Goal: Information Seeking & Learning: Get advice/opinions

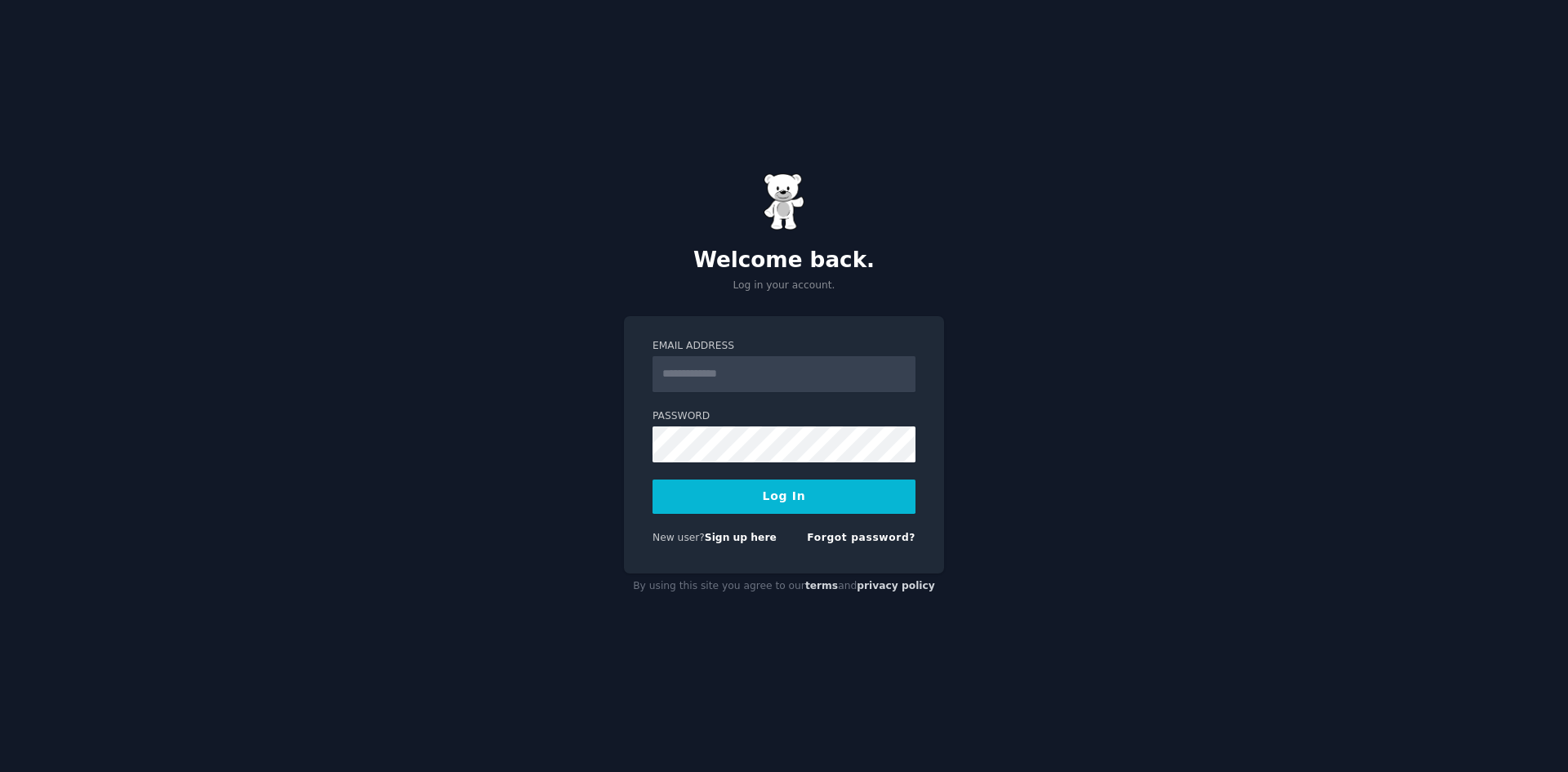
click at [693, 378] on input "Email Address" at bounding box center [784, 374] width 263 height 36
type input "**********"
click at [807, 504] on button "Log In" at bounding box center [784, 497] width 263 height 34
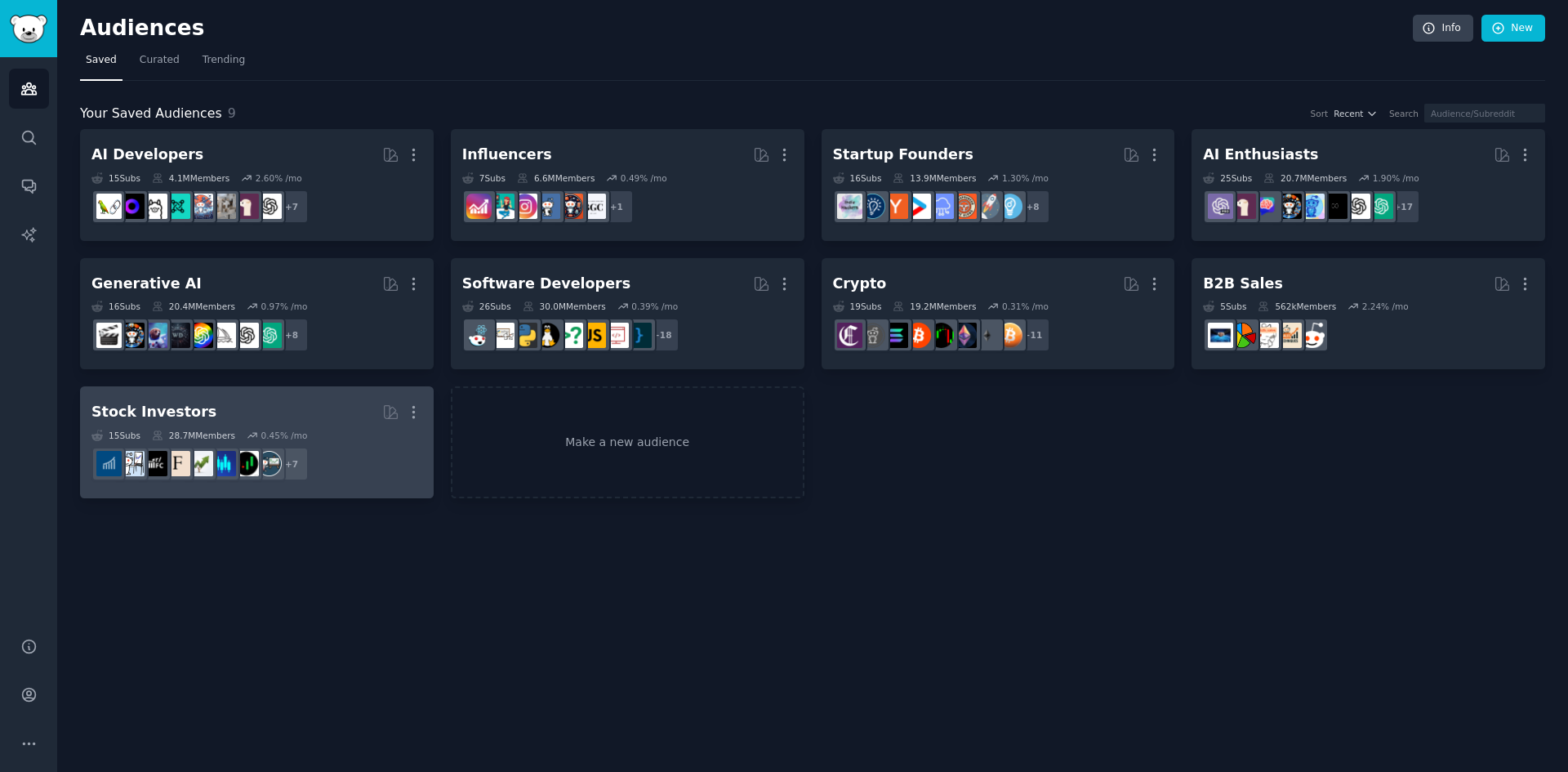
click at [163, 411] on div "Stock Investors" at bounding box center [154, 412] width 125 height 20
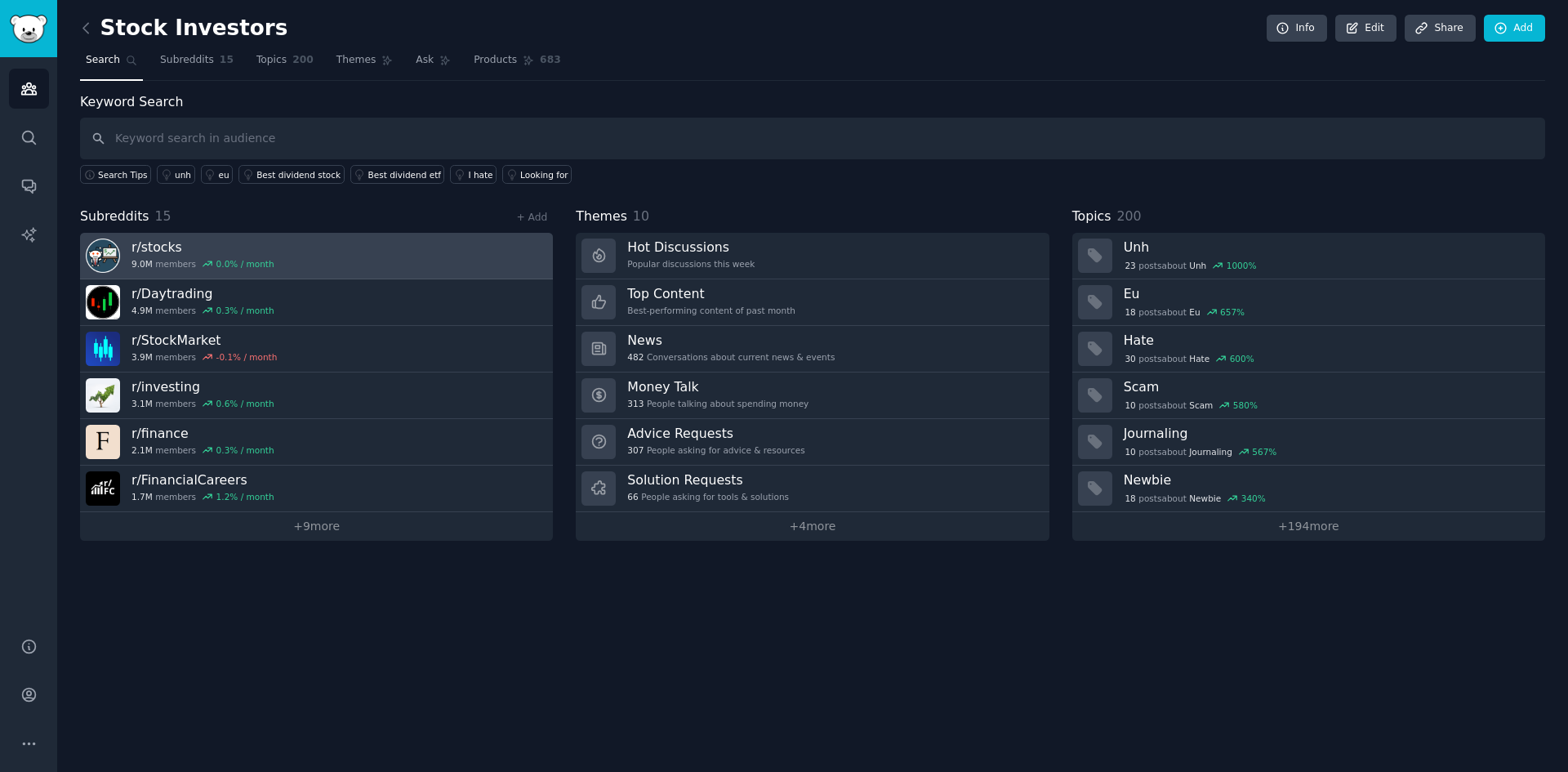
click at [149, 247] on h3 "r/ stocks" at bounding box center [203, 247] width 143 height 18
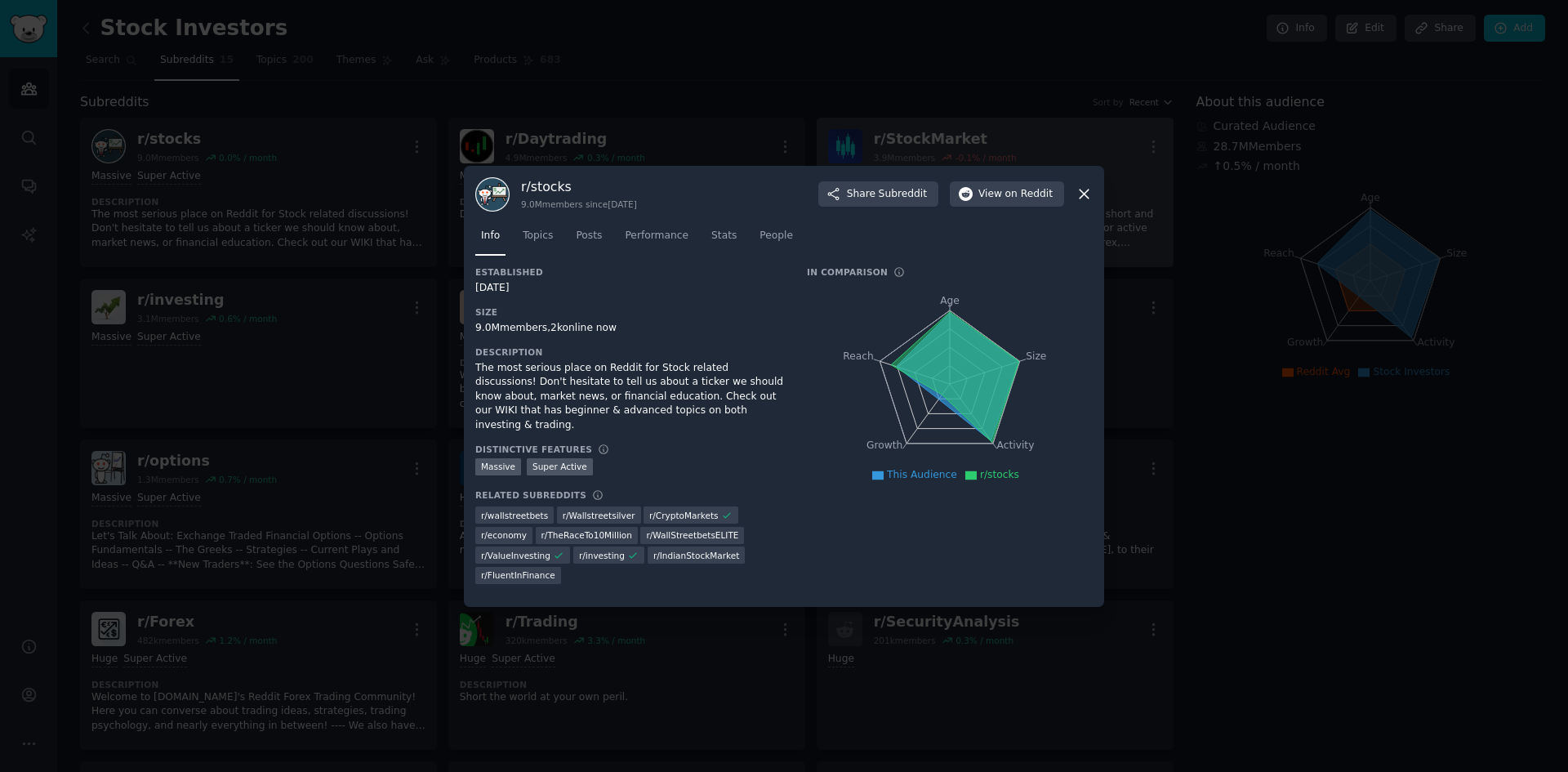
drag, startPoint x: 1085, startPoint y: 192, endPoint x: 1074, endPoint y: 198, distance: 12.5
click at [1085, 192] on icon at bounding box center [1084, 193] width 17 height 18
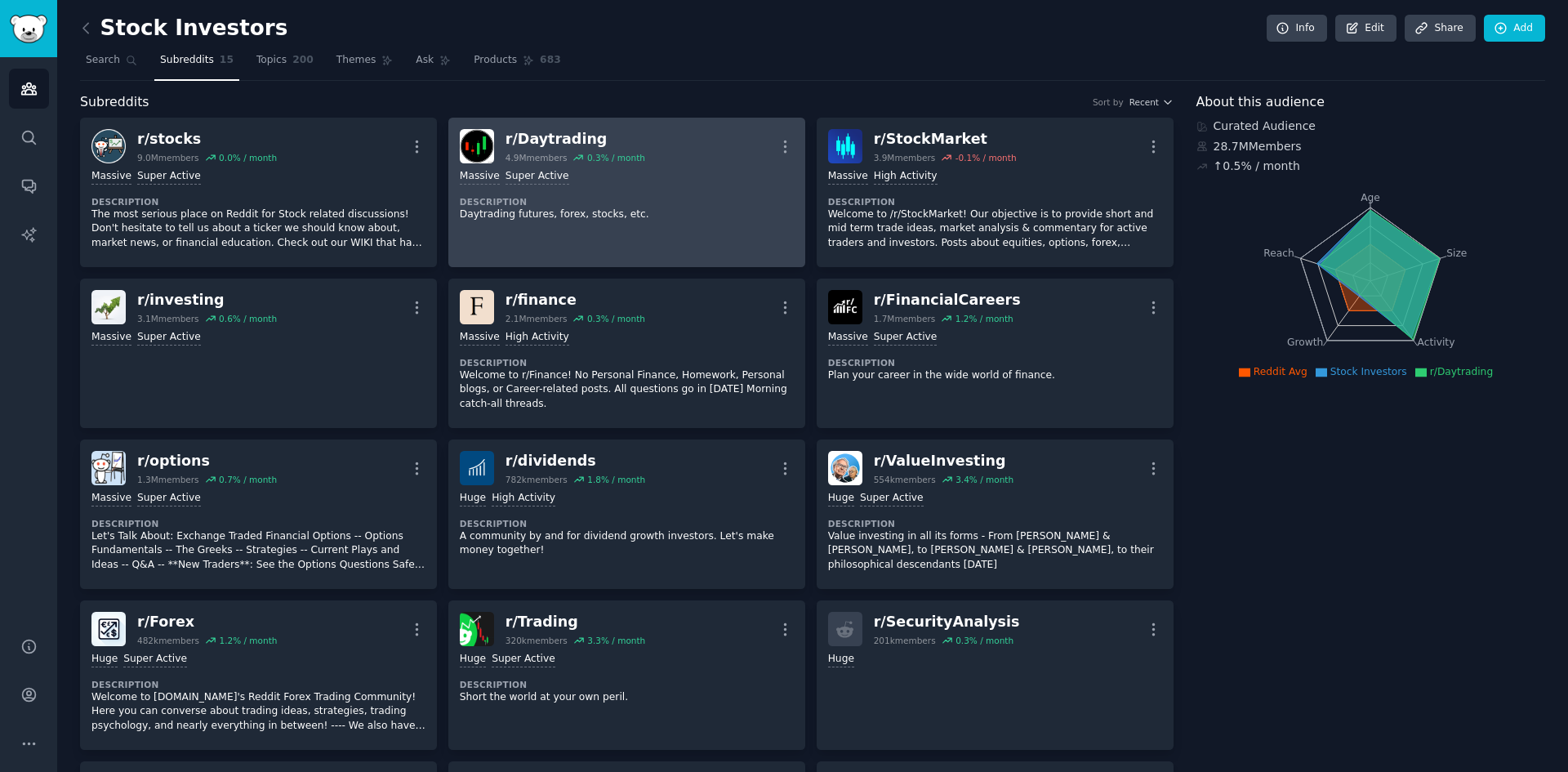
click at [542, 136] on div "r/ Daytrading" at bounding box center [575, 139] width 140 height 20
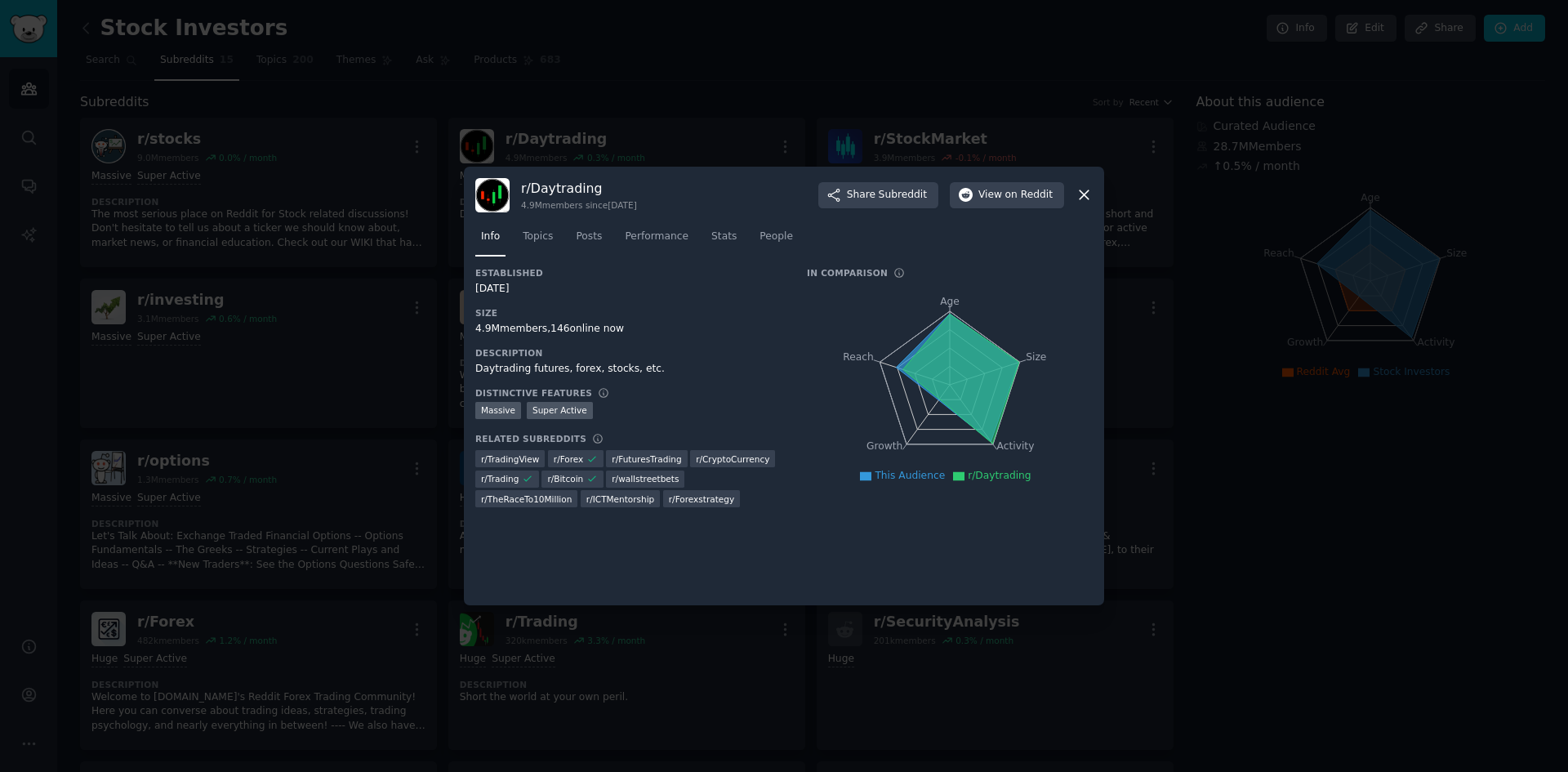
click at [1086, 194] on icon at bounding box center [1085, 196] width 9 height 9
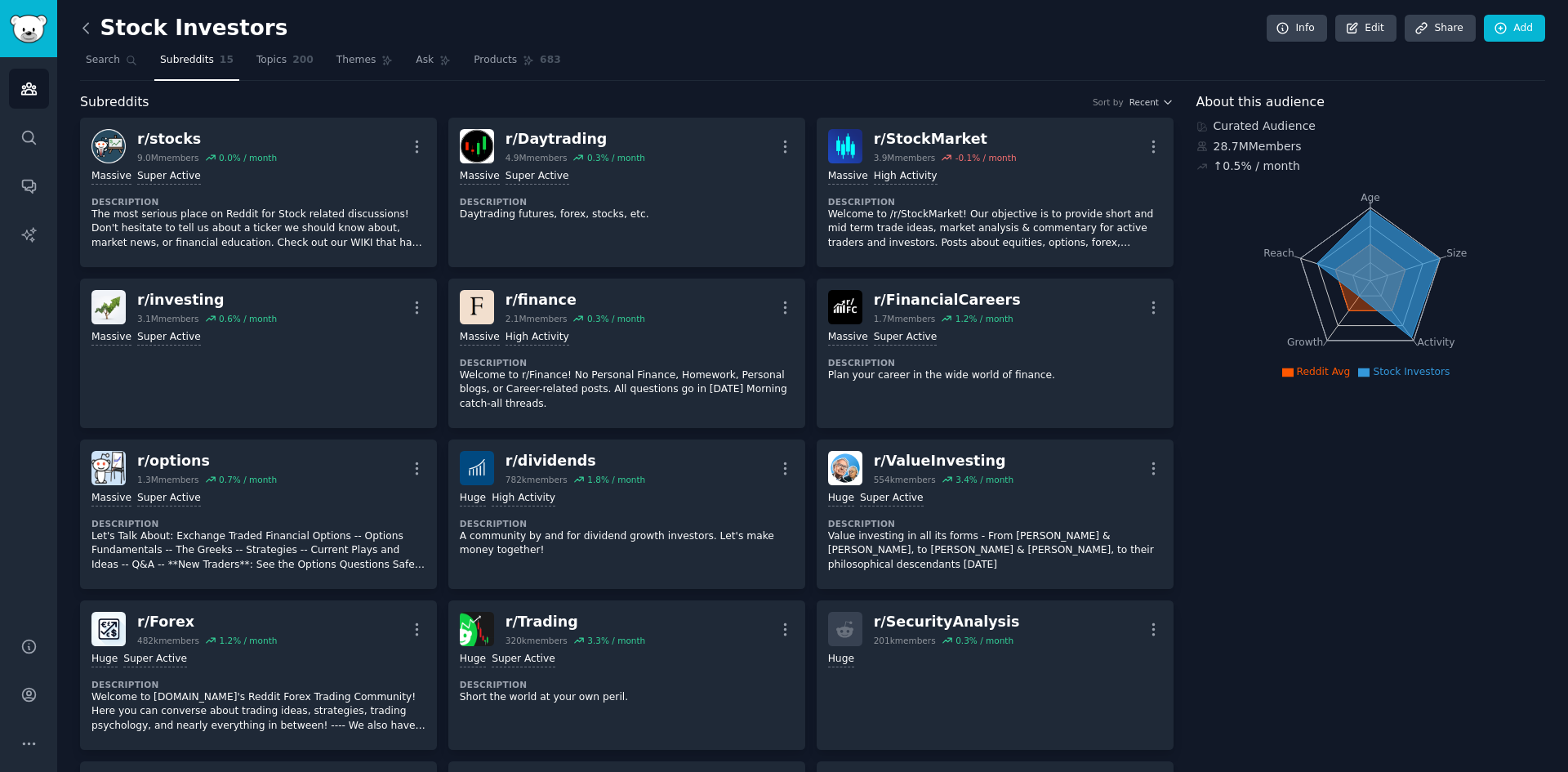
click at [82, 26] on icon at bounding box center [86, 28] width 17 height 18
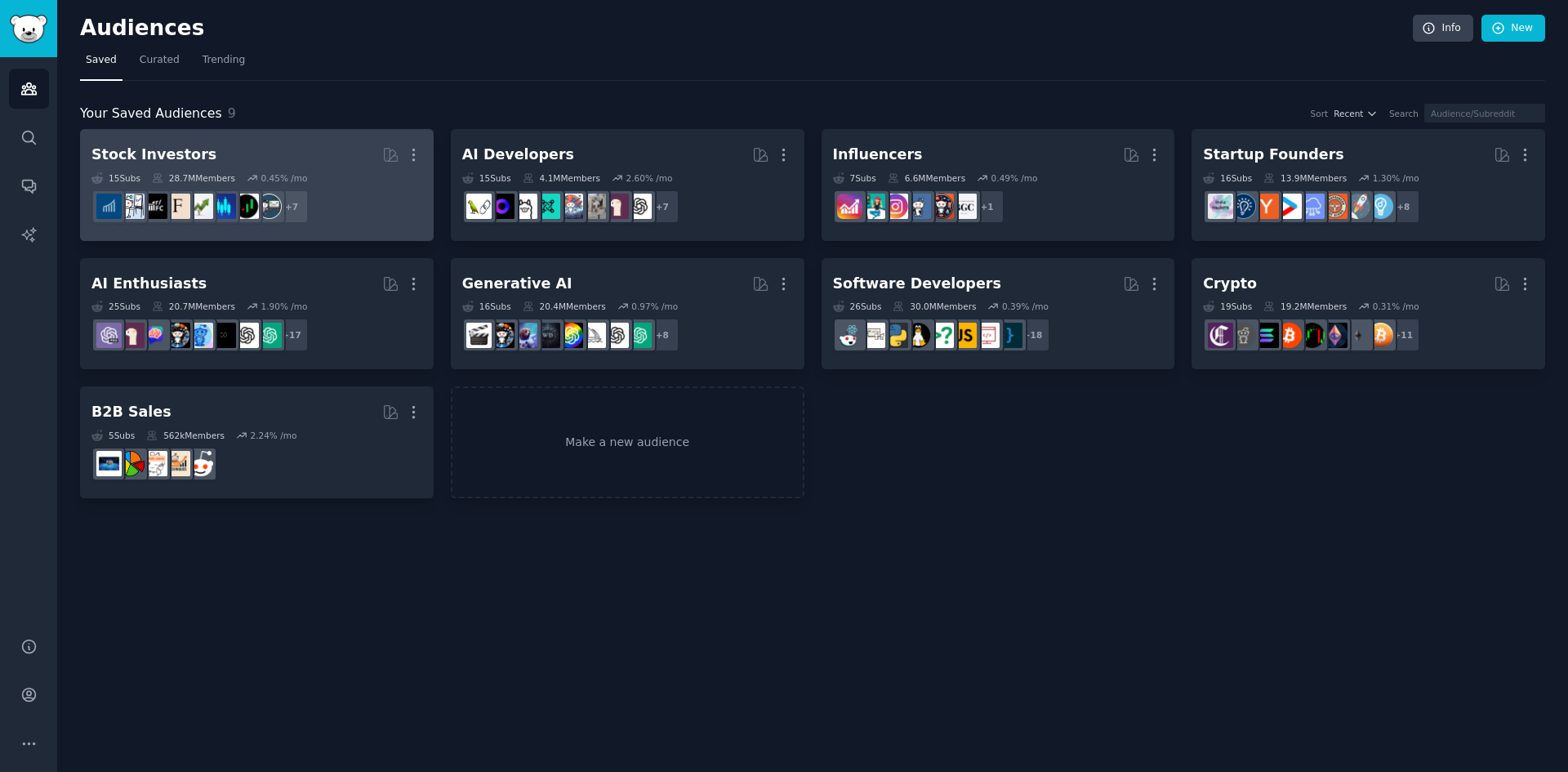
click at [136, 163] on div "Stock Investors" at bounding box center [154, 155] width 125 height 20
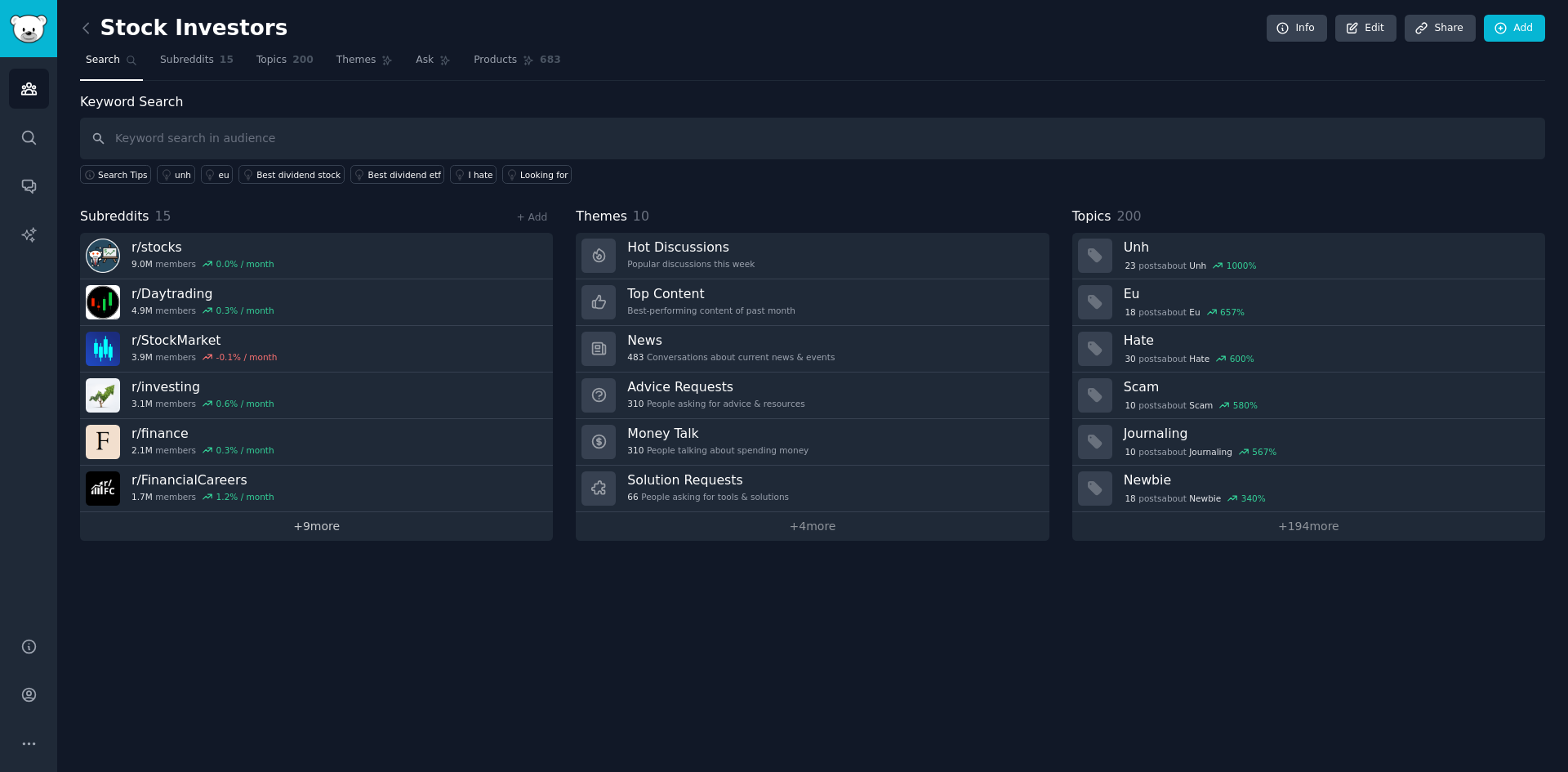
click at [330, 525] on link "+ 9 more" at bounding box center [317, 526] width 473 height 29
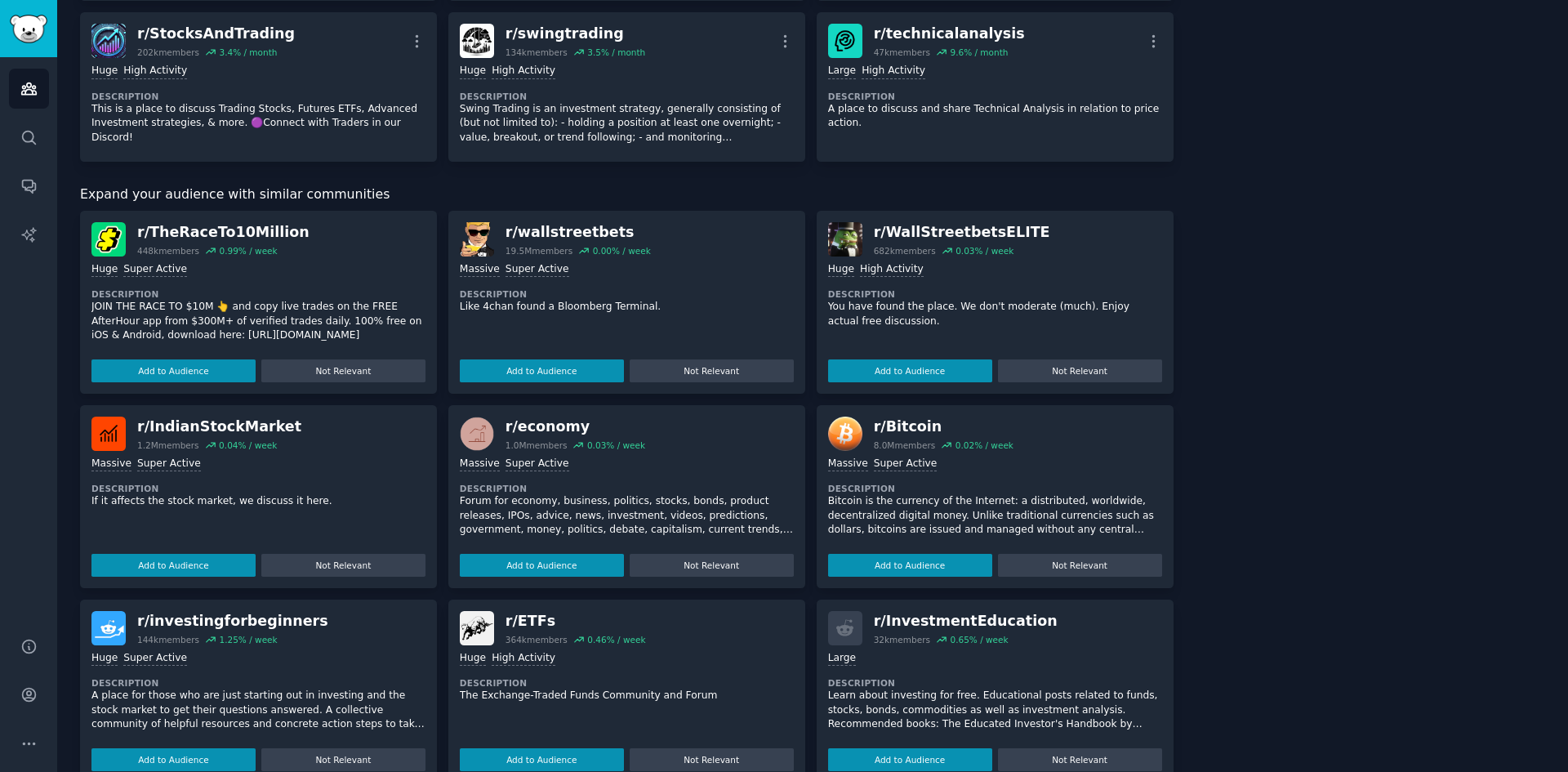
scroll to position [754, 0]
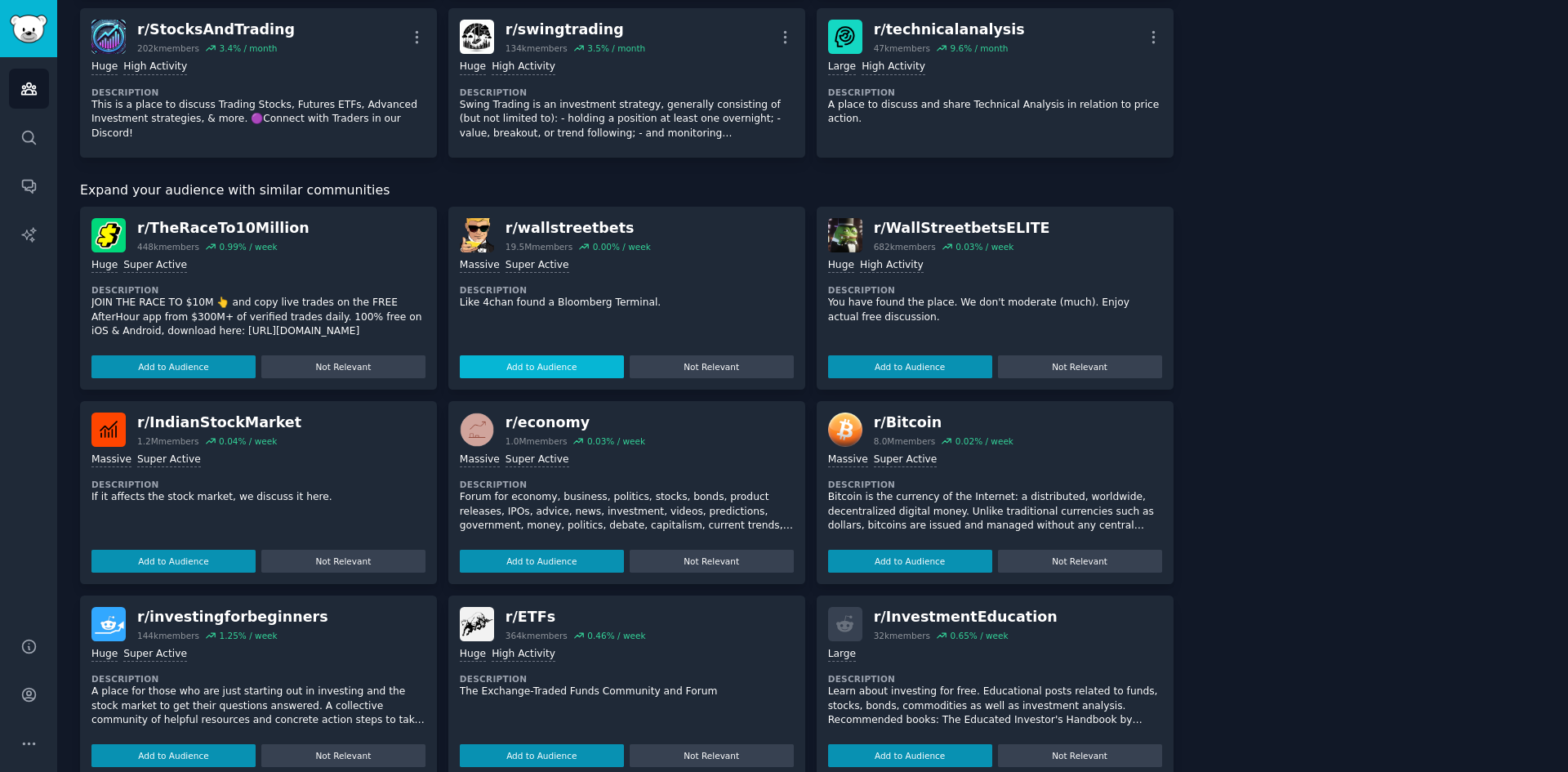
click at [556, 368] on button "Add to Audience" at bounding box center [541, 367] width 164 height 23
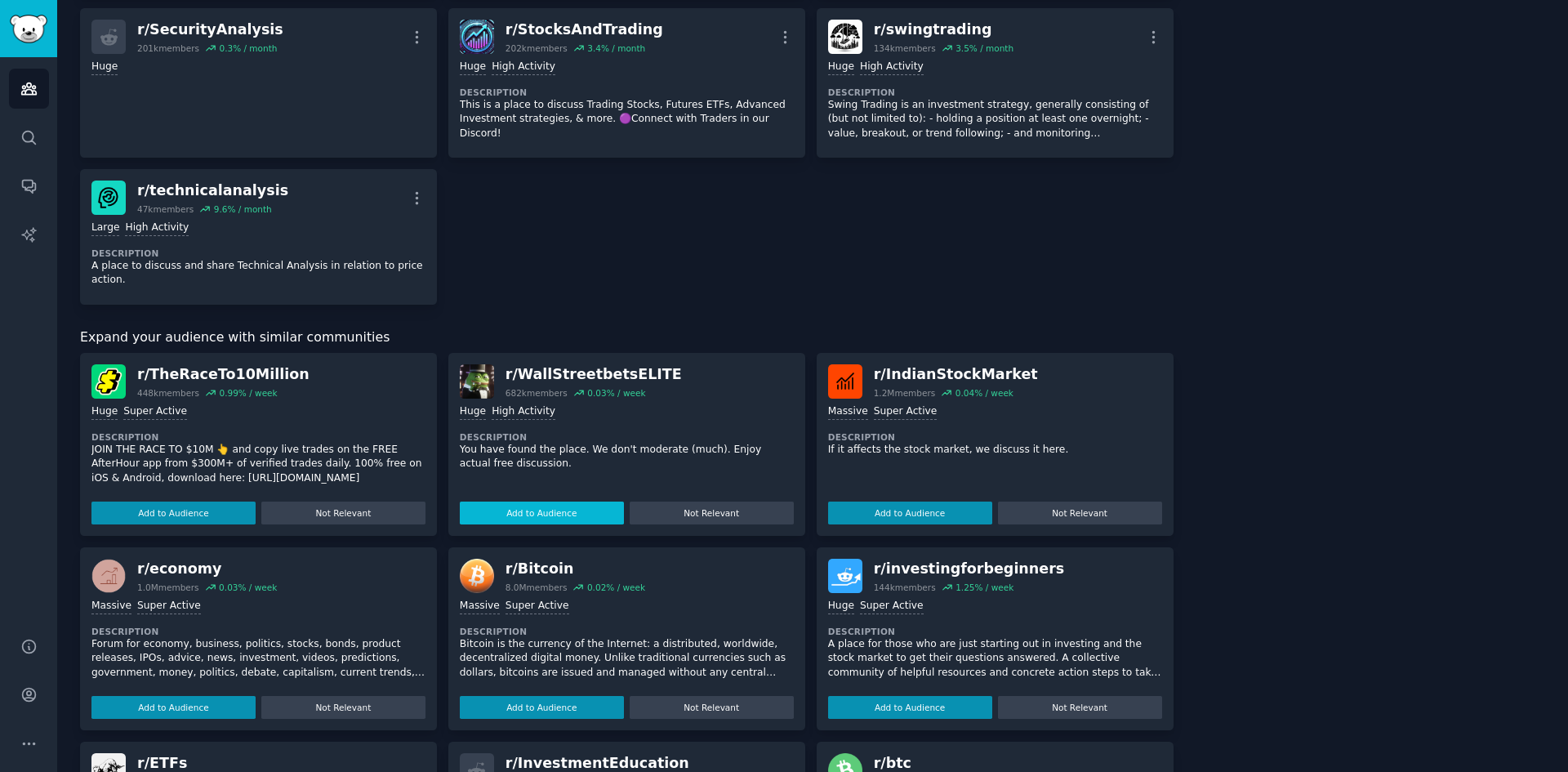
click at [541, 502] on button "Add to Audience" at bounding box center [541, 513] width 164 height 23
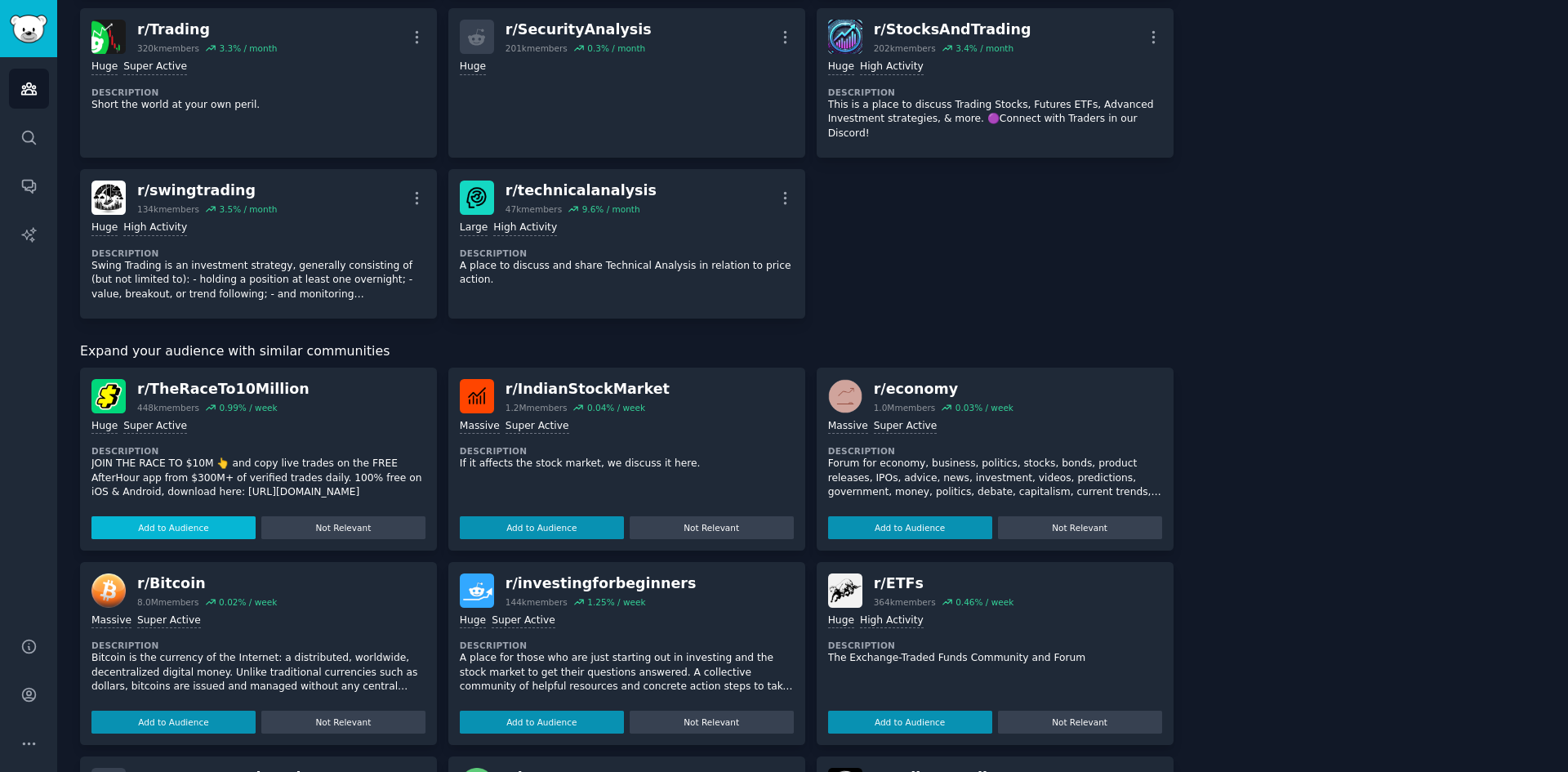
click at [180, 517] on button "Add to Audience" at bounding box center [173, 528] width 164 height 23
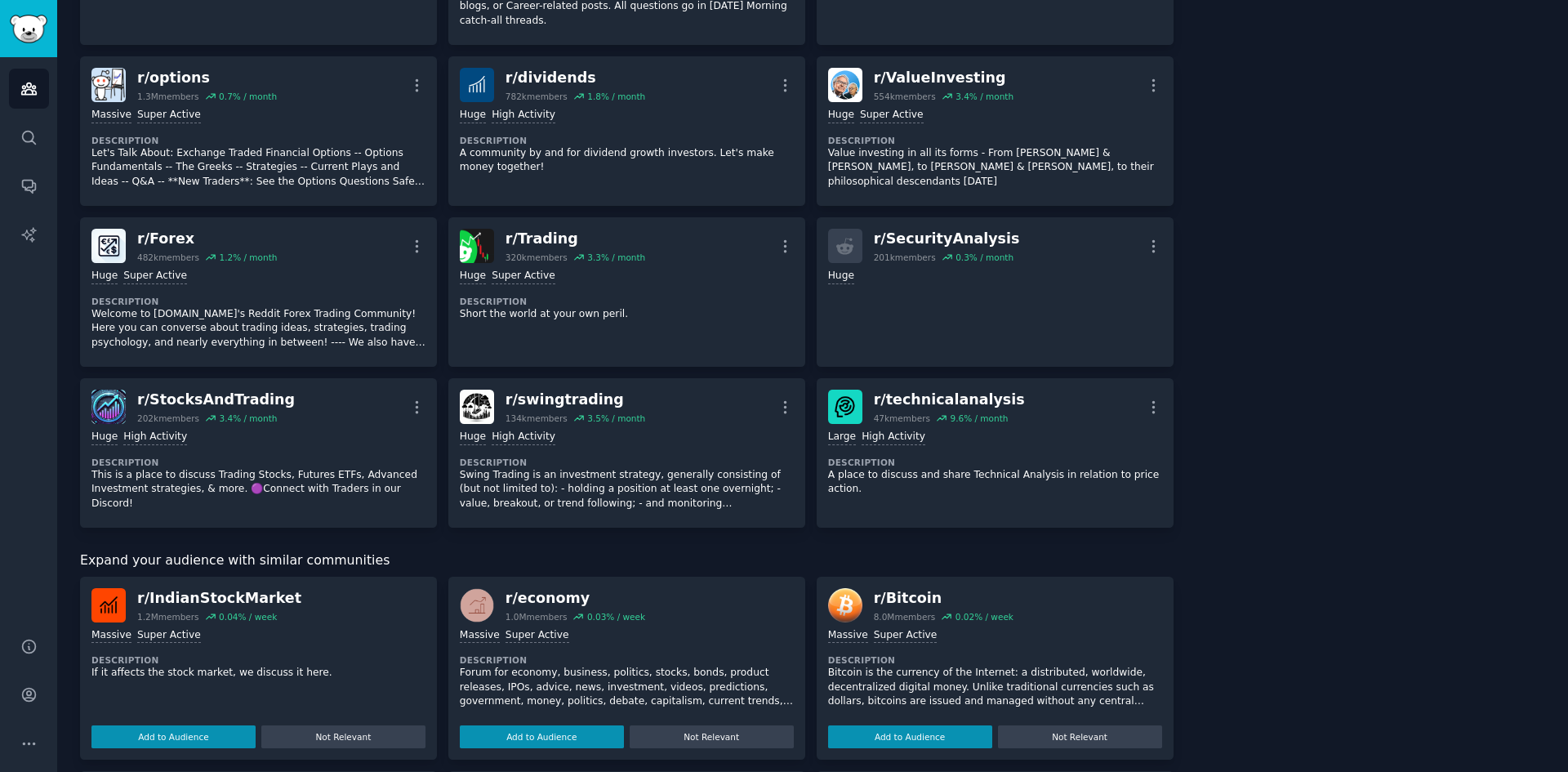
scroll to position [485, 0]
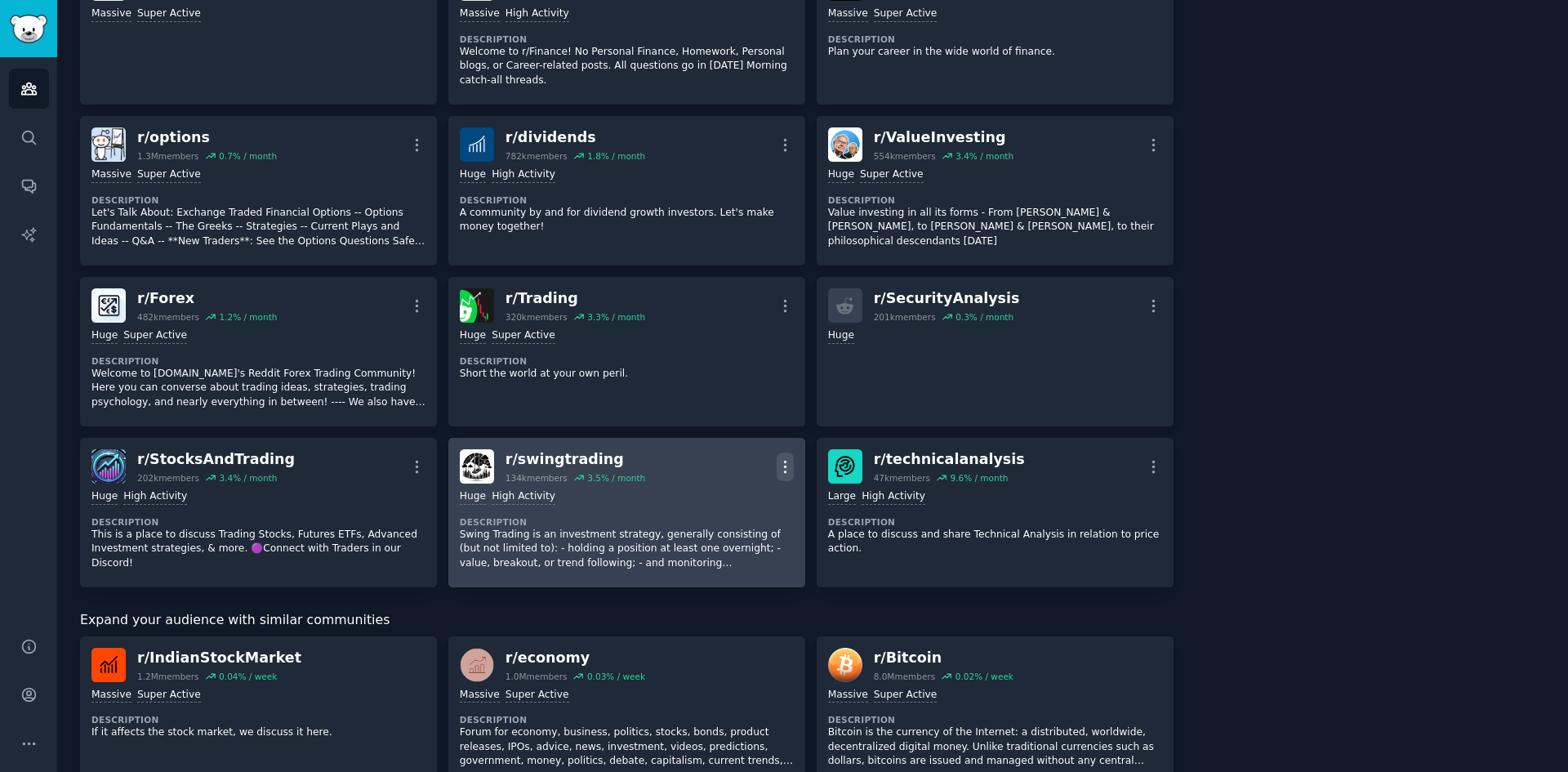
click at [779, 465] on icon "button" at bounding box center [785, 467] width 17 height 18
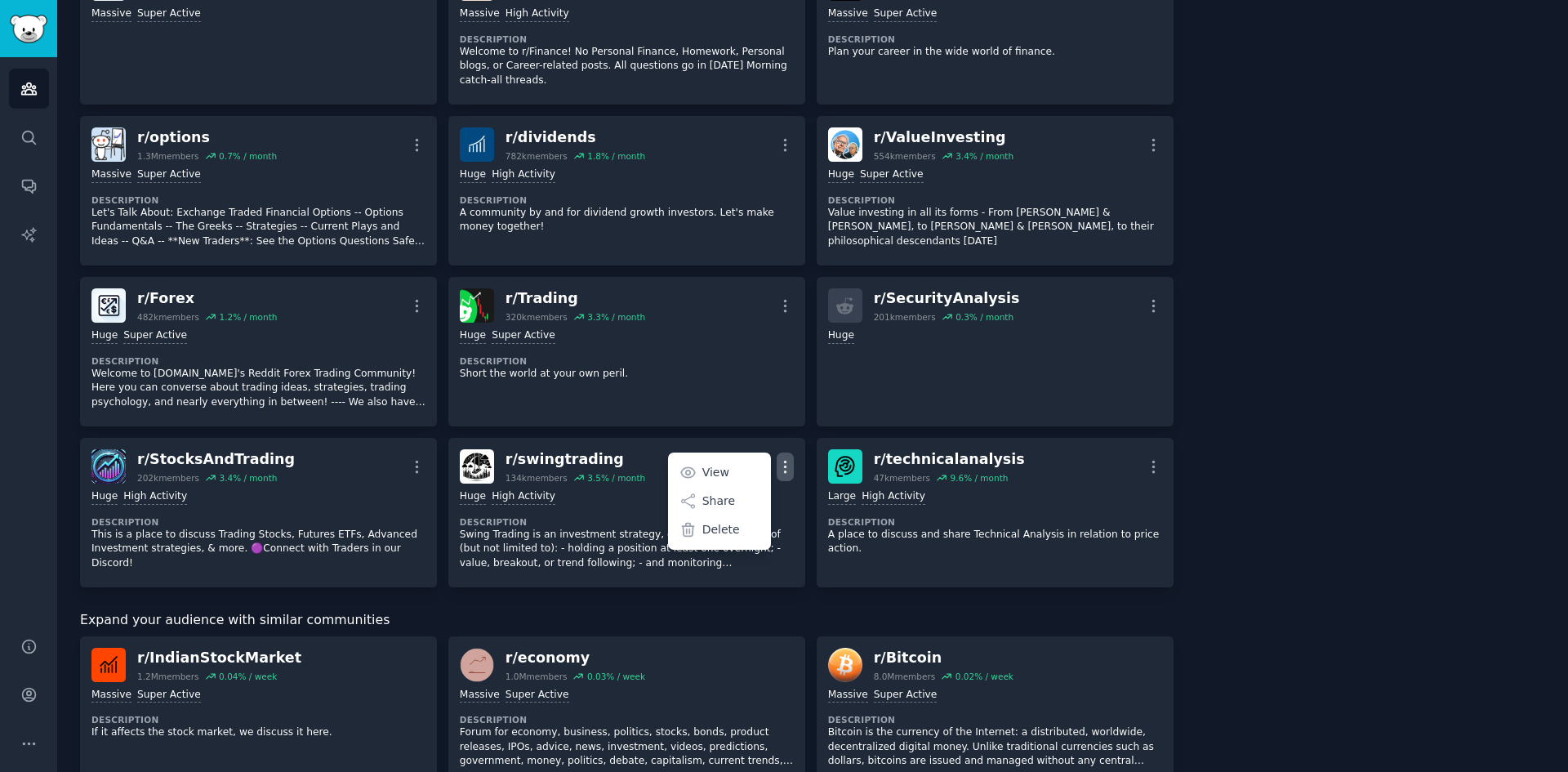
click at [1264, 363] on div "About this audience Curated Audience 49.3M Members ↑ 0.5 % / month Age Size Act…" at bounding box center [1371, 408] width 350 height 1601
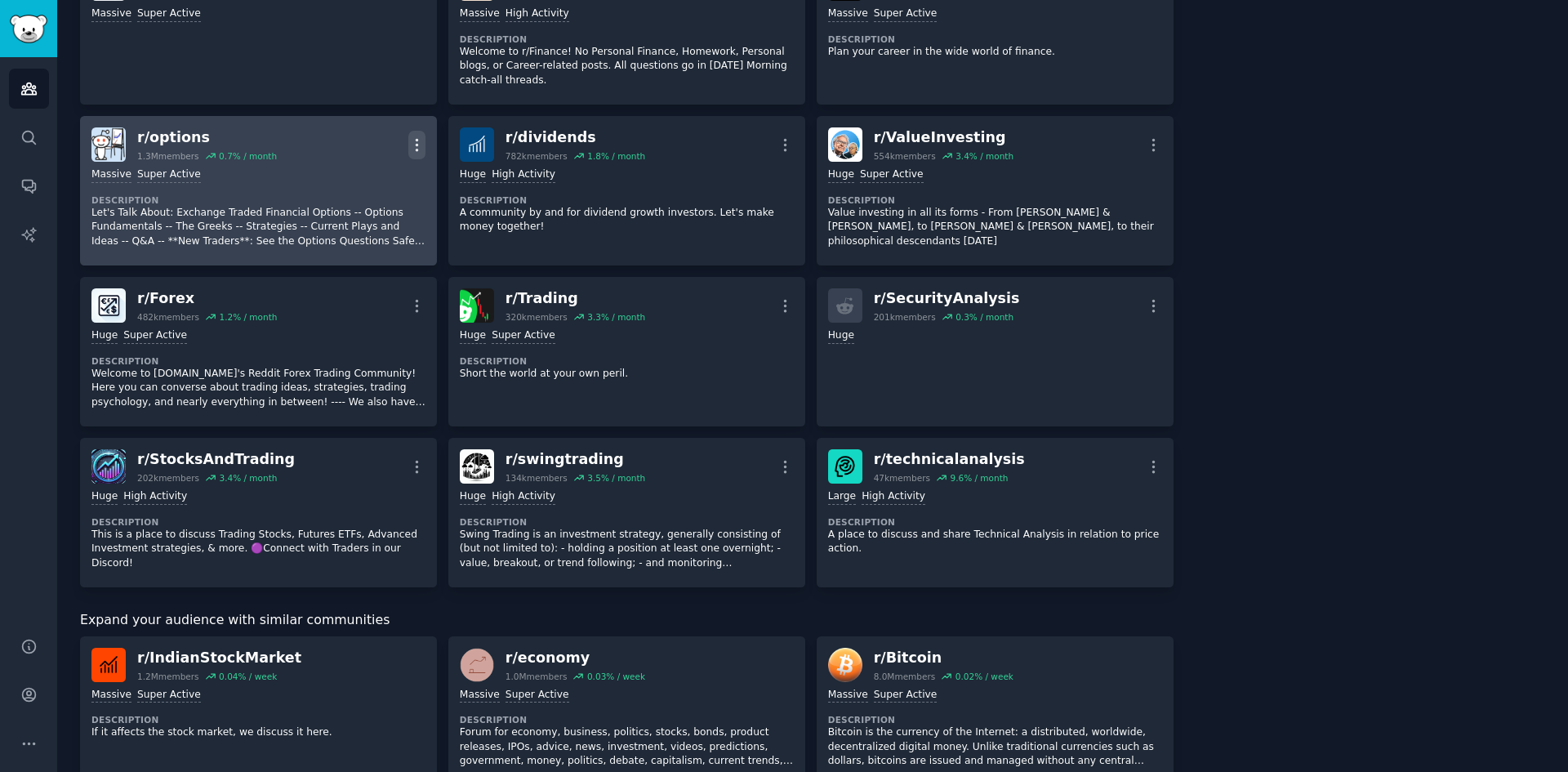
click at [411, 137] on icon "button" at bounding box center [417, 145] width 17 height 18
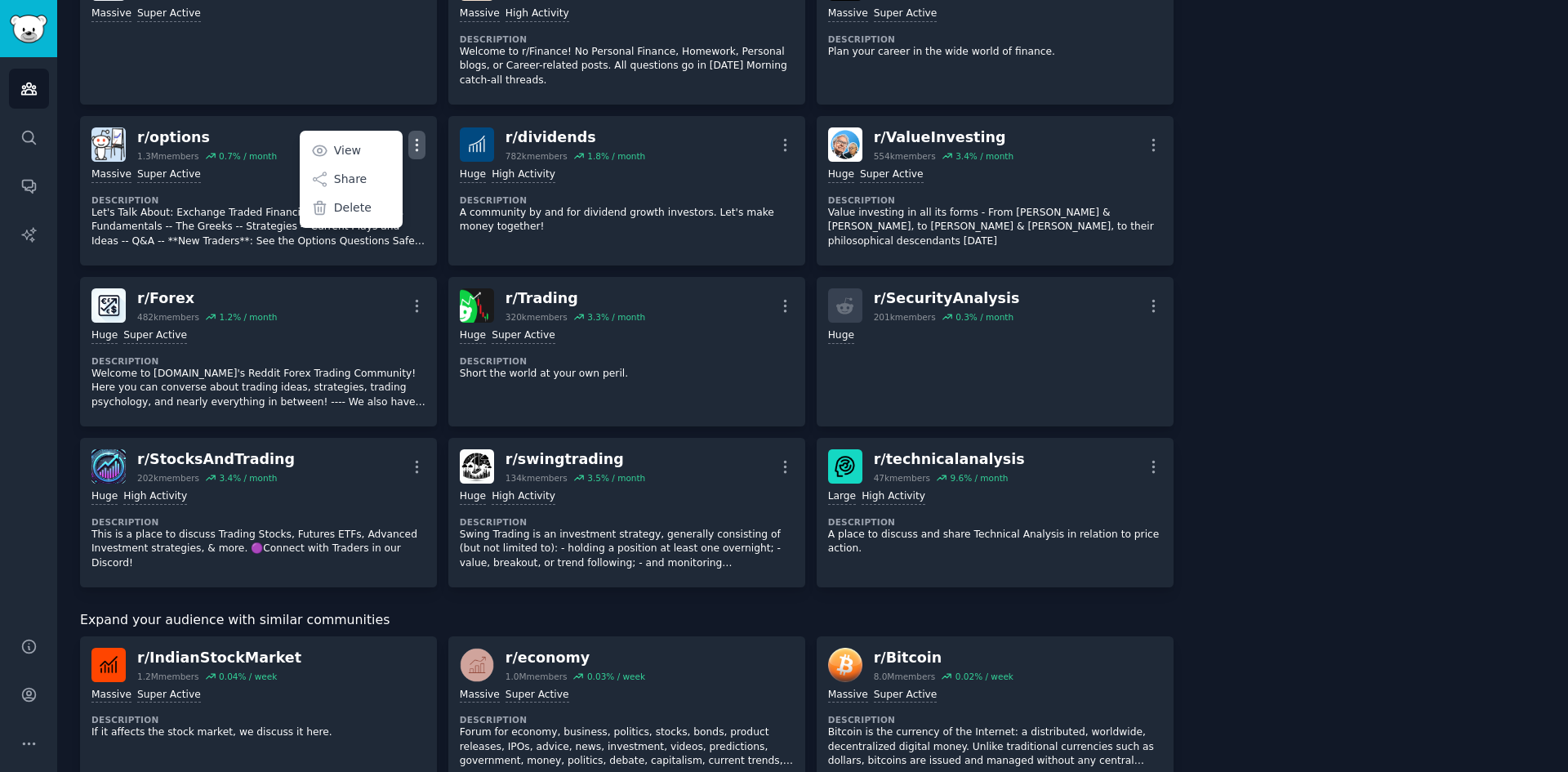
drag, startPoint x: 1492, startPoint y: 253, endPoint x: 1521, endPoint y: 253, distance: 29.0
click at [1496, 253] on div "About this audience Curated Audience 49.3M Members ↑ 0.5 % / month Age Size Act…" at bounding box center [1371, 408] width 350 height 1601
drag, startPoint x: 1563, startPoint y: 259, endPoint x: 1555, endPoint y: 200, distance: 59.5
click at [1567, 146] on main "Stock Investors Info Edit Share Add Search Subreddits 18 Topics 200 Themes Ask …" at bounding box center [812, 386] width 1511 height 772
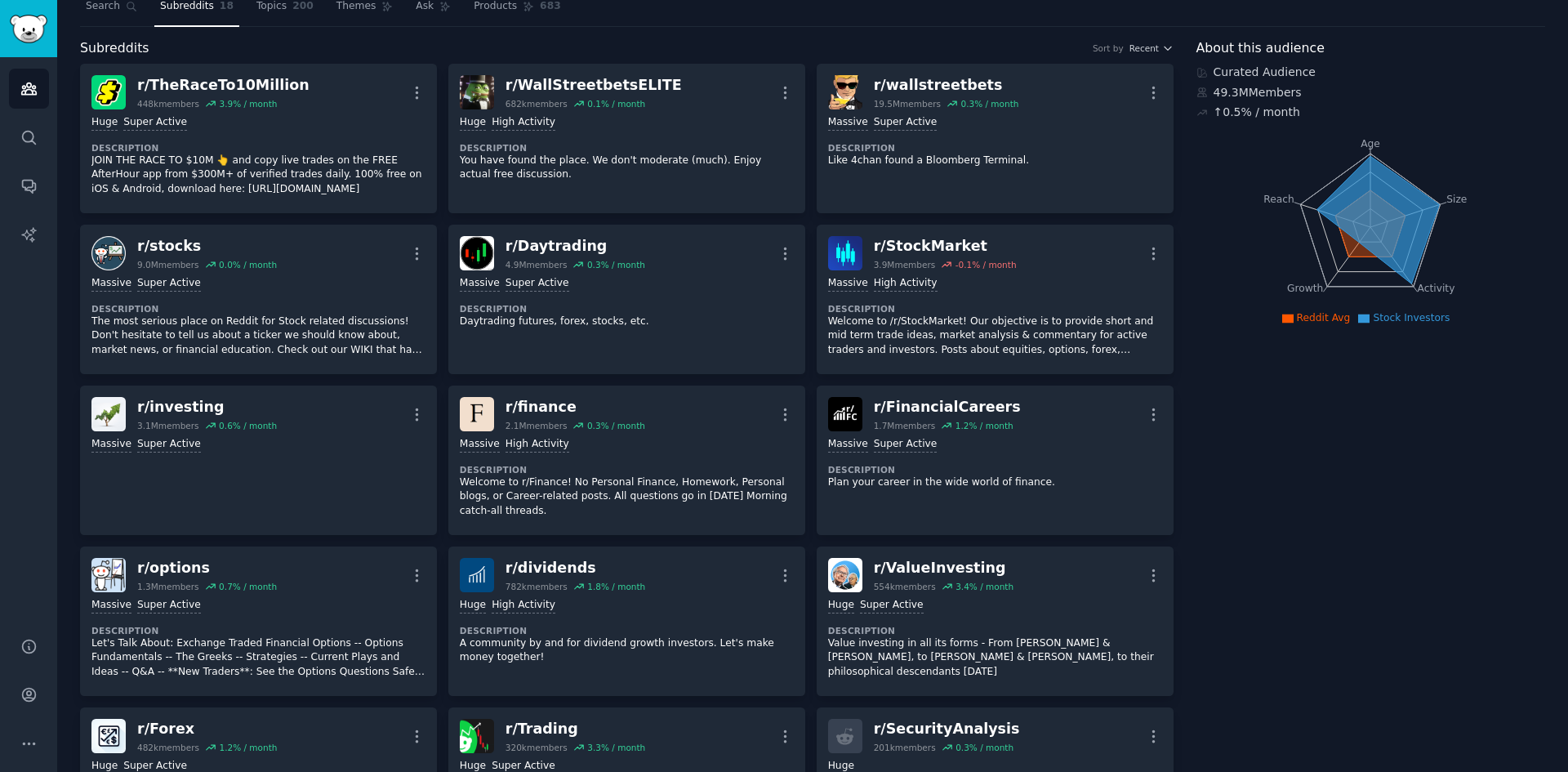
scroll to position [0, 0]
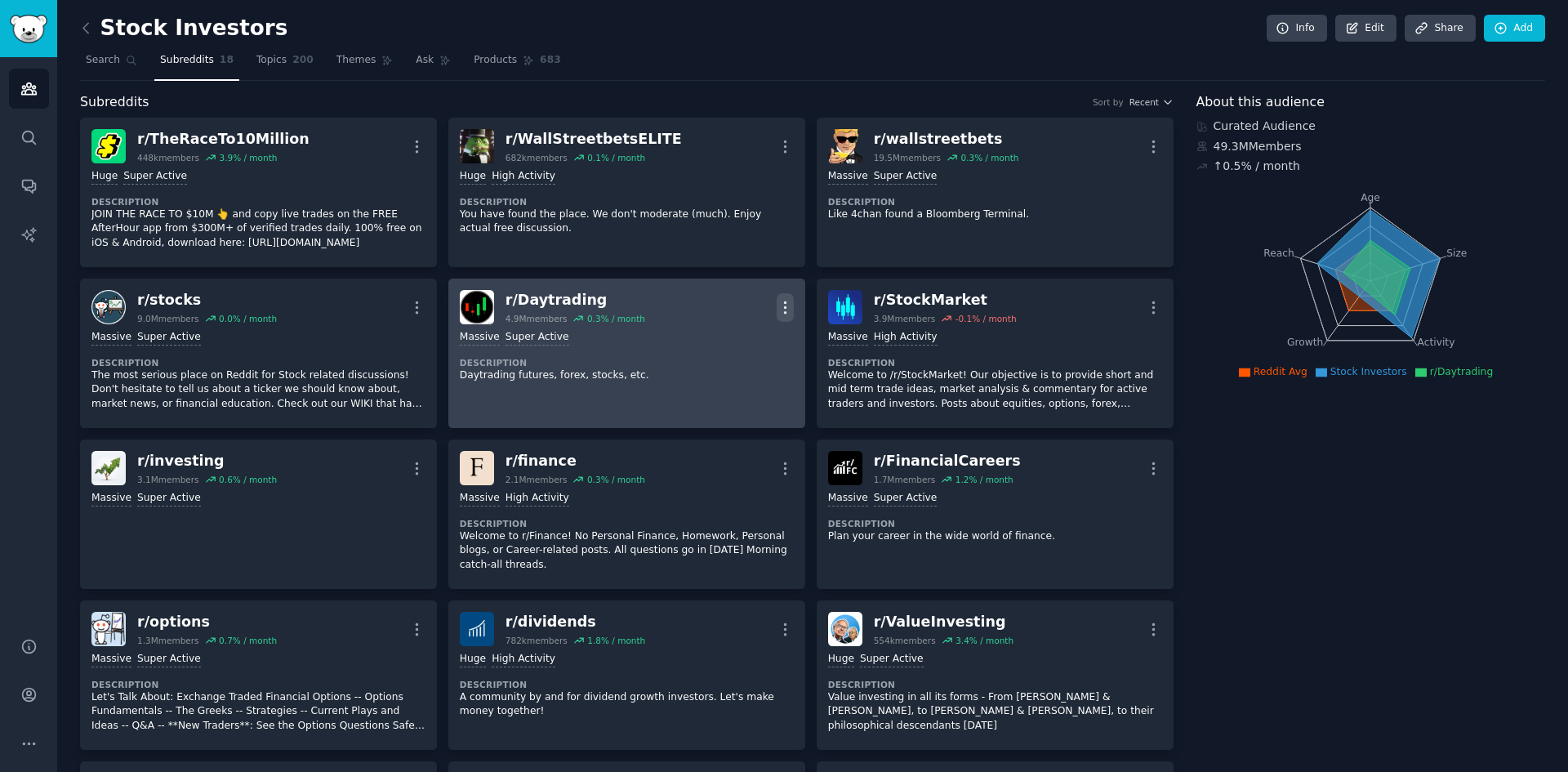
click at [780, 310] on icon "button" at bounding box center [785, 308] width 17 height 18
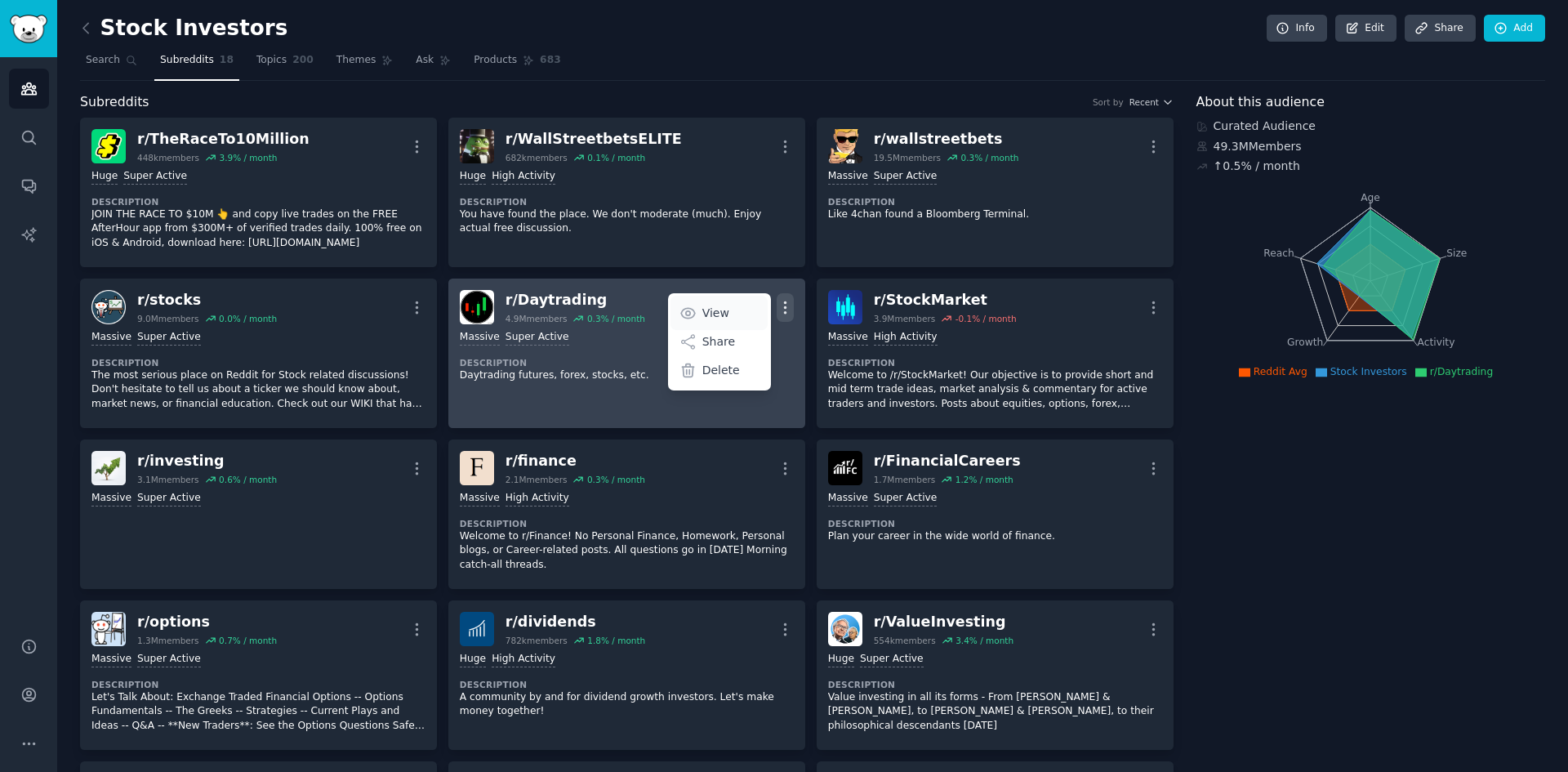
click at [737, 310] on link "View" at bounding box center [719, 312] width 98 height 34
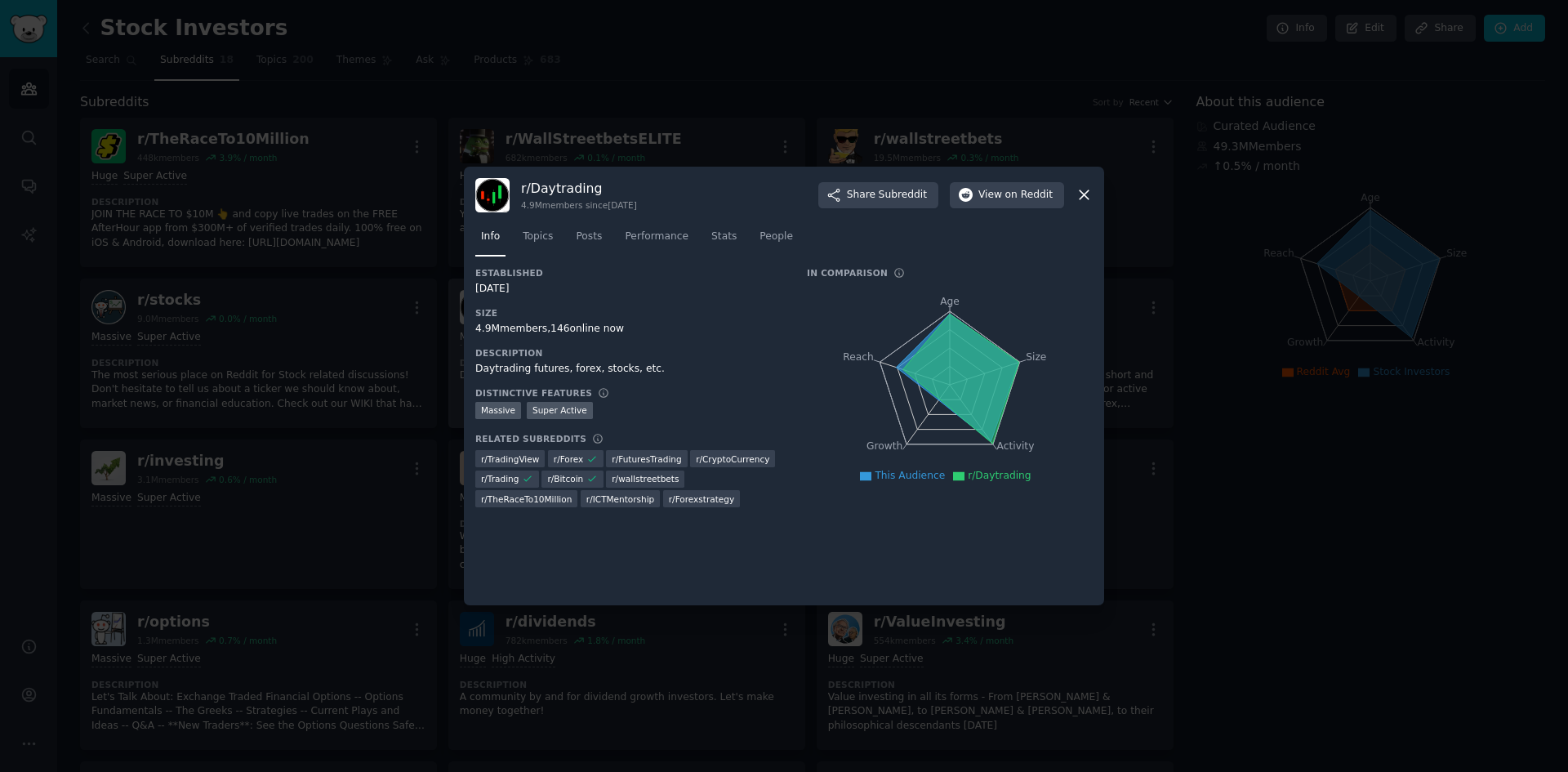
click at [1086, 193] on icon at bounding box center [1085, 196] width 9 height 9
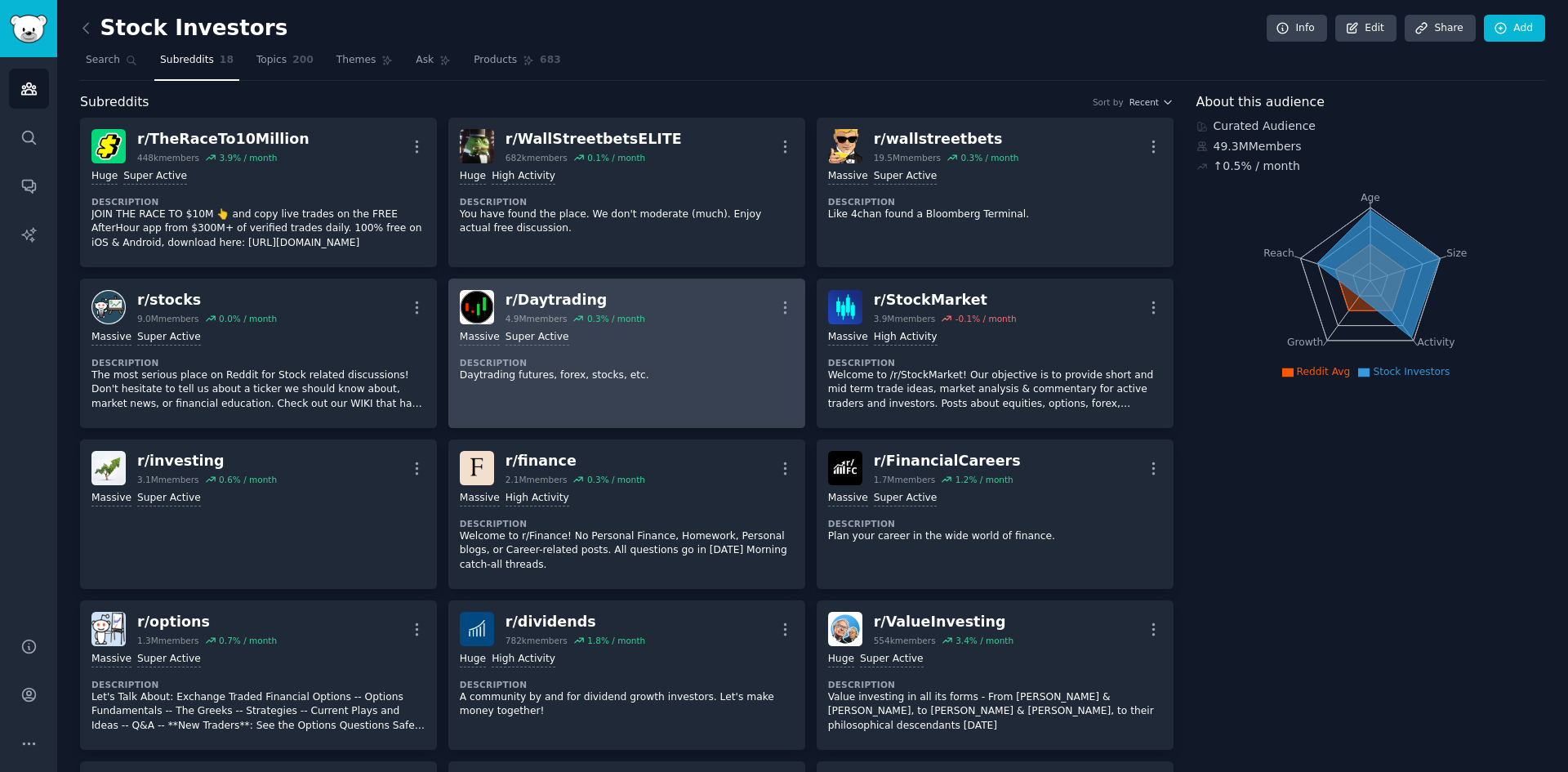
click at [88, 29] on icon at bounding box center [86, 28] width 17 height 18
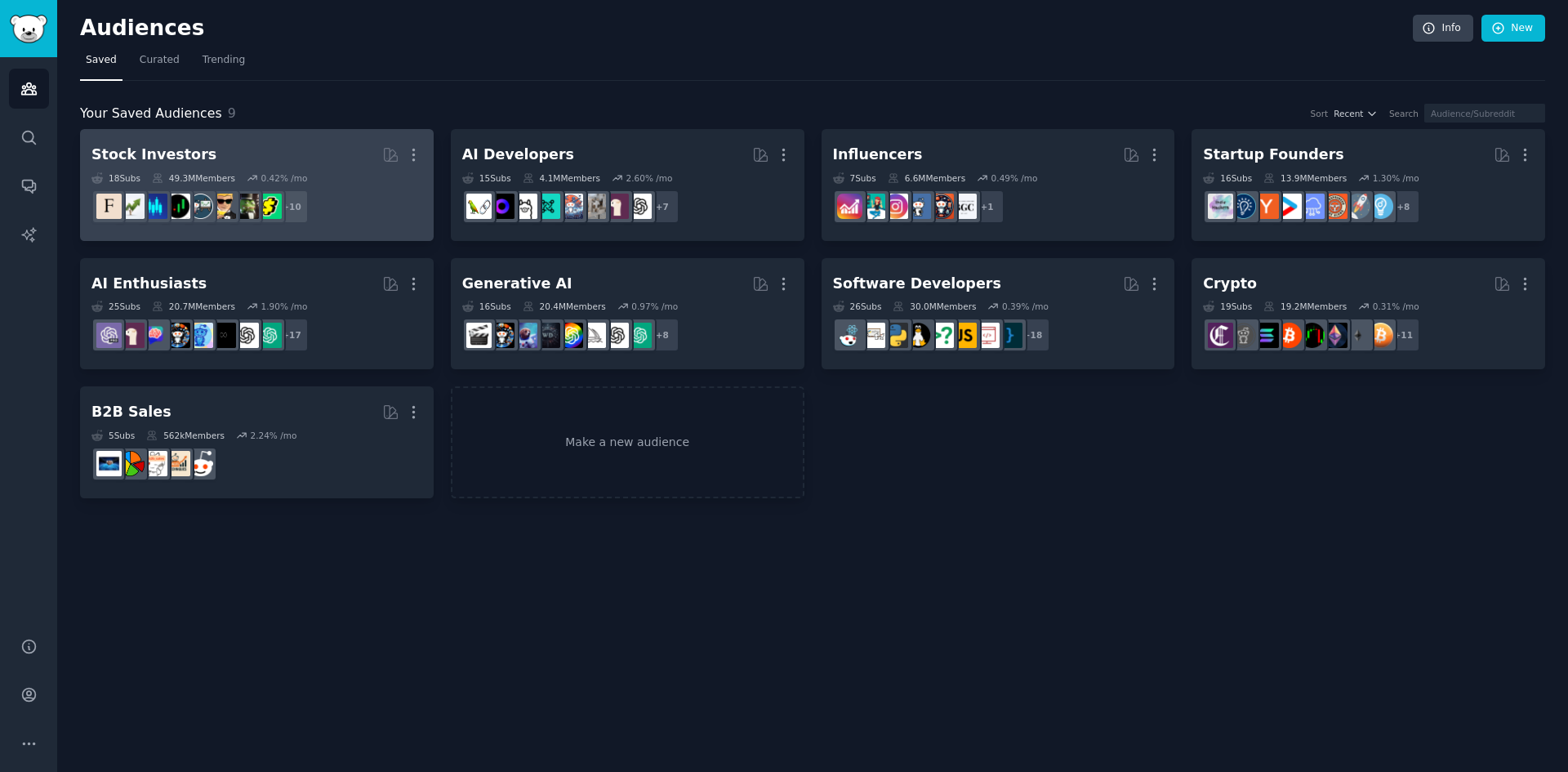
click at [354, 170] on div "Stock Investors More 18 Sub s 49.3M Members 0.42 % /mo r/Daytrading + 10" at bounding box center [256, 185] width 331 height 89
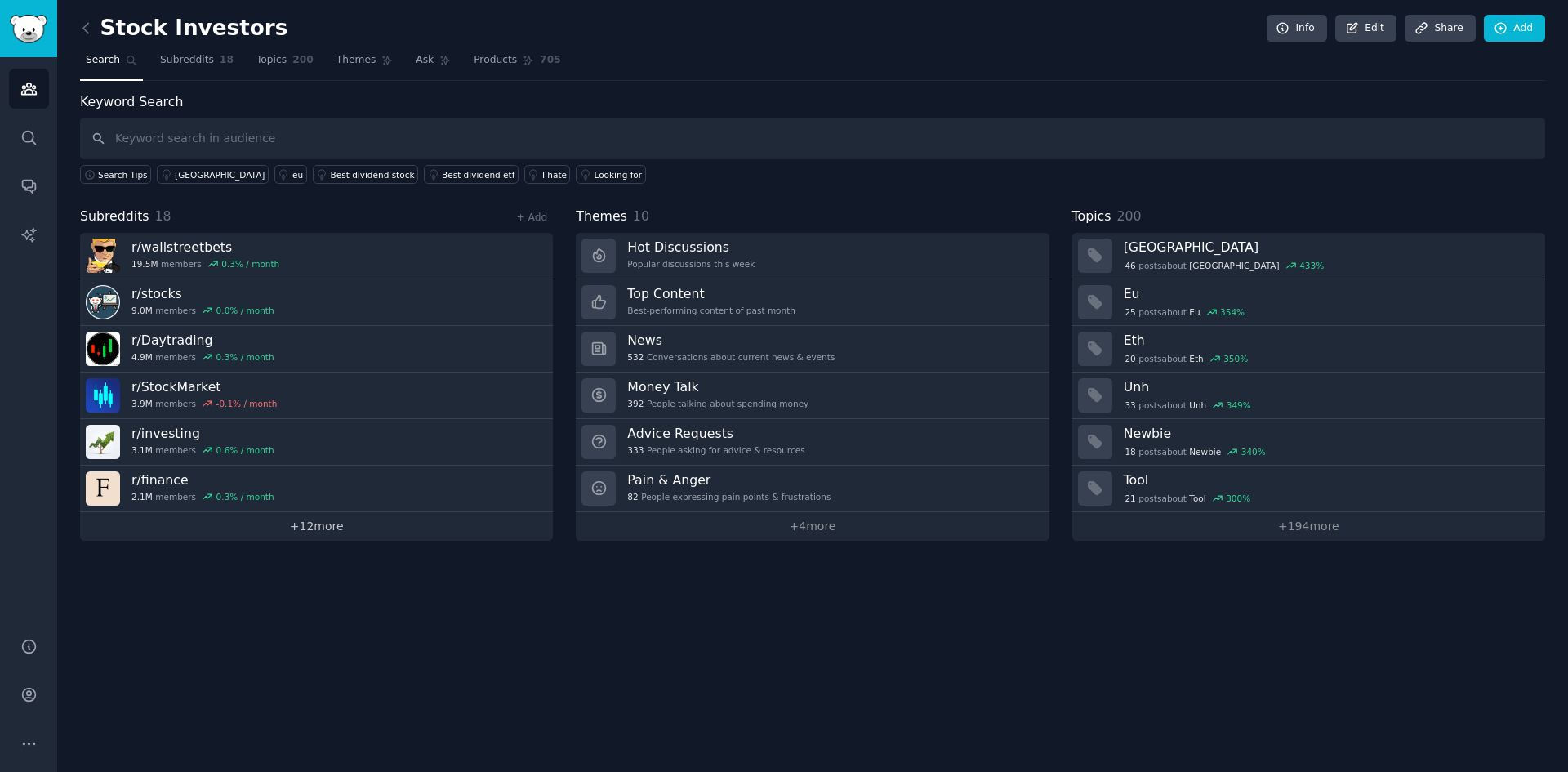
click at [321, 530] on link "+ 12 more" at bounding box center [317, 526] width 473 height 29
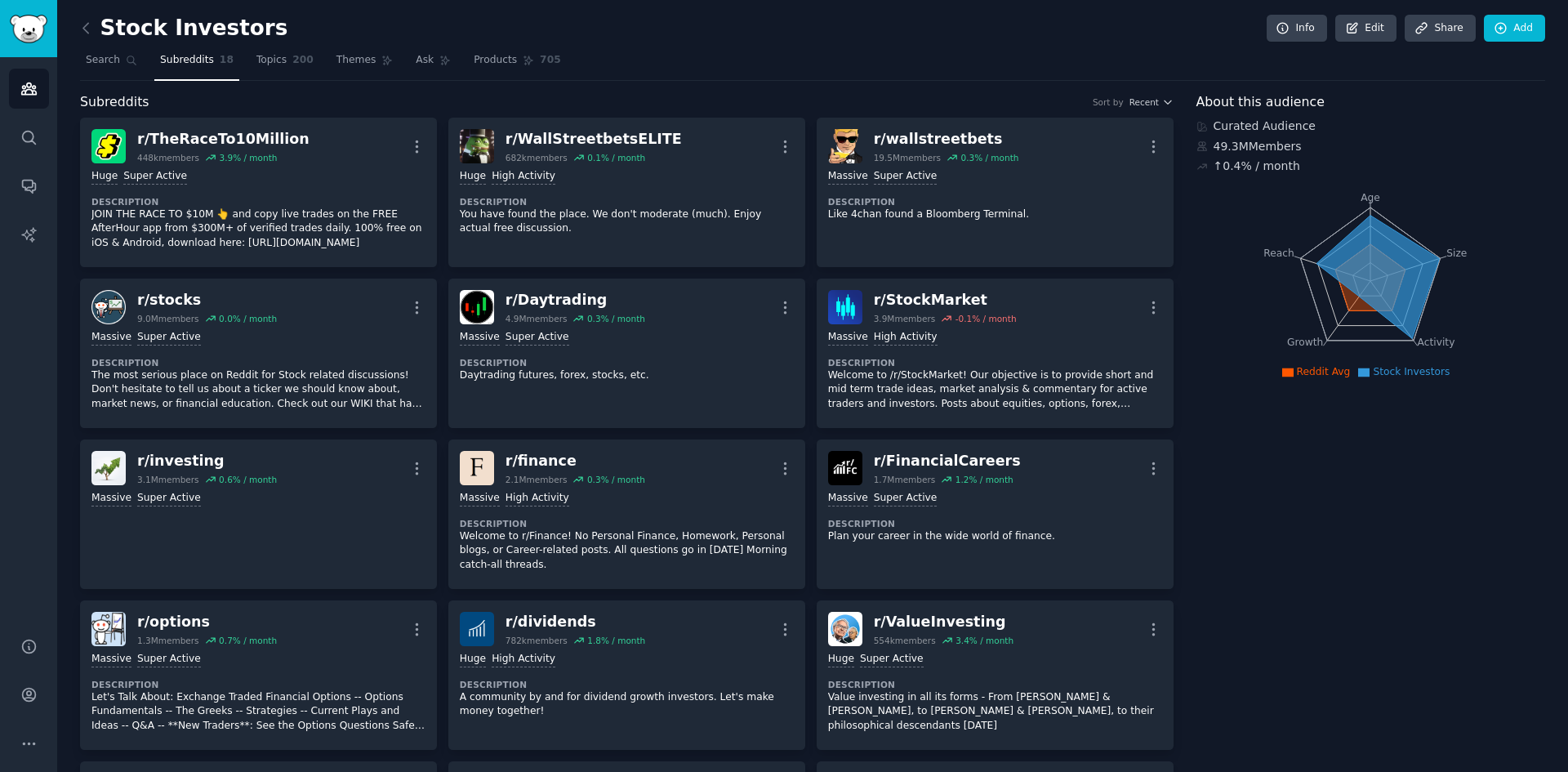
drag, startPoint x: 1562, startPoint y: 133, endPoint x: 1565, endPoint y: 147, distance: 14.3
click at [1565, 147] on main "Stock Investors Info Edit Share Add Search Subreddits 18 Topics 200 Themes Ask …" at bounding box center [812, 386] width 1511 height 772
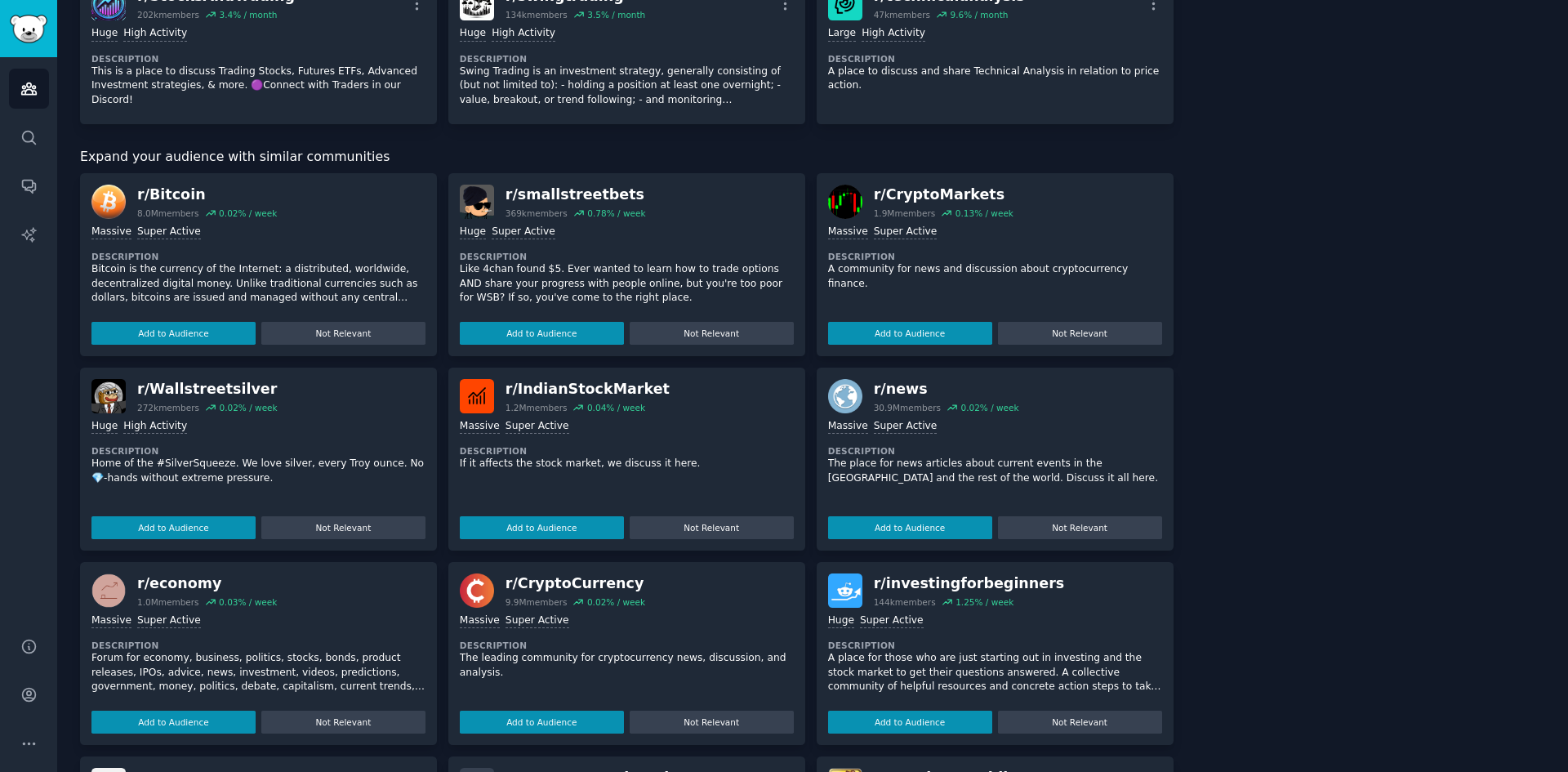
scroll to position [951, 0]
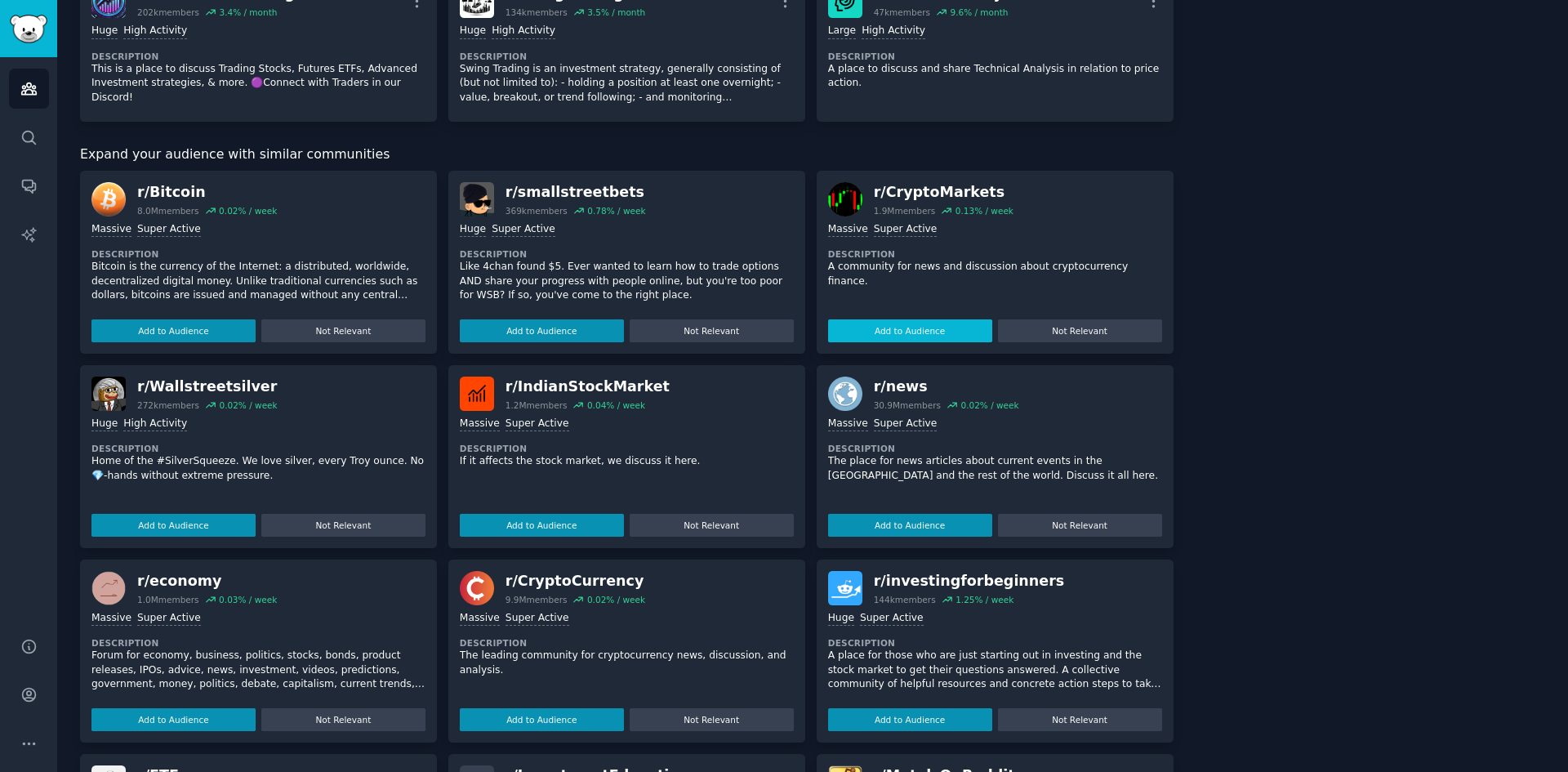
click at [913, 327] on button "Add to Audience" at bounding box center [910, 331] width 164 height 23
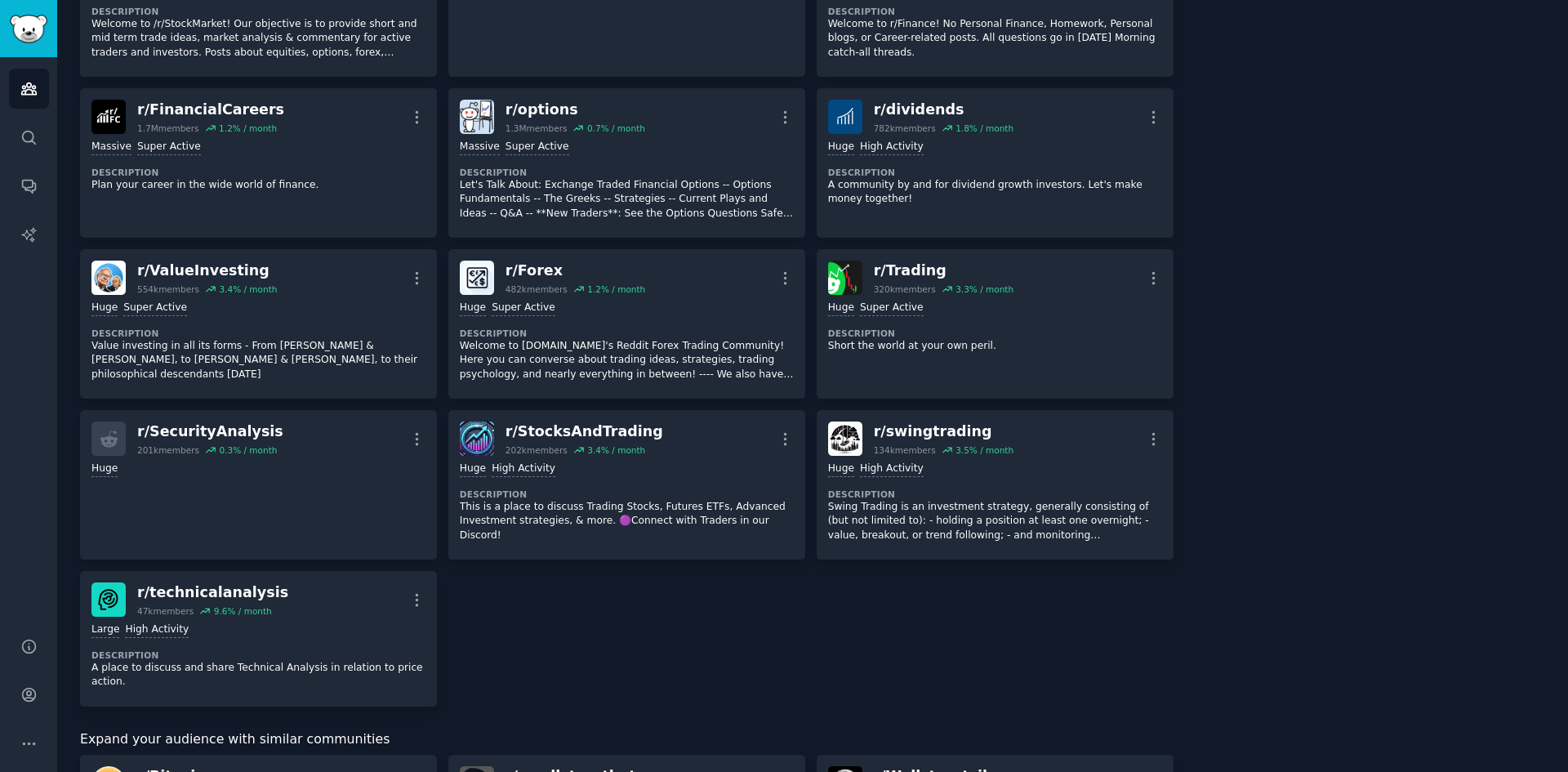
scroll to position [509, 0]
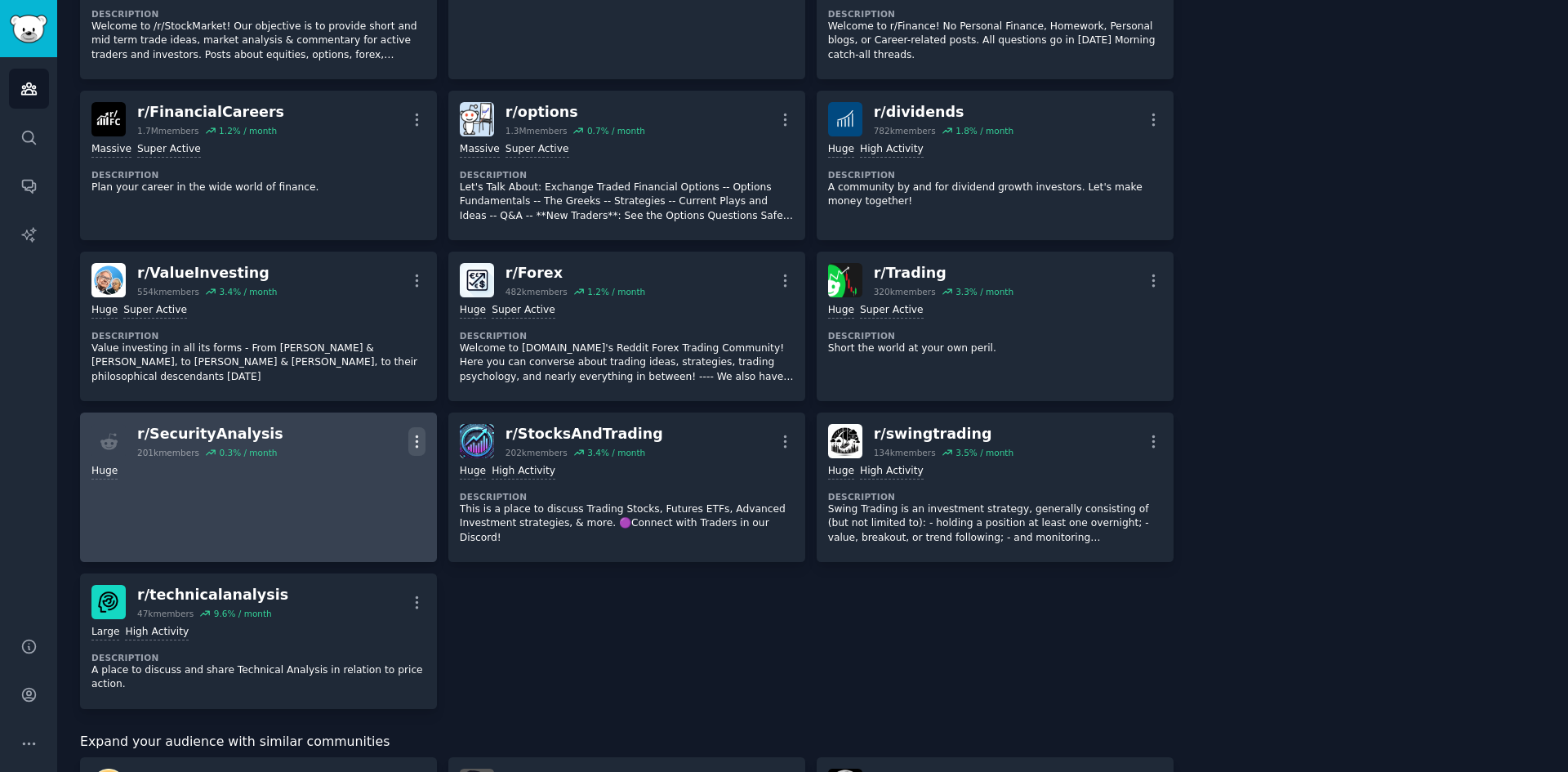
click at [410, 438] on icon "button" at bounding box center [417, 441] width 17 height 18
click at [365, 508] on p "Delete" at bounding box center [353, 504] width 38 height 18
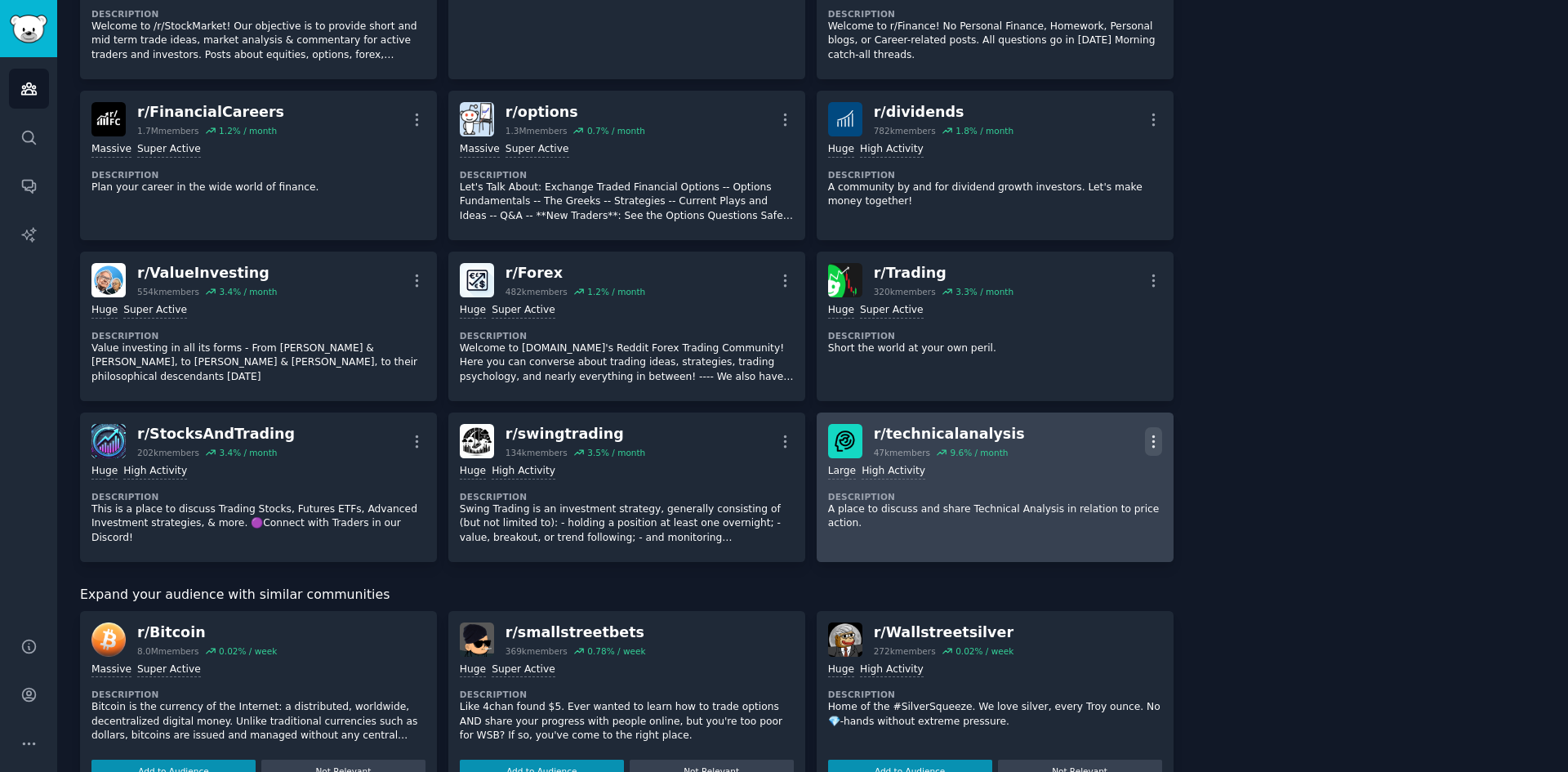
click at [1153, 437] on icon "button" at bounding box center [1154, 441] width 2 height 11
click at [1105, 502] on div "Delete" at bounding box center [1087, 504] width 98 height 34
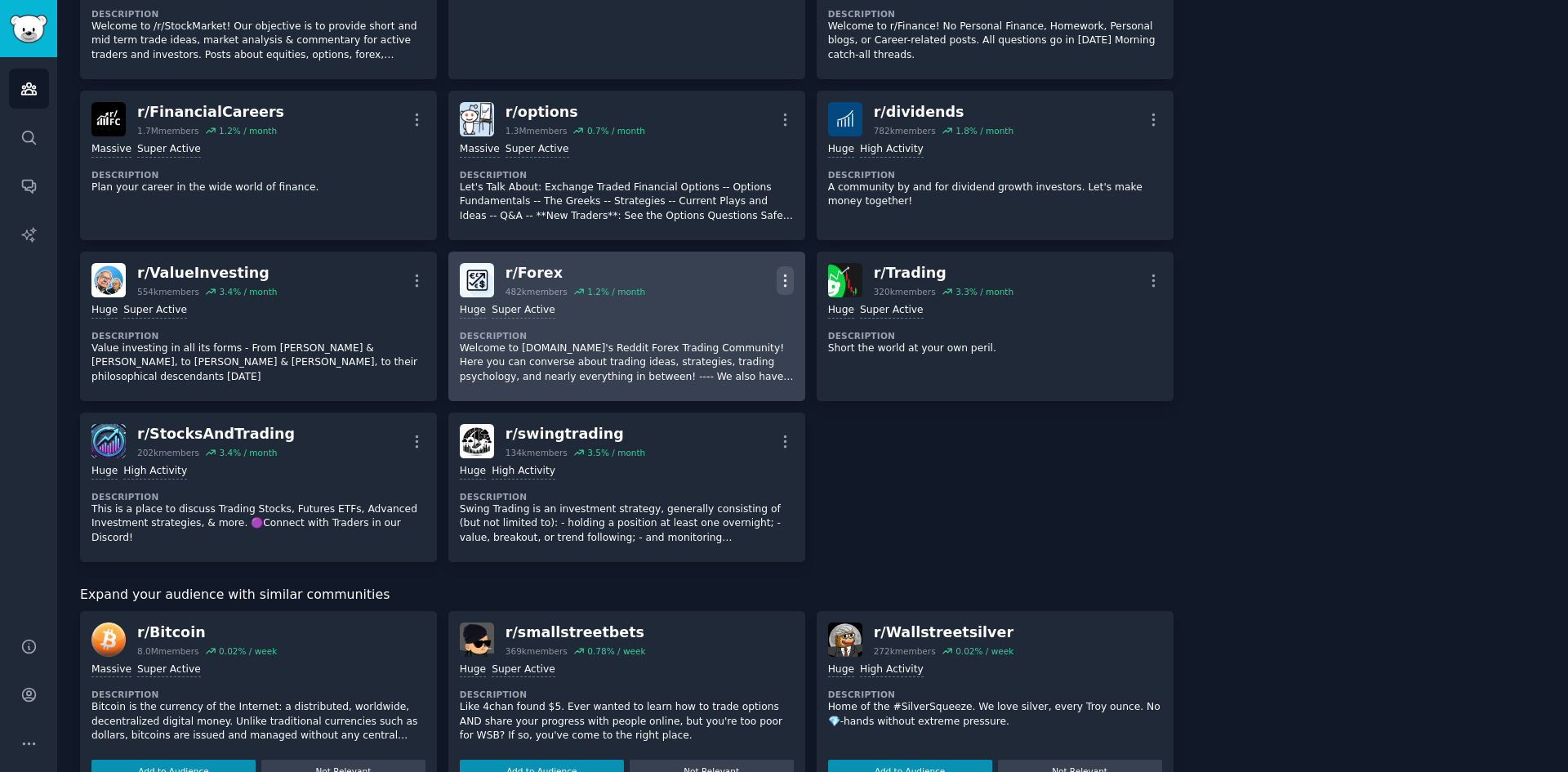
click at [787, 274] on icon "button" at bounding box center [785, 280] width 17 height 18
click at [751, 339] on div "Delete" at bounding box center [719, 343] width 98 height 34
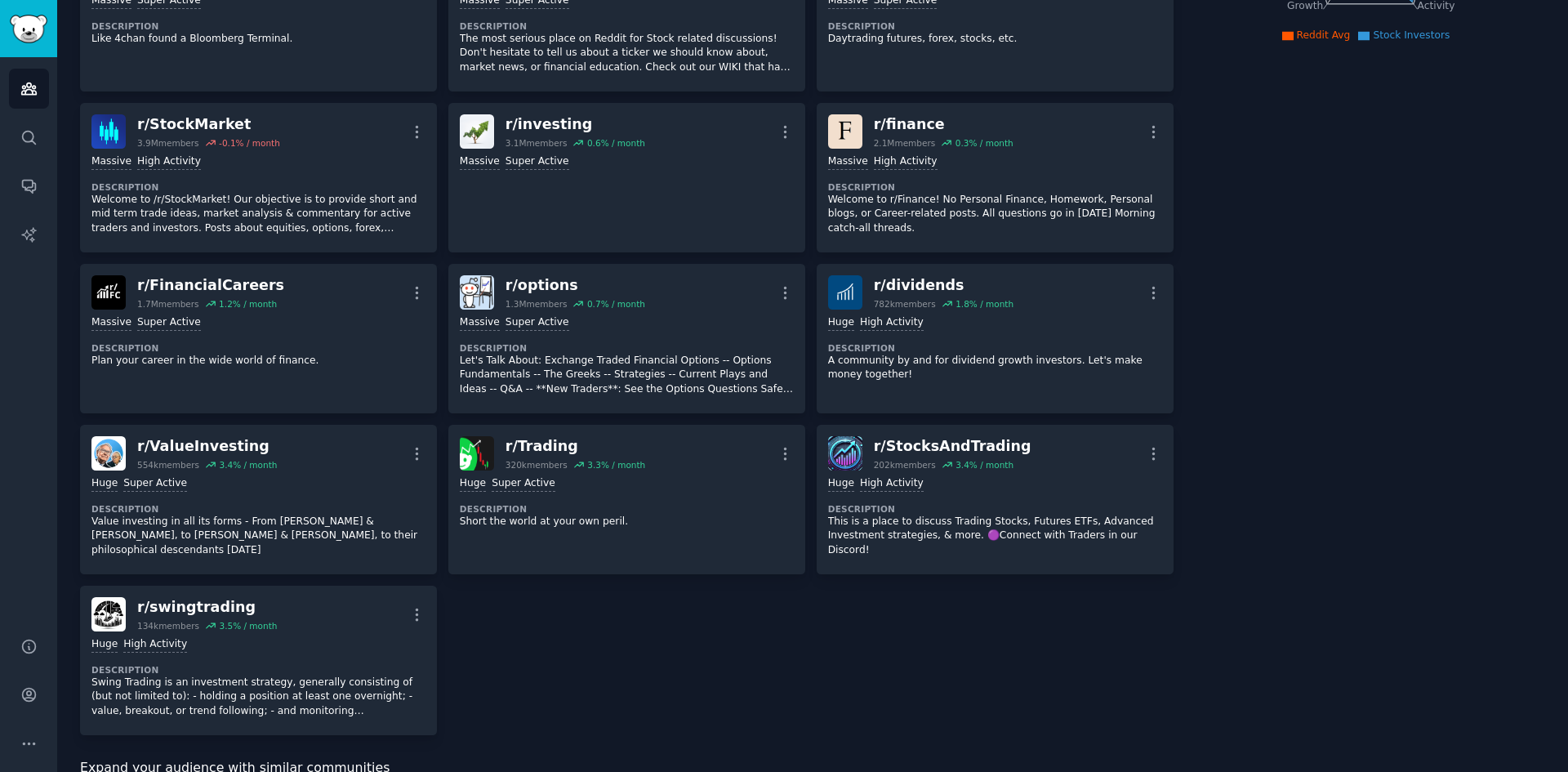
scroll to position [331, 0]
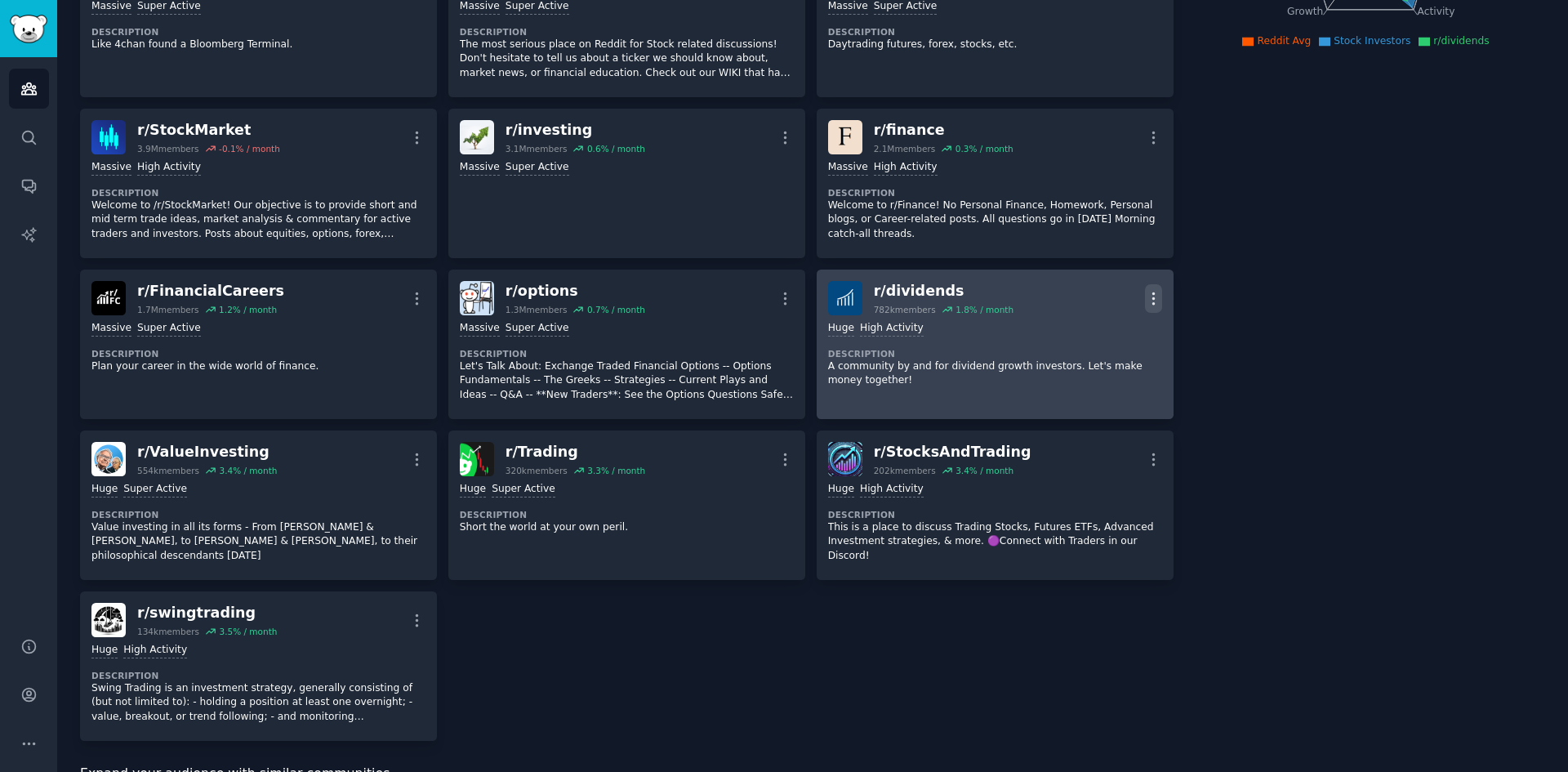
click at [1148, 293] on icon "button" at bounding box center [1154, 298] width 17 height 18
click at [1081, 356] on p "Delete" at bounding box center [1089, 361] width 38 height 18
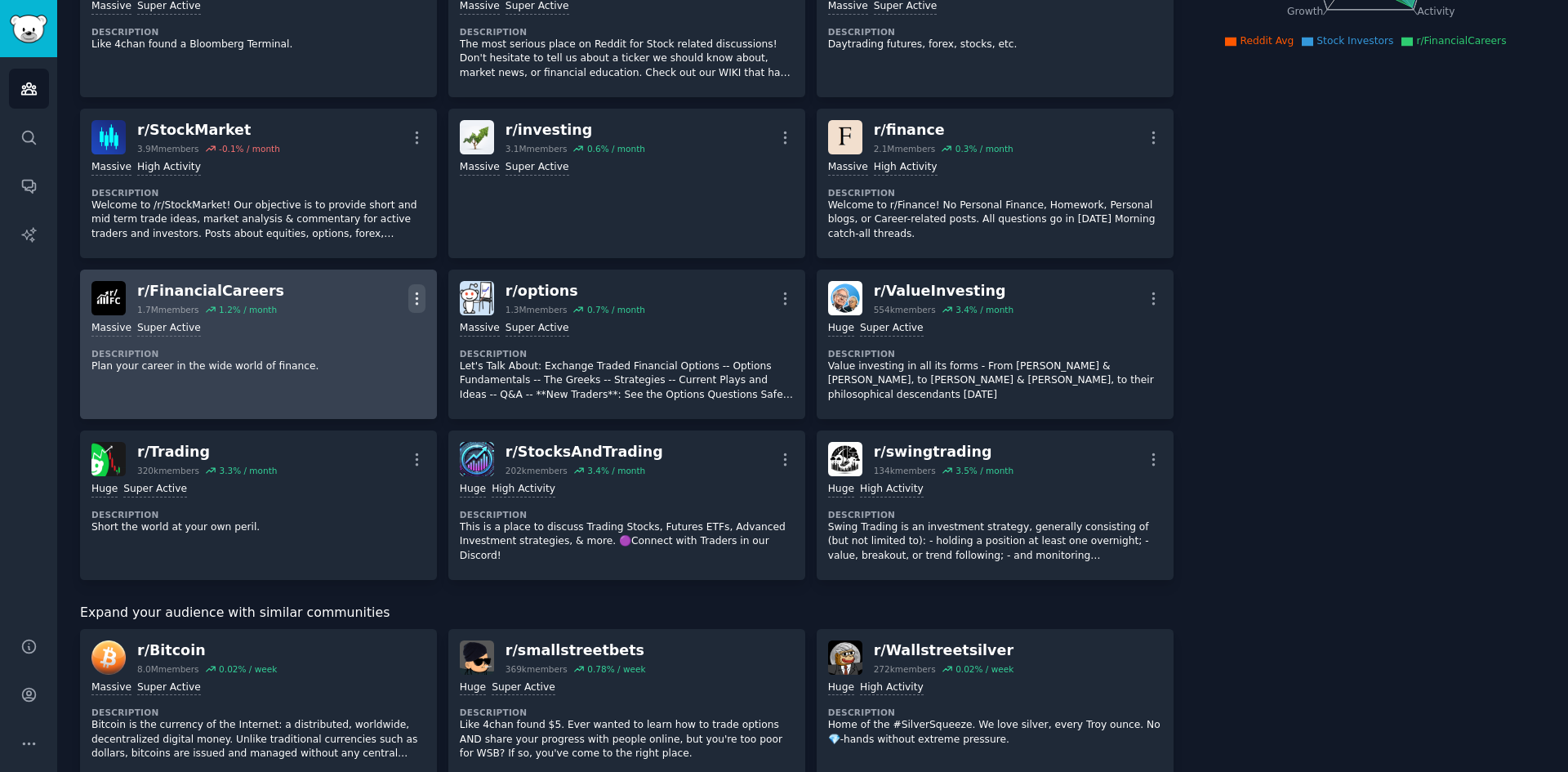
click at [415, 297] on icon "button" at bounding box center [417, 298] width 17 height 18
click at [372, 367] on div "Delete" at bounding box center [351, 360] width 98 height 34
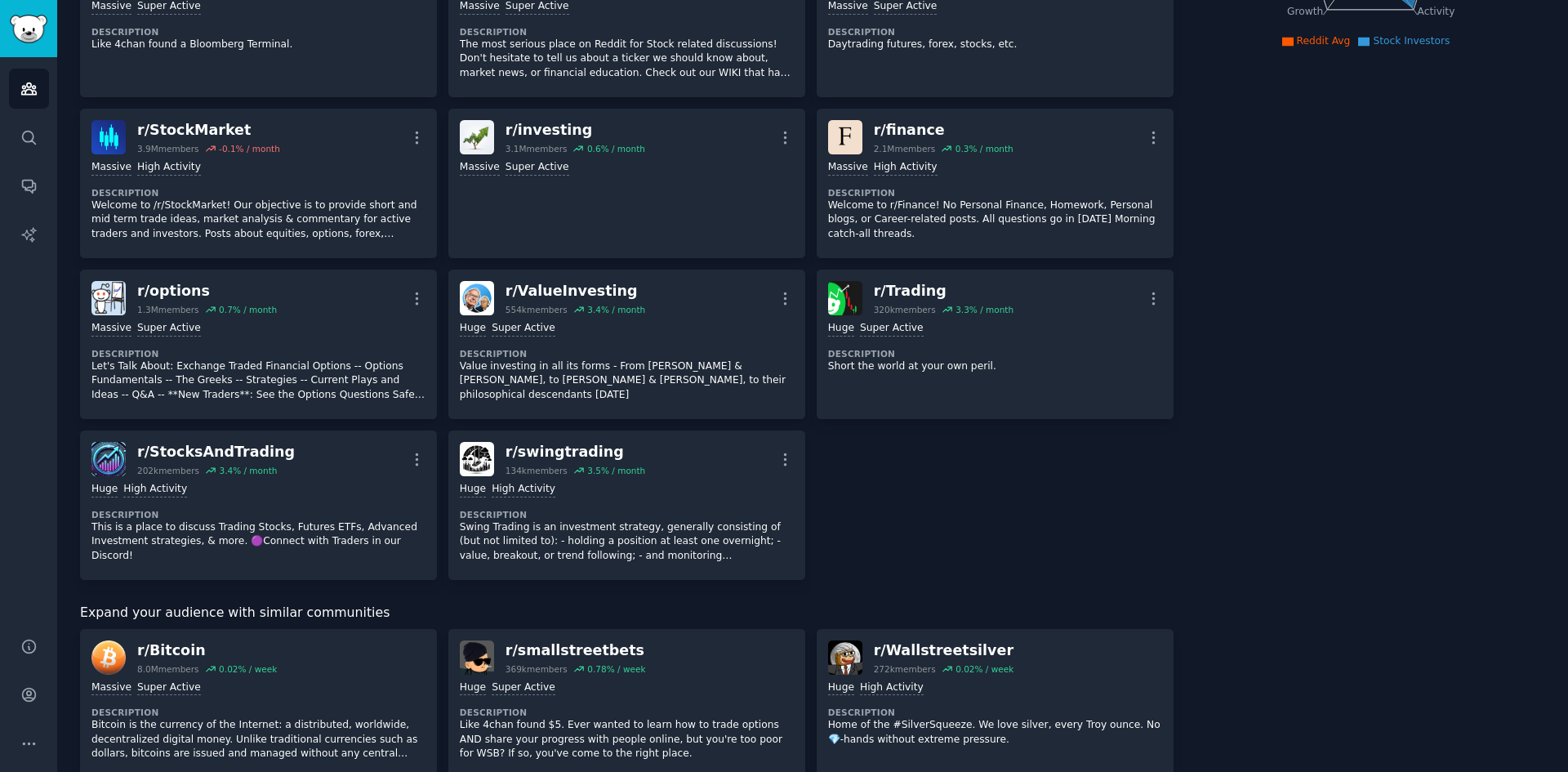
drag, startPoint x: 1562, startPoint y: 343, endPoint x: 1567, endPoint y: 324, distance: 19.6
click at [1567, 324] on main "Stock Investors Info Edit Share Add Search Subreddits 14 Topics 200 Themes Ask …" at bounding box center [812, 386] width 1511 height 772
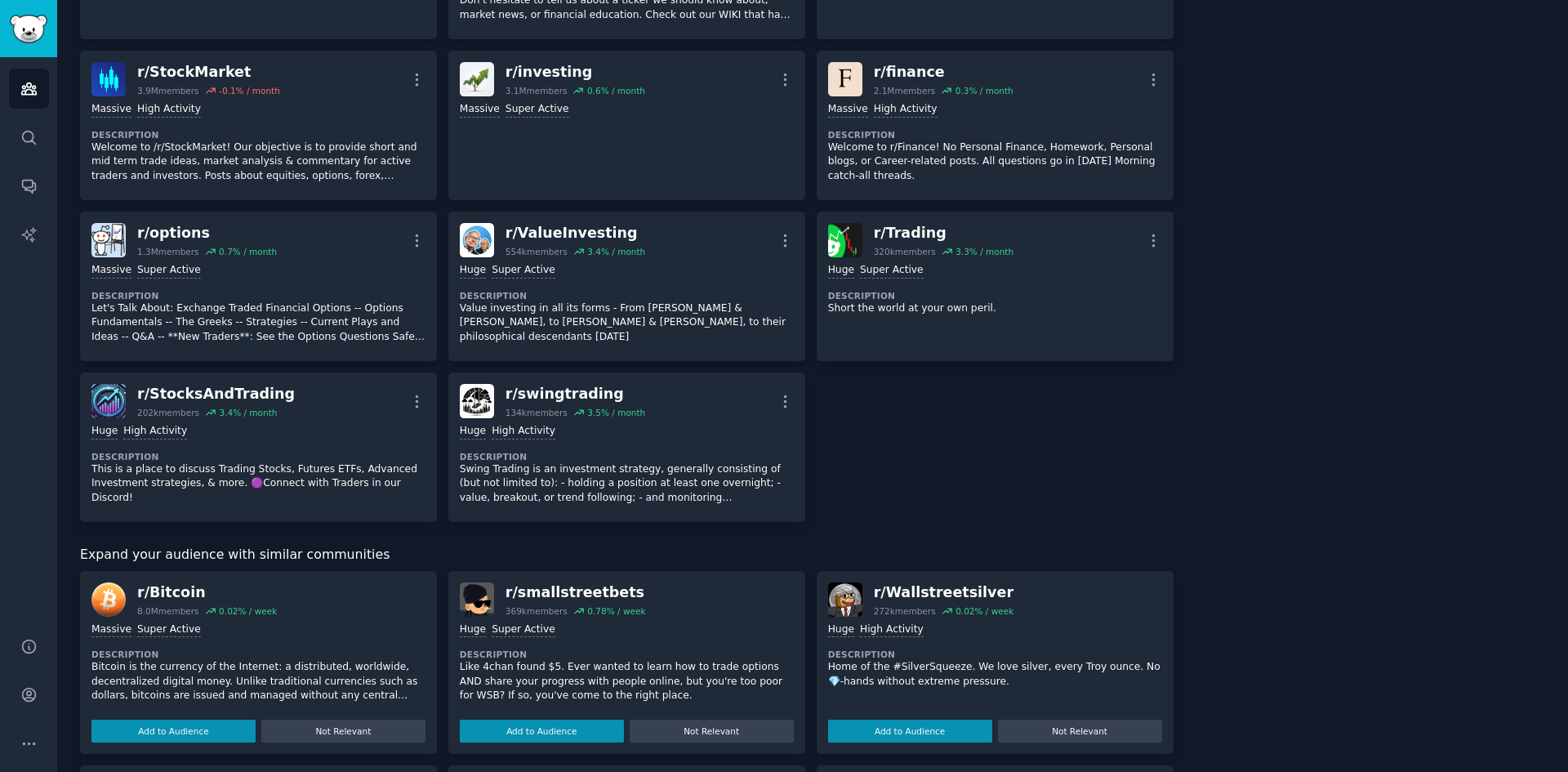
scroll to position [383, 0]
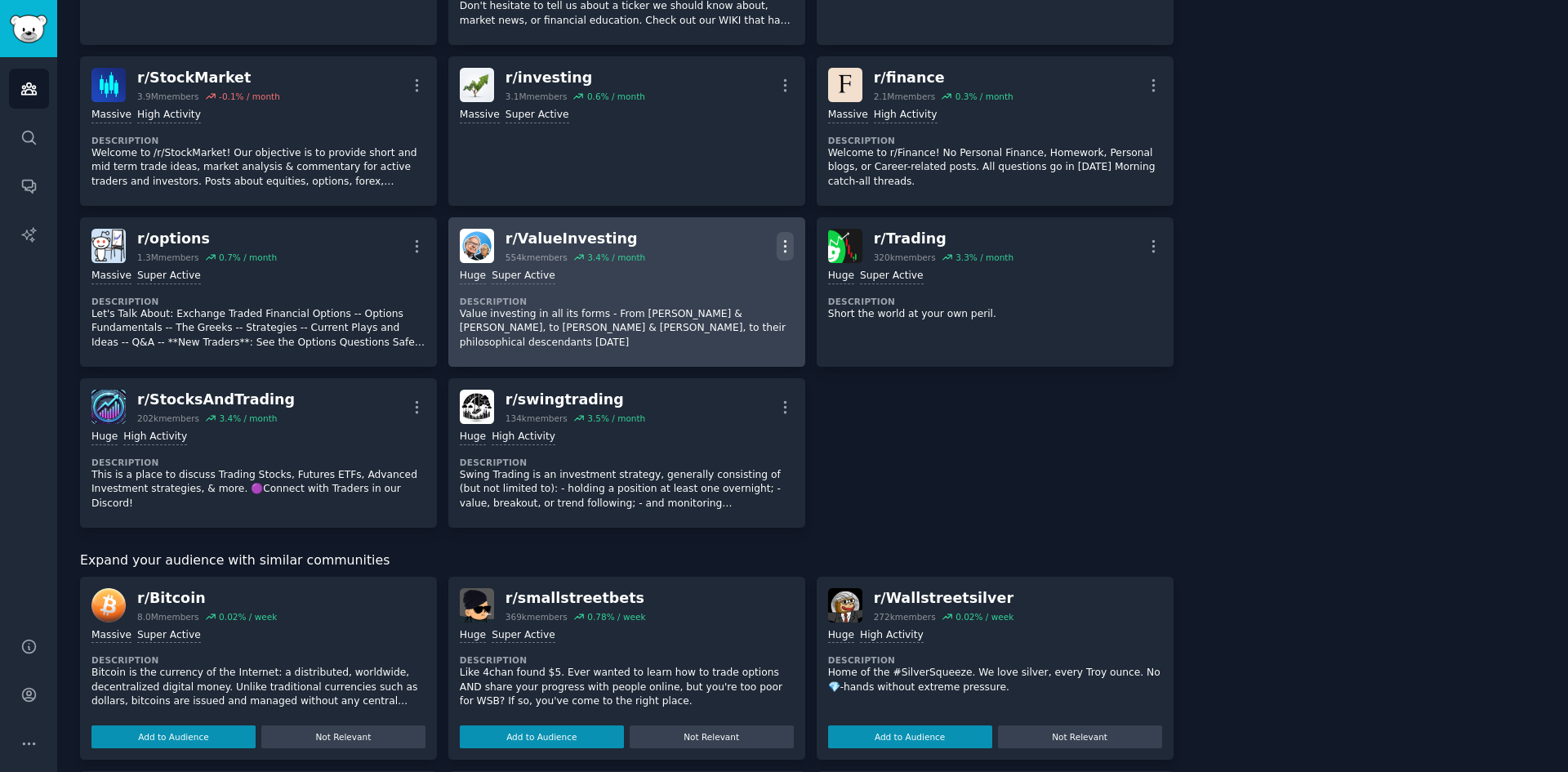
click at [784, 243] on icon "button" at bounding box center [785, 246] width 17 height 18
click at [748, 308] on div "Delete" at bounding box center [719, 309] width 98 height 34
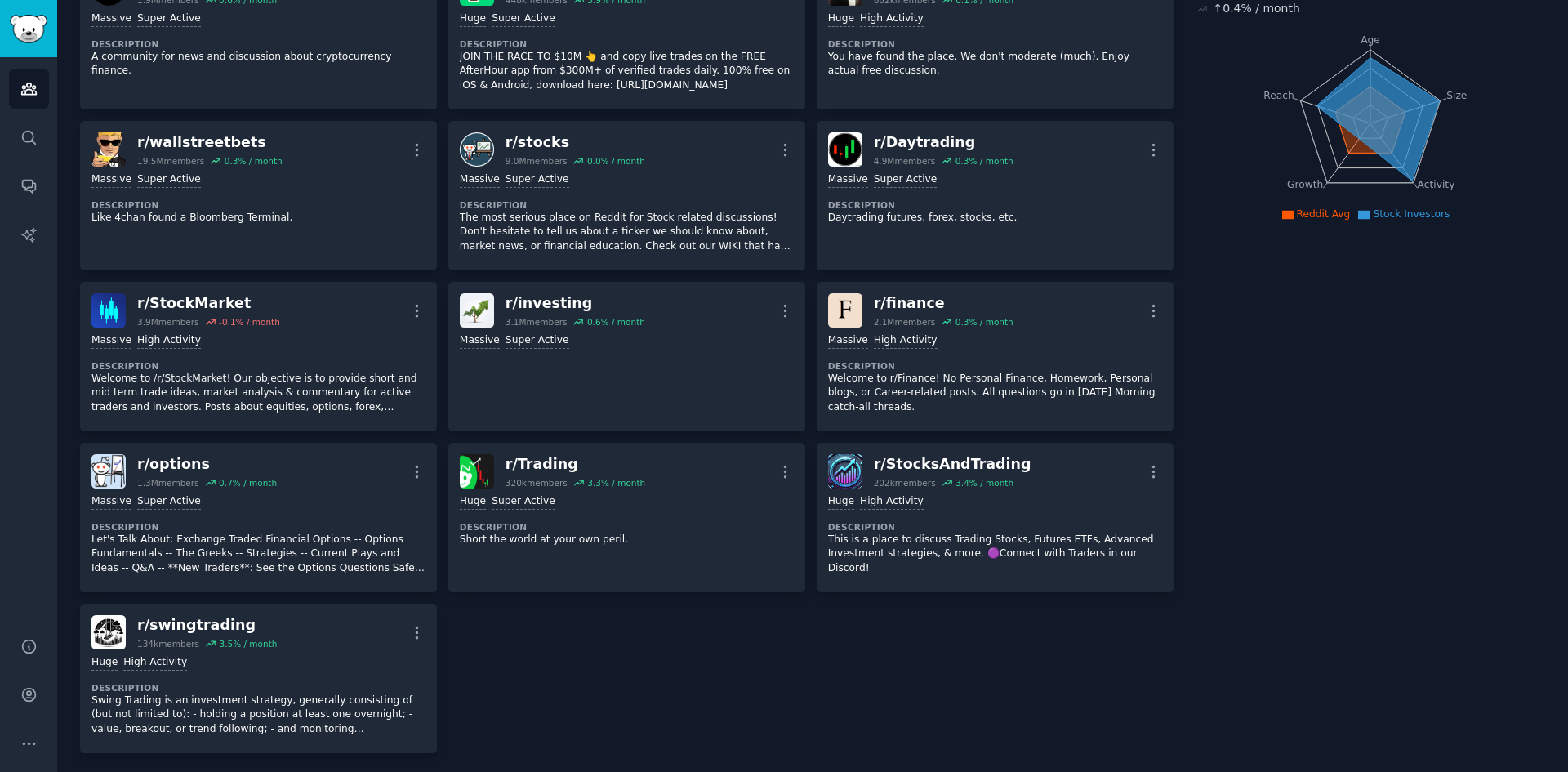
scroll to position [156, 0]
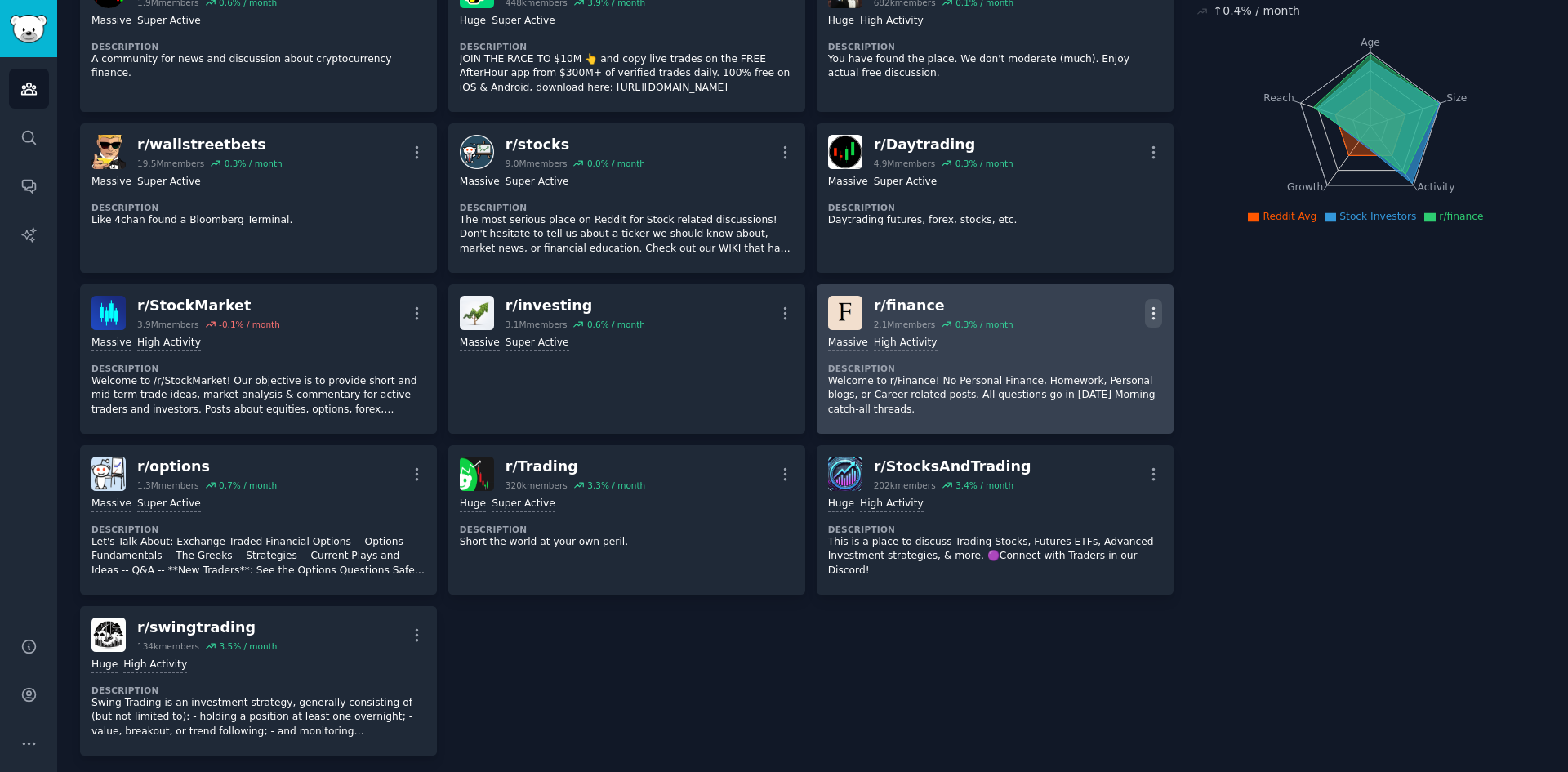
click at [1153, 312] on icon "button" at bounding box center [1154, 313] width 2 height 11
click at [1095, 380] on p "Delete" at bounding box center [1089, 376] width 38 height 18
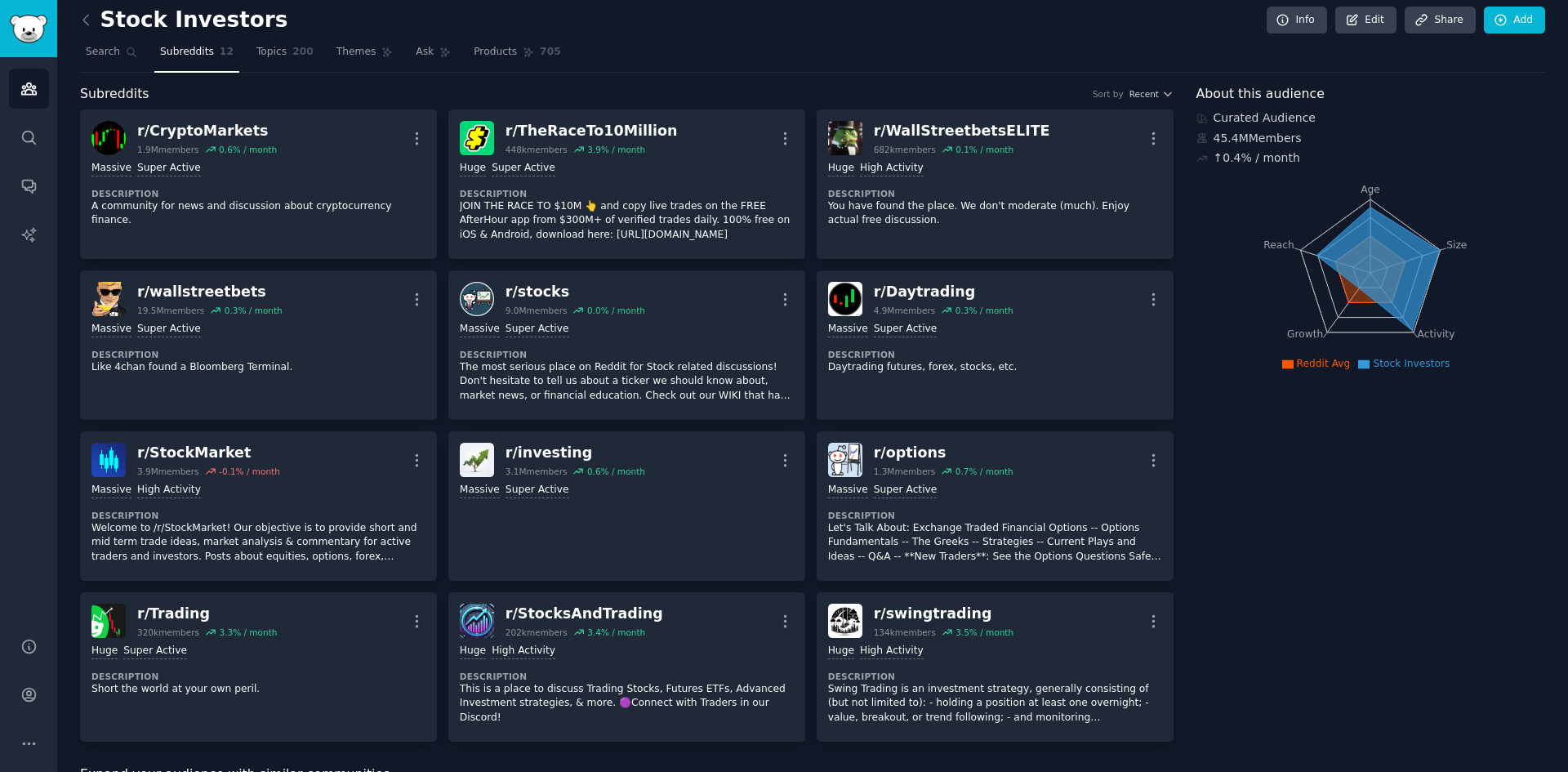
scroll to position [0, 0]
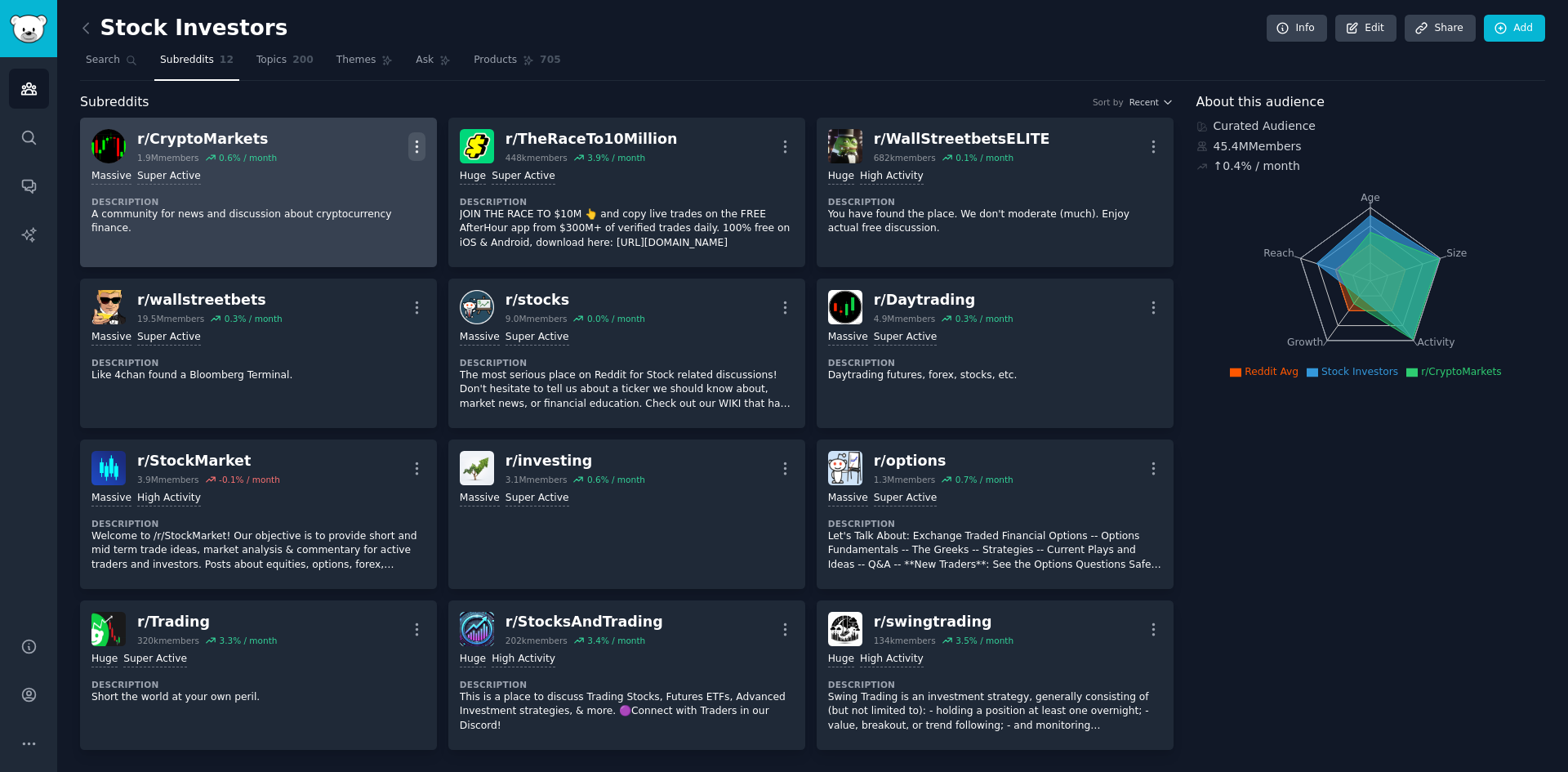
click at [415, 143] on icon "button" at bounding box center [417, 146] width 17 height 18
click at [351, 206] on p "Delete" at bounding box center [353, 209] width 38 height 18
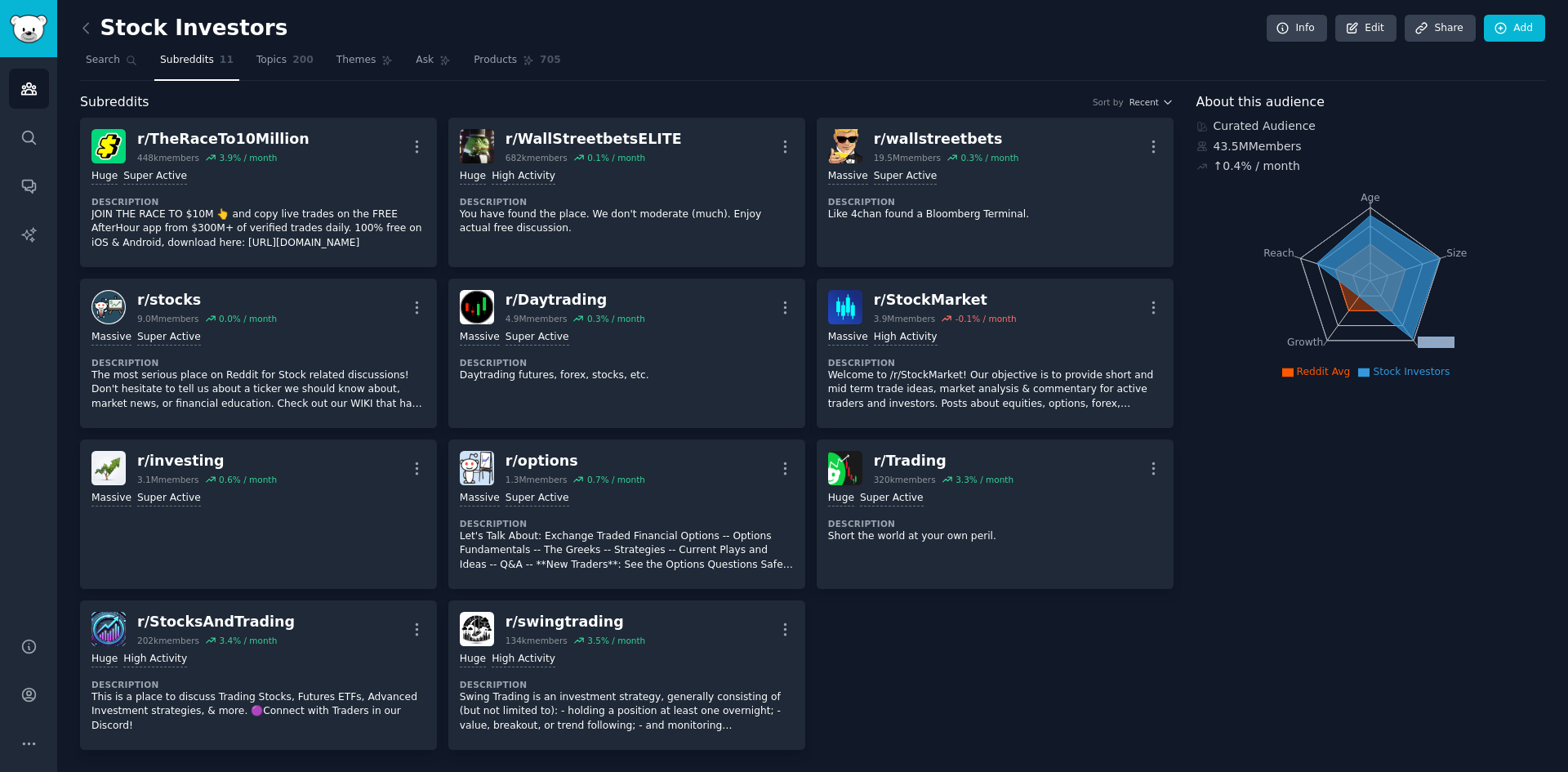
drag, startPoint x: 1561, startPoint y: 251, endPoint x: 1565, endPoint y: 308, distance: 57.1
click at [82, 28] on icon at bounding box center [86, 28] width 17 height 18
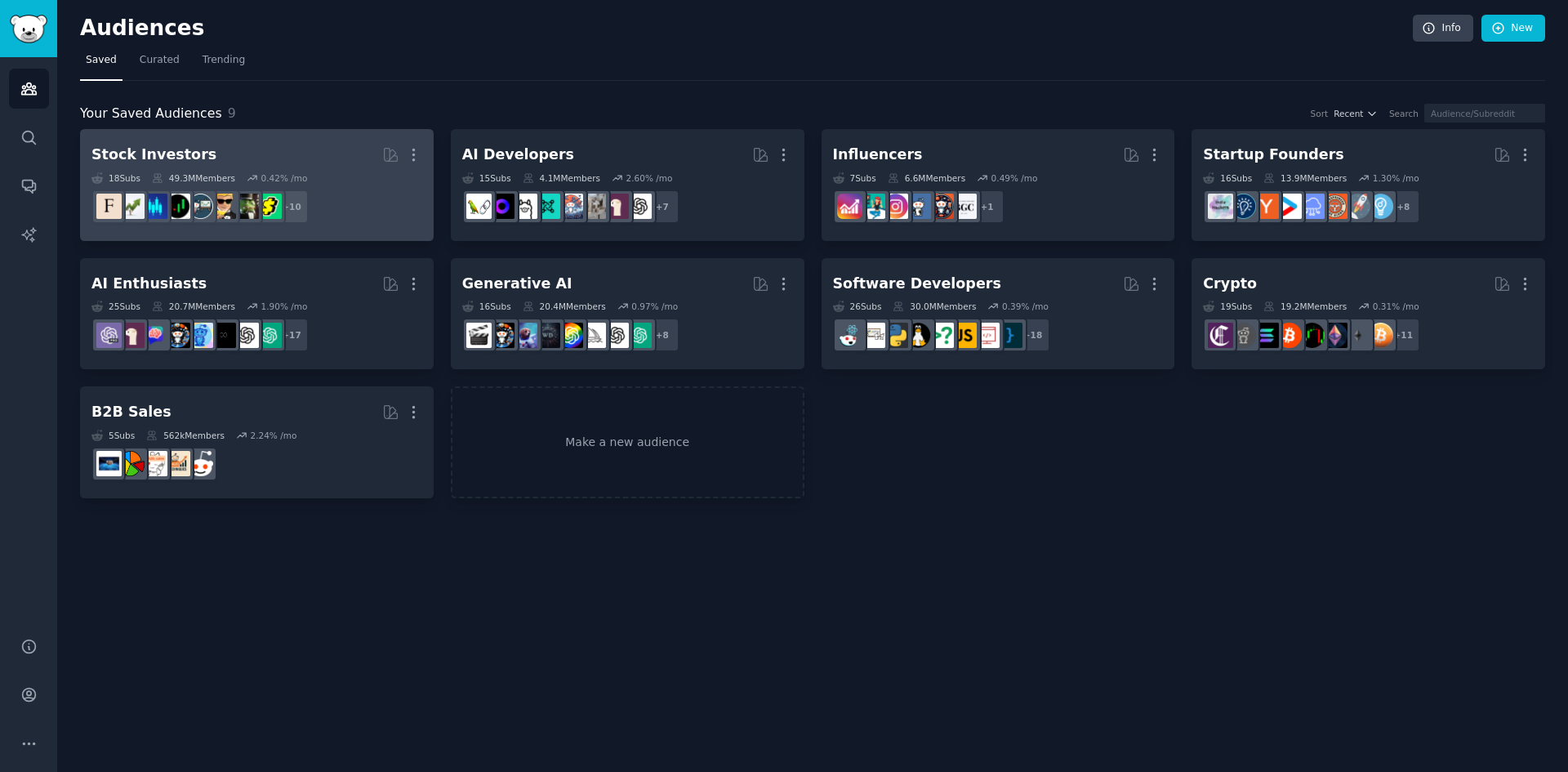
click at [145, 149] on div "Stock Investors" at bounding box center [154, 155] width 125 height 20
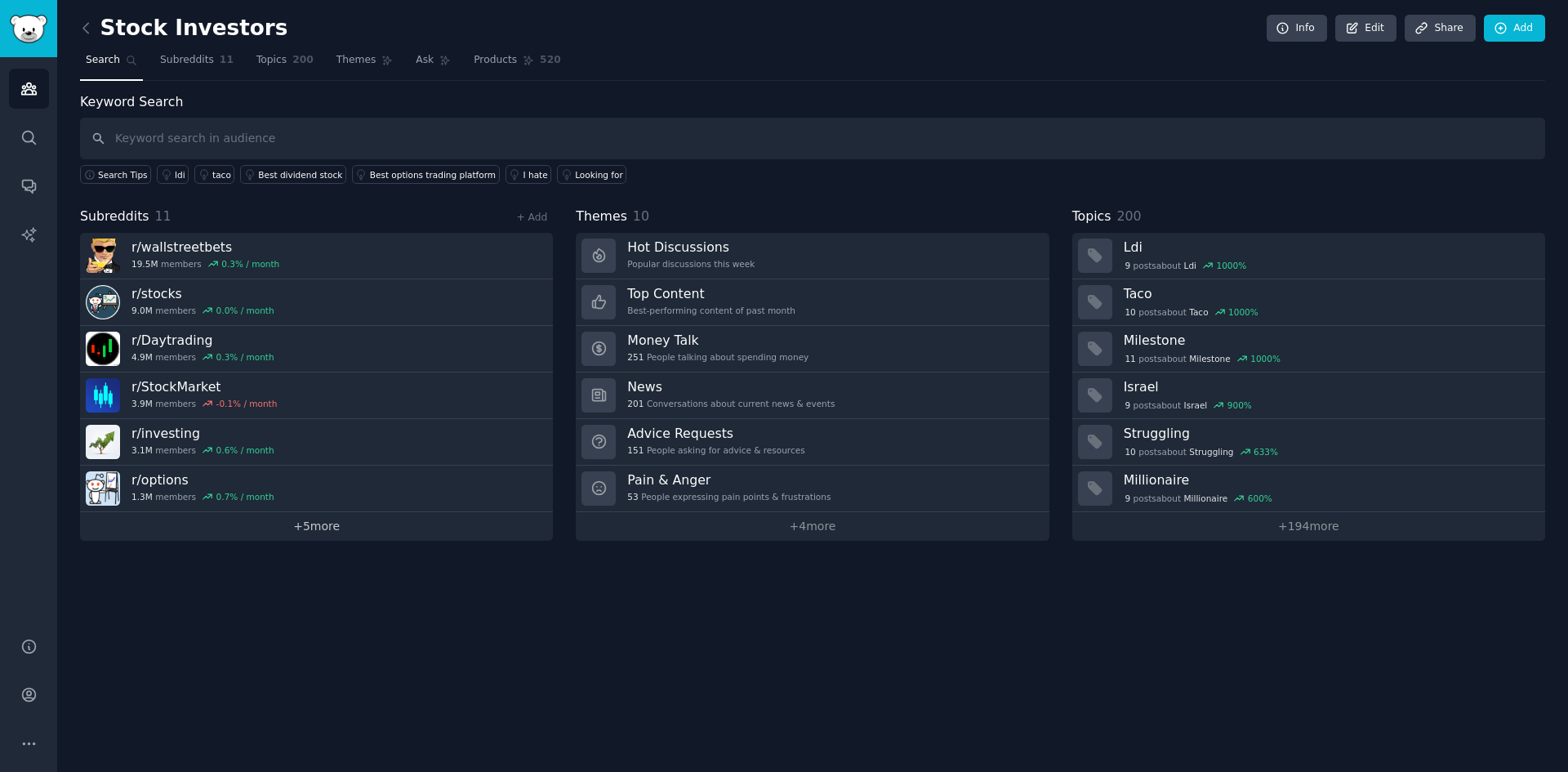
click at [309, 525] on link "+ 5 more" at bounding box center [317, 526] width 473 height 29
click at [1295, 532] on link "+ 194 more" at bounding box center [1309, 526] width 473 height 29
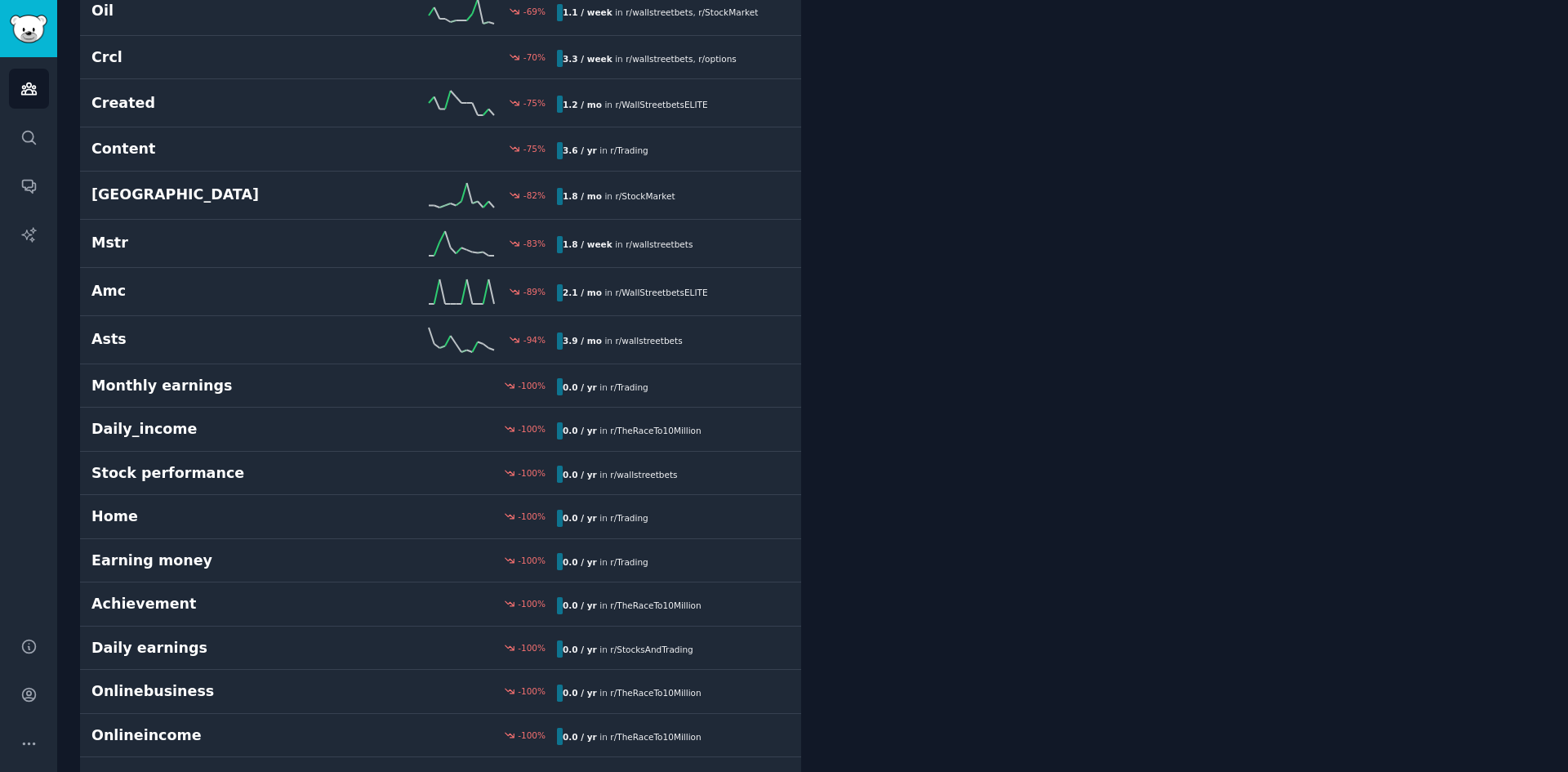
scroll to position [9006, 0]
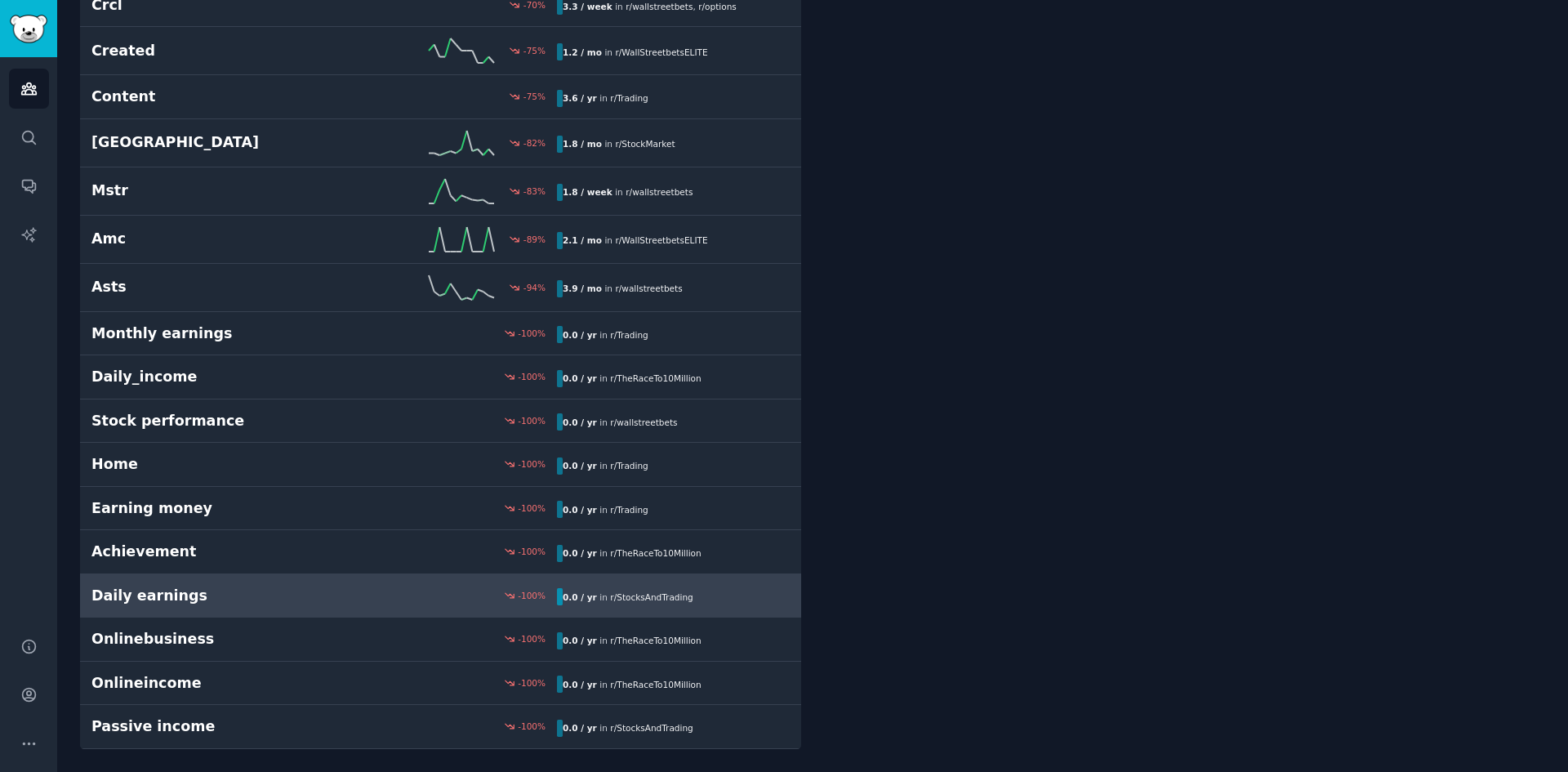
click at [166, 597] on h2 "Daily earnings" at bounding box center [207, 596] width 233 height 20
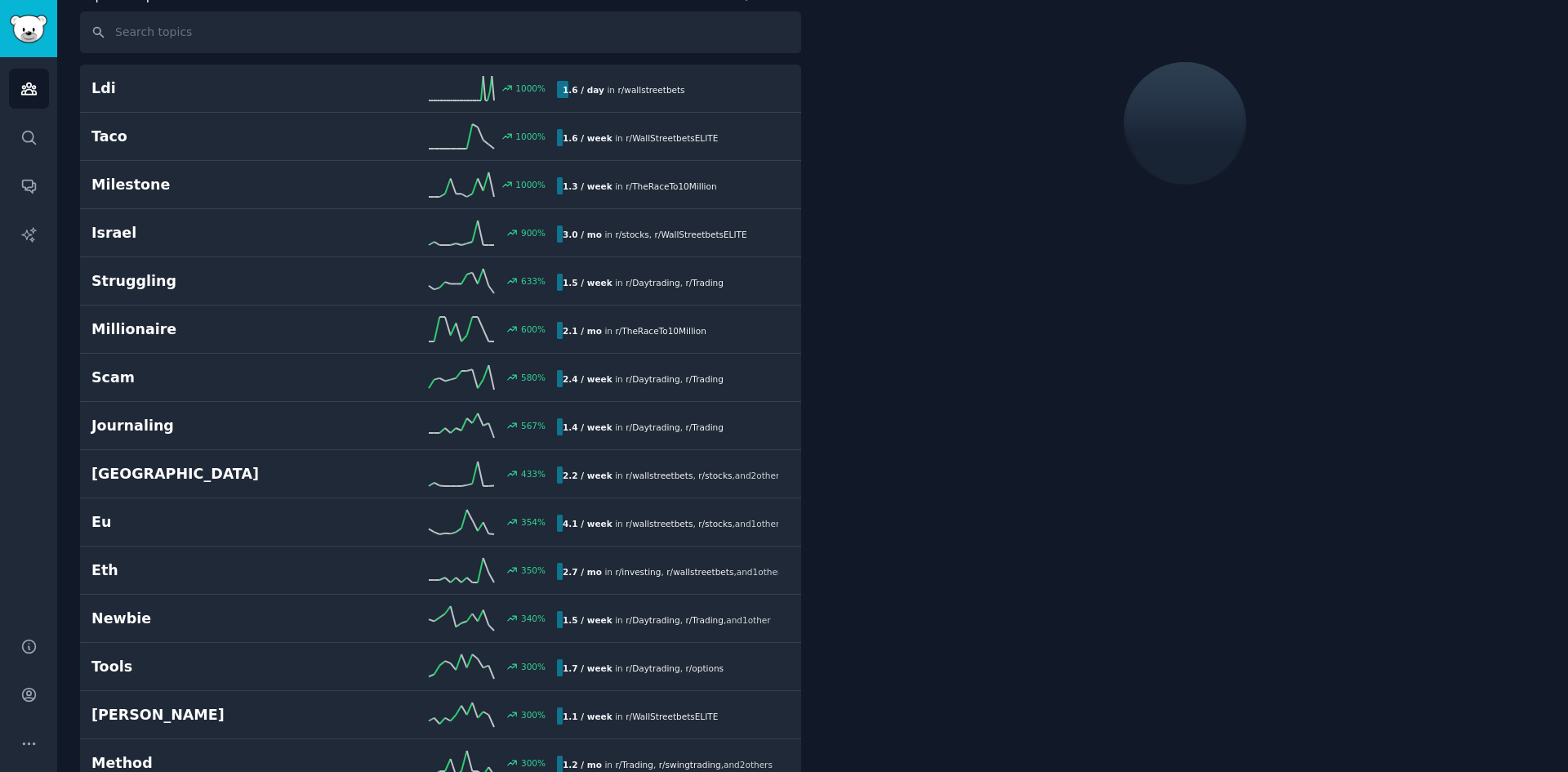
scroll to position [92, 0]
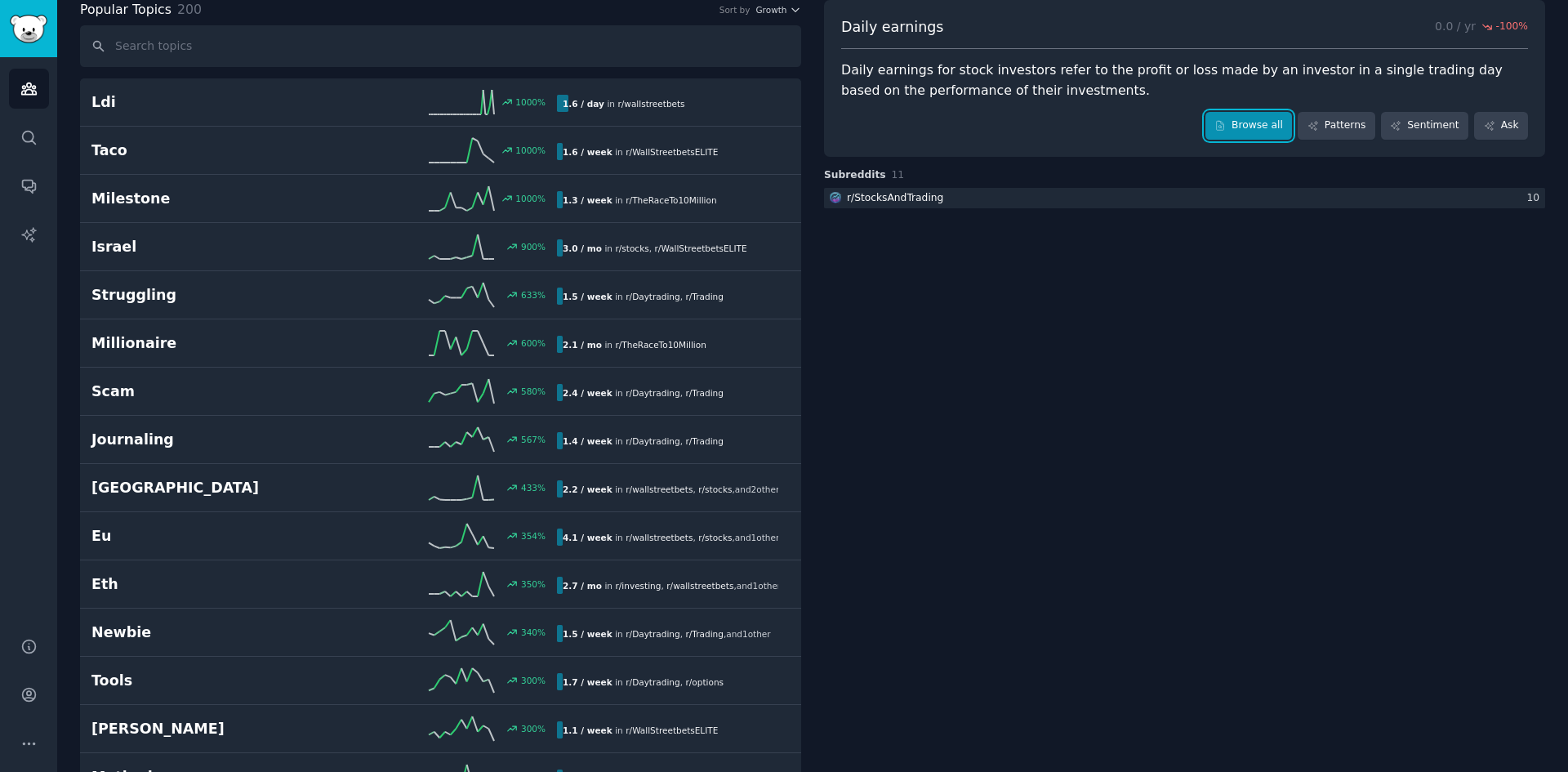
click at [1254, 123] on link "Browse all" at bounding box center [1249, 126] width 87 height 28
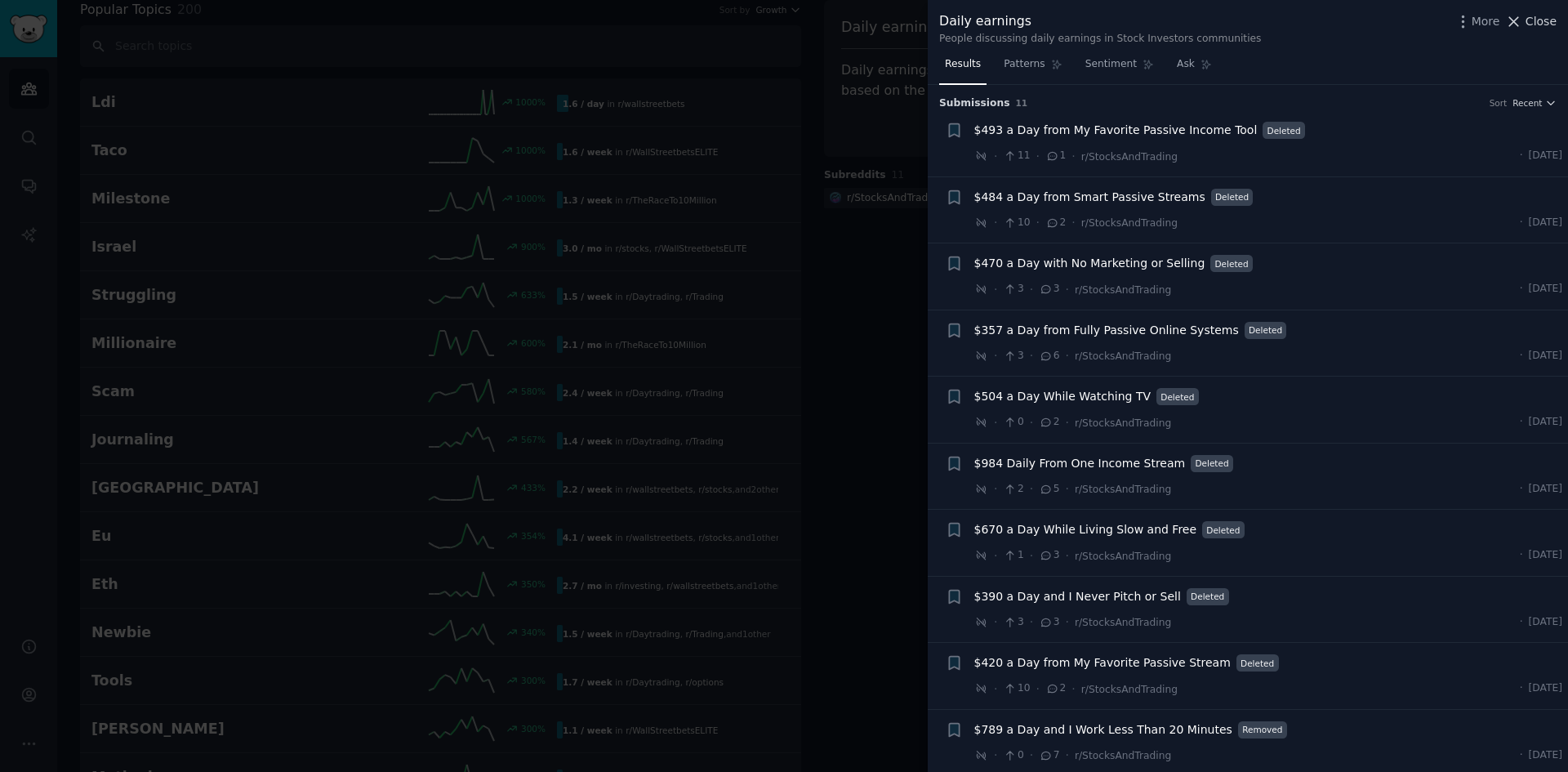
click at [1547, 23] on span "Close" at bounding box center [1541, 21] width 31 height 18
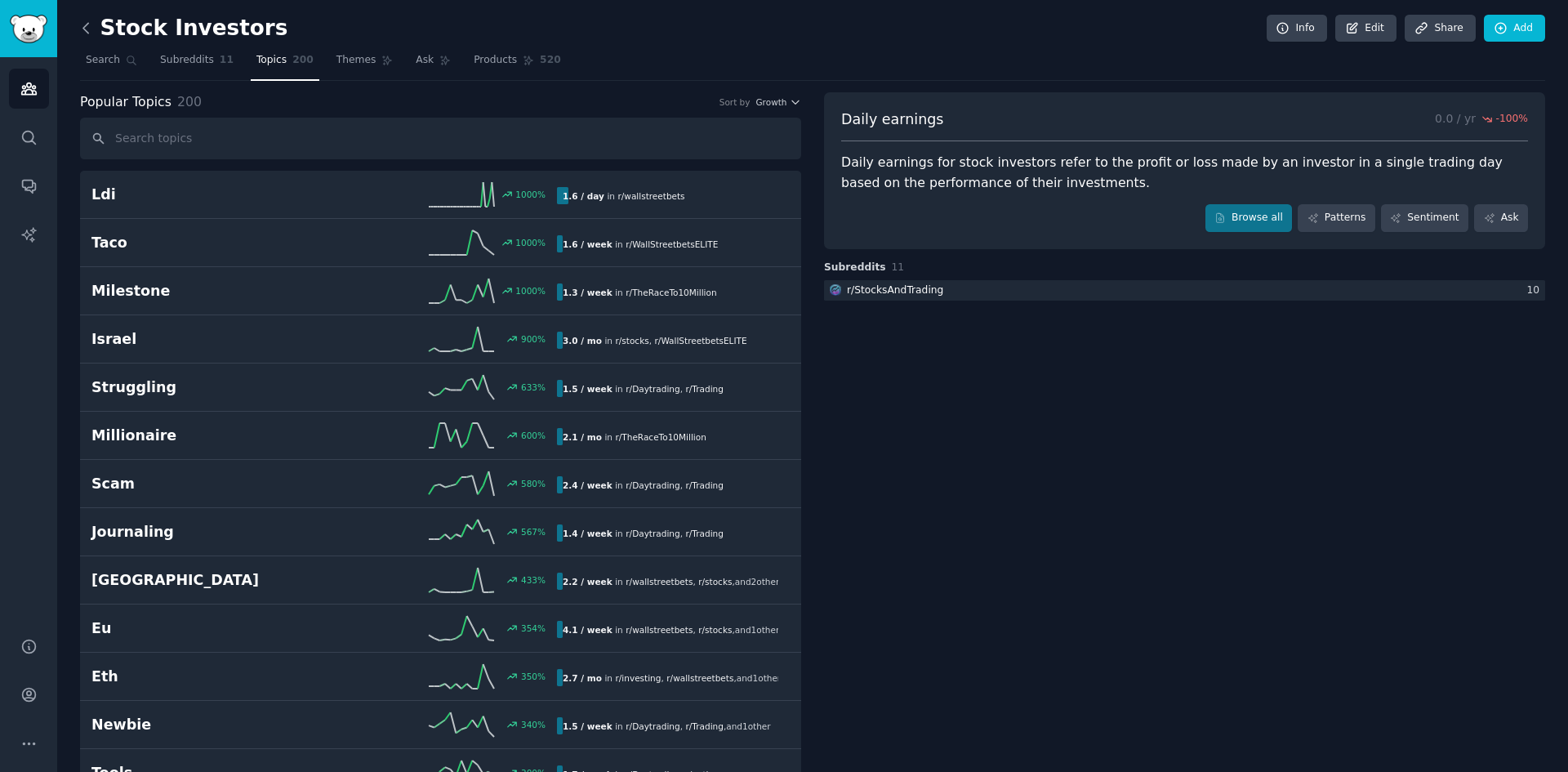
click at [83, 25] on icon at bounding box center [86, 28] width 17 height 18
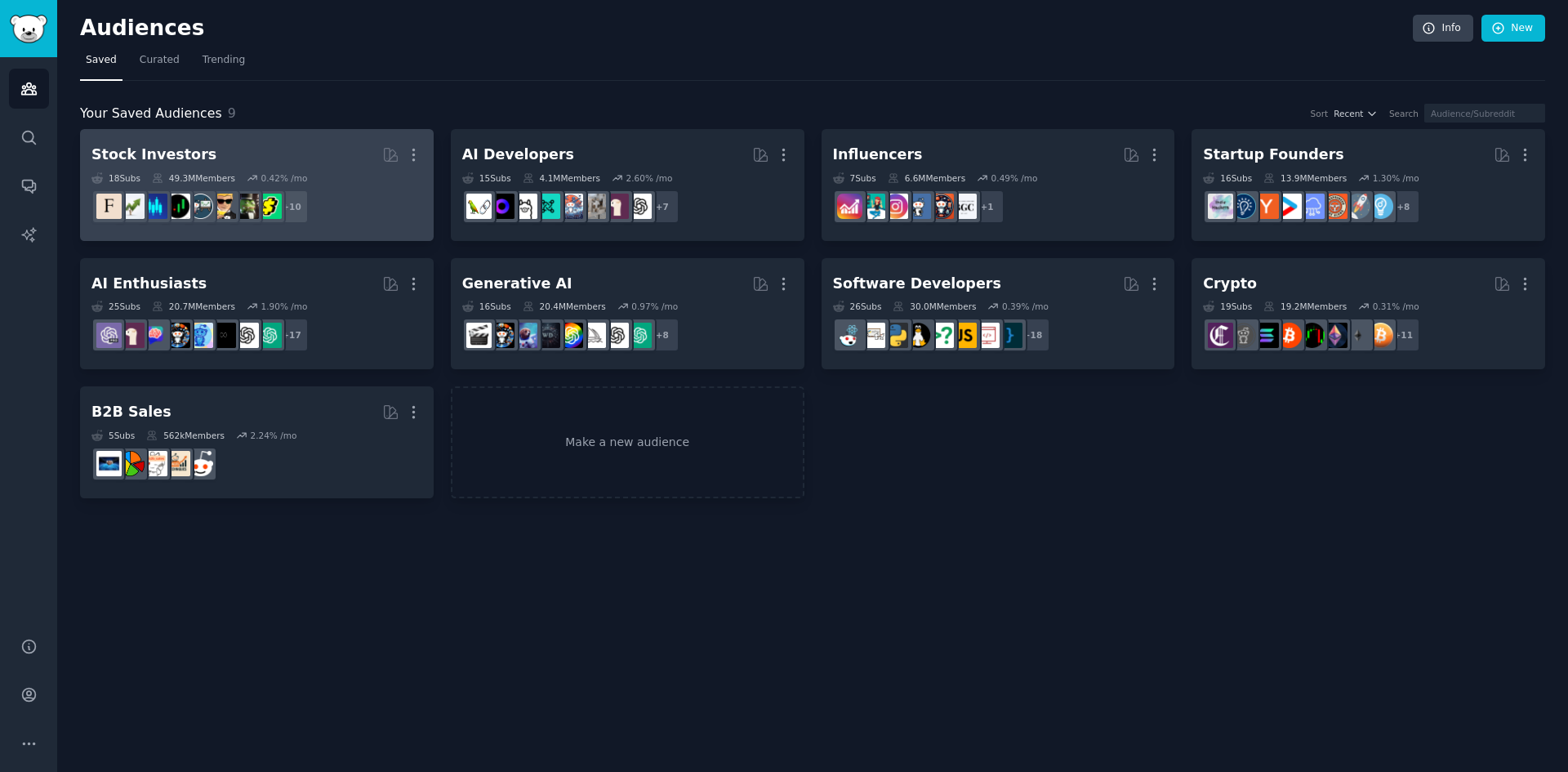
click at [155, 158] on div "Stock Investors" at bounding box center [154, 155] width 125 height 20
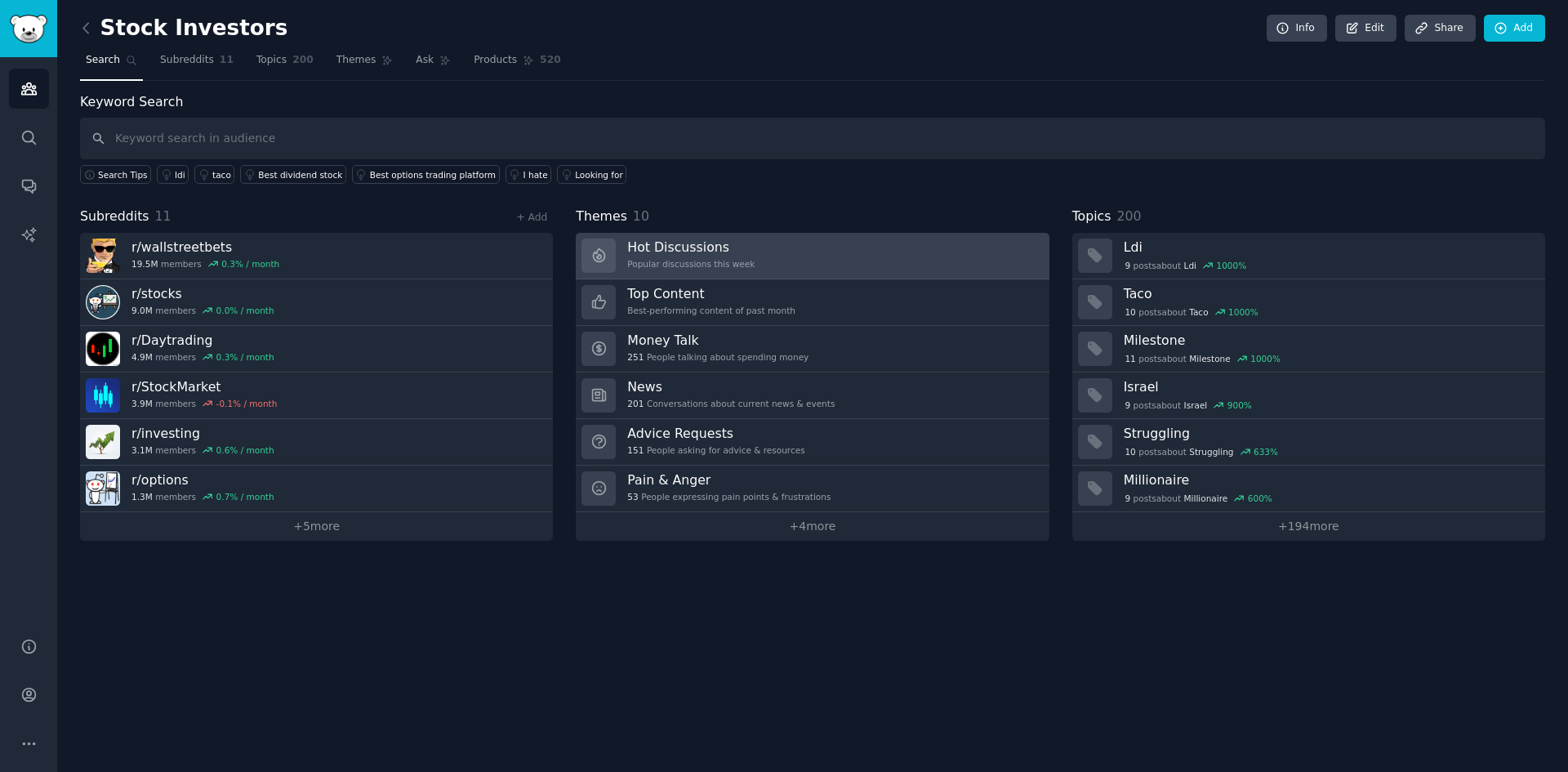
click at [679, 250] on h3 "Hot Discussions" at bounding box center [691, 247] width 127 height 18
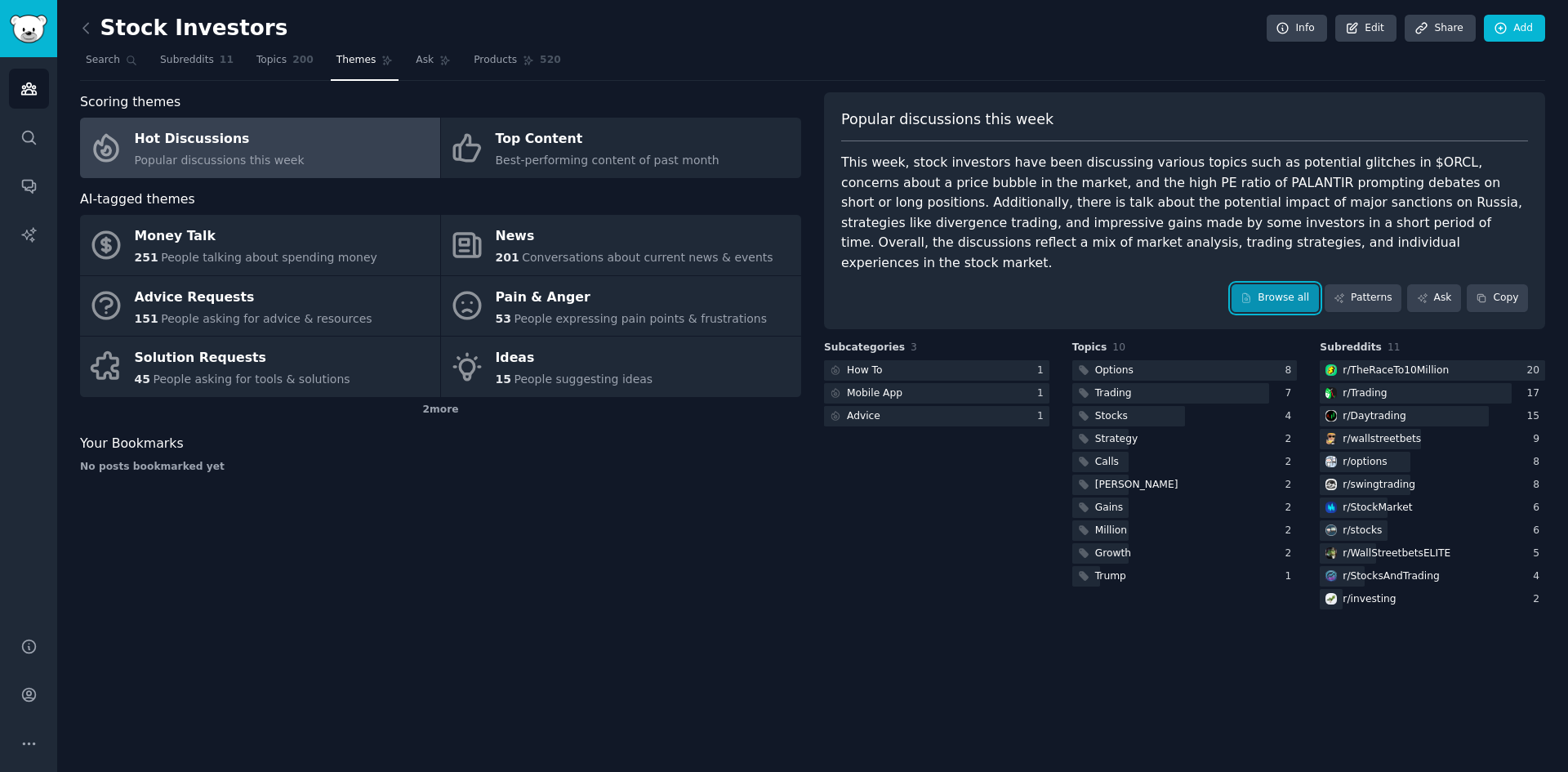
click at [1287, 285] on link "Browse all" at bounding box center [1275, 298] width 87 height 28
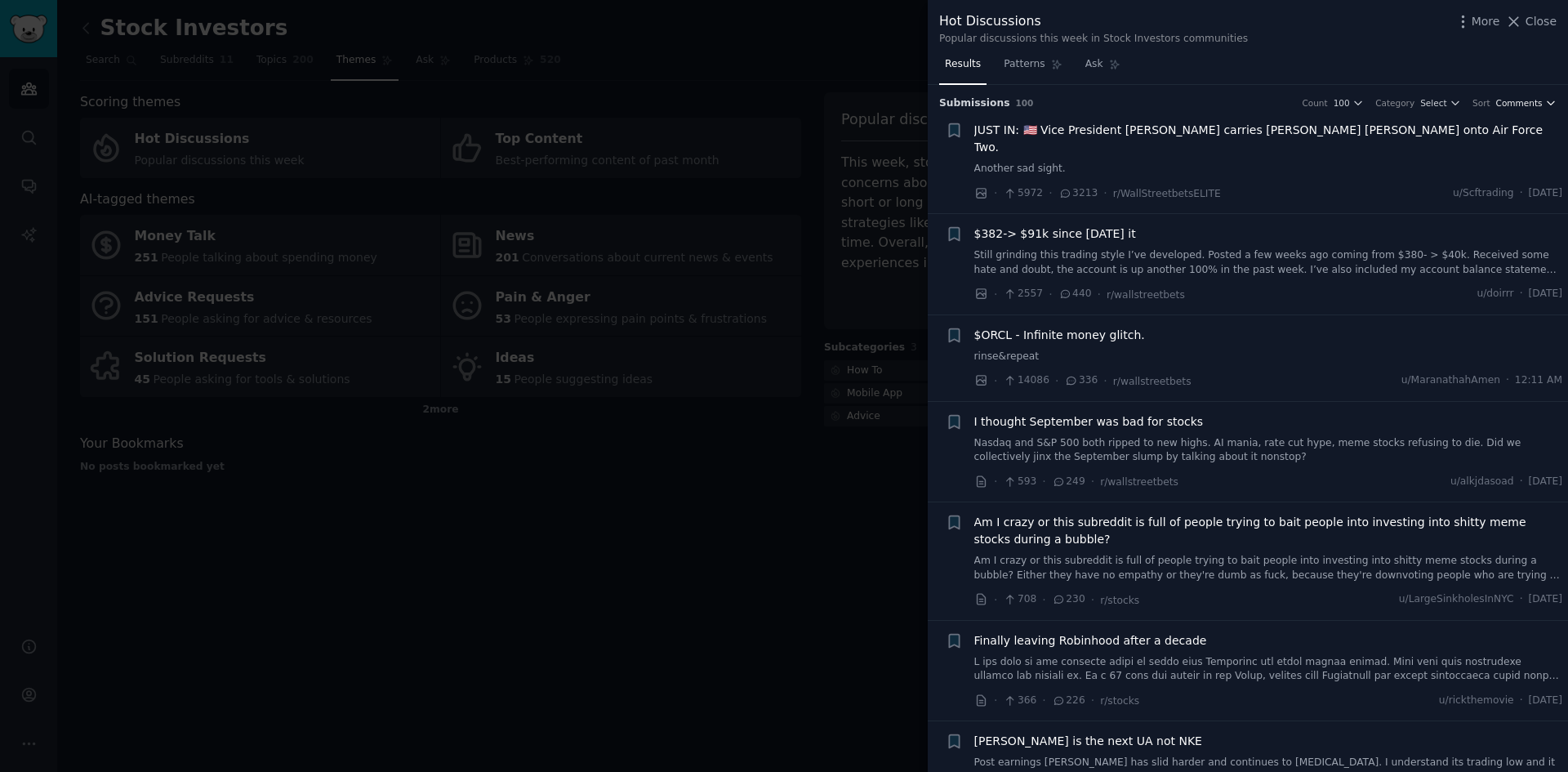
click at [1538, 102] on span "Comments" at bounding box center [1519, 103] width 47 height 11
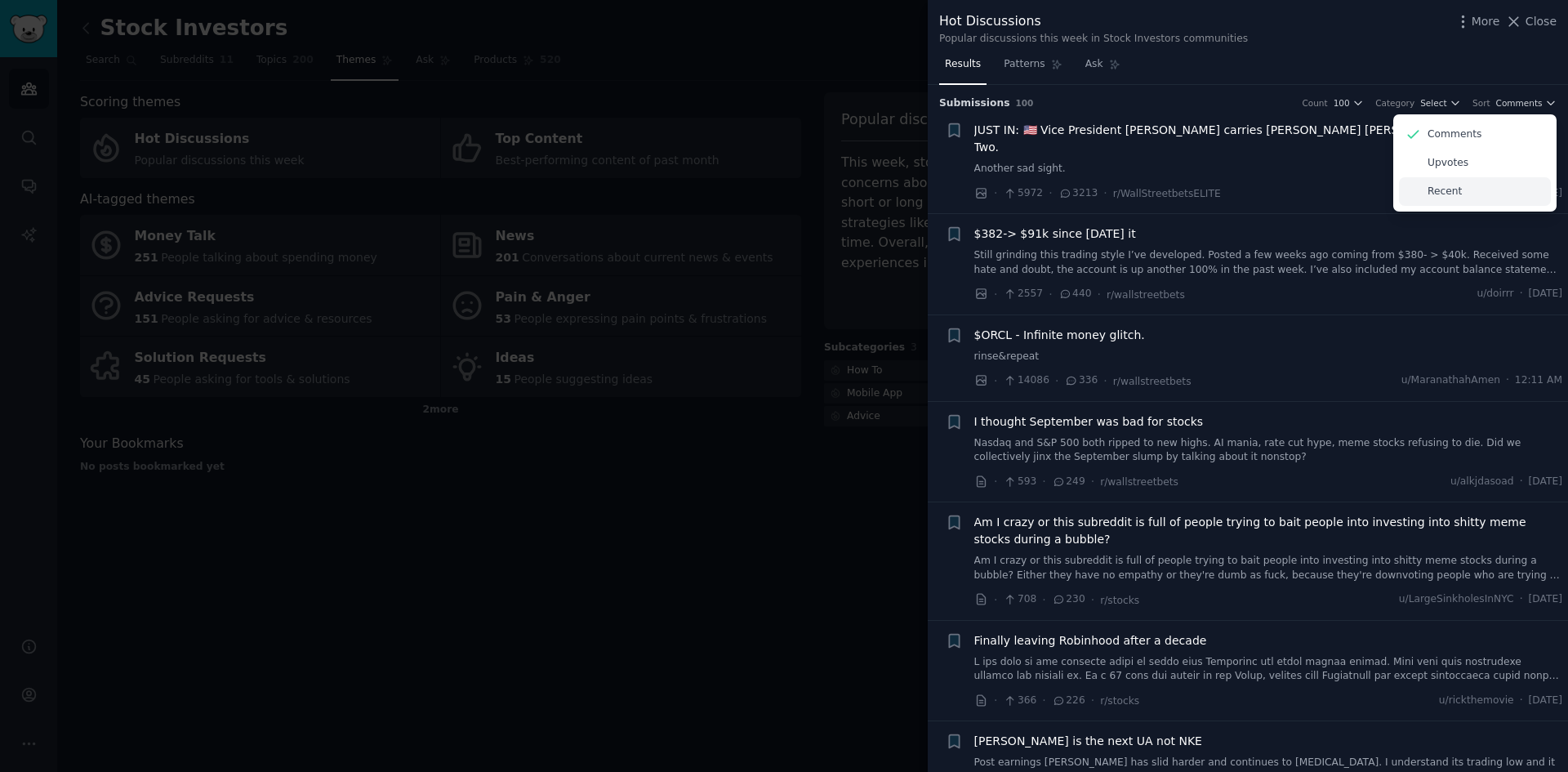
click at [1444, 196] on p "Recent" at bounding box center [1444, 192] width 34 height 15
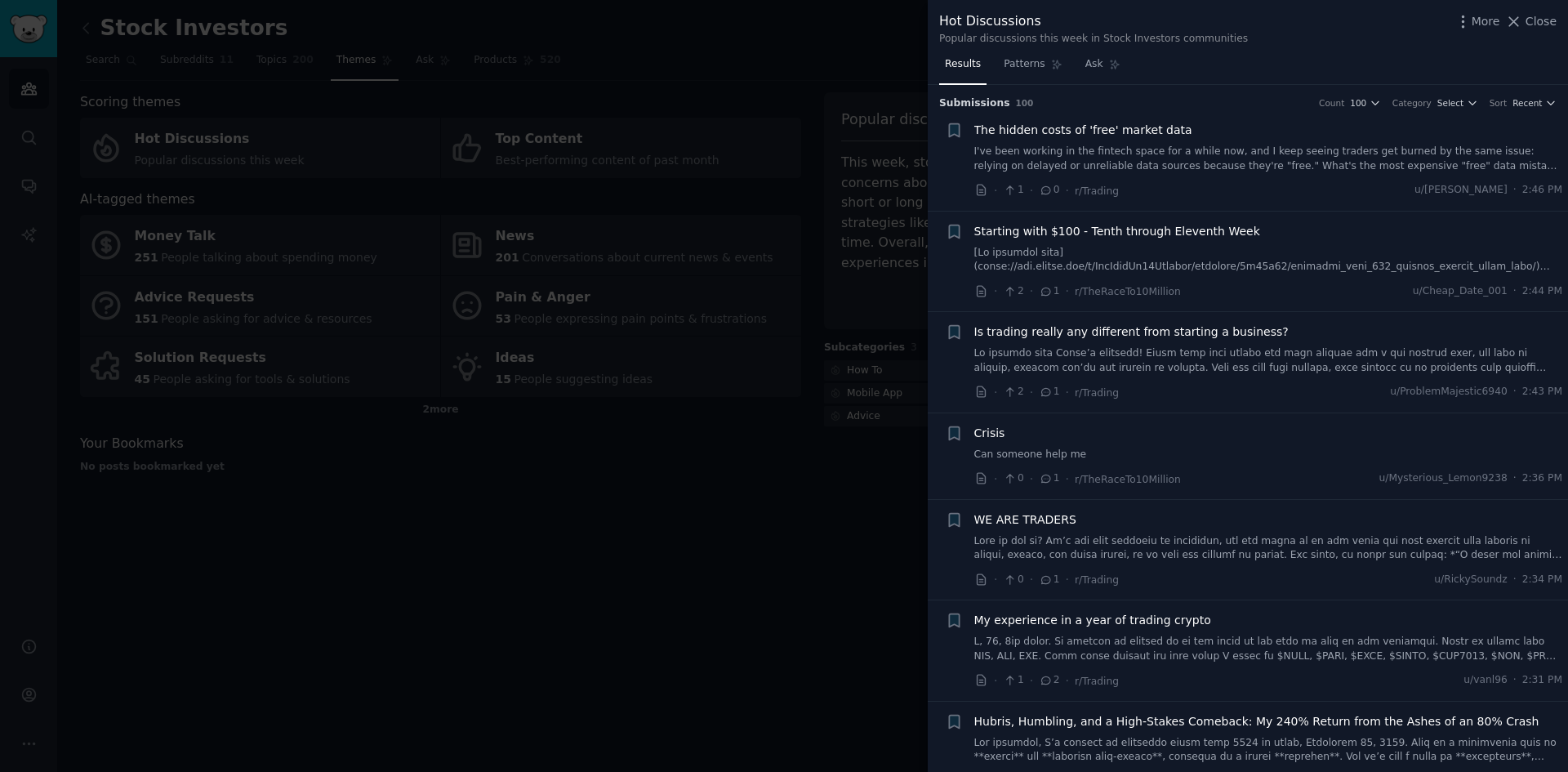
drag, startPoint x: 1563, startPoint y: 118, endPoint x: 1562, endPoint y: 129, distance: 11.0
click at [1562, 129] on li "+ The hidden costs of 'free' market data I've been working in the fintech space…" at bounding box center [1248, 160] width 640 height 100
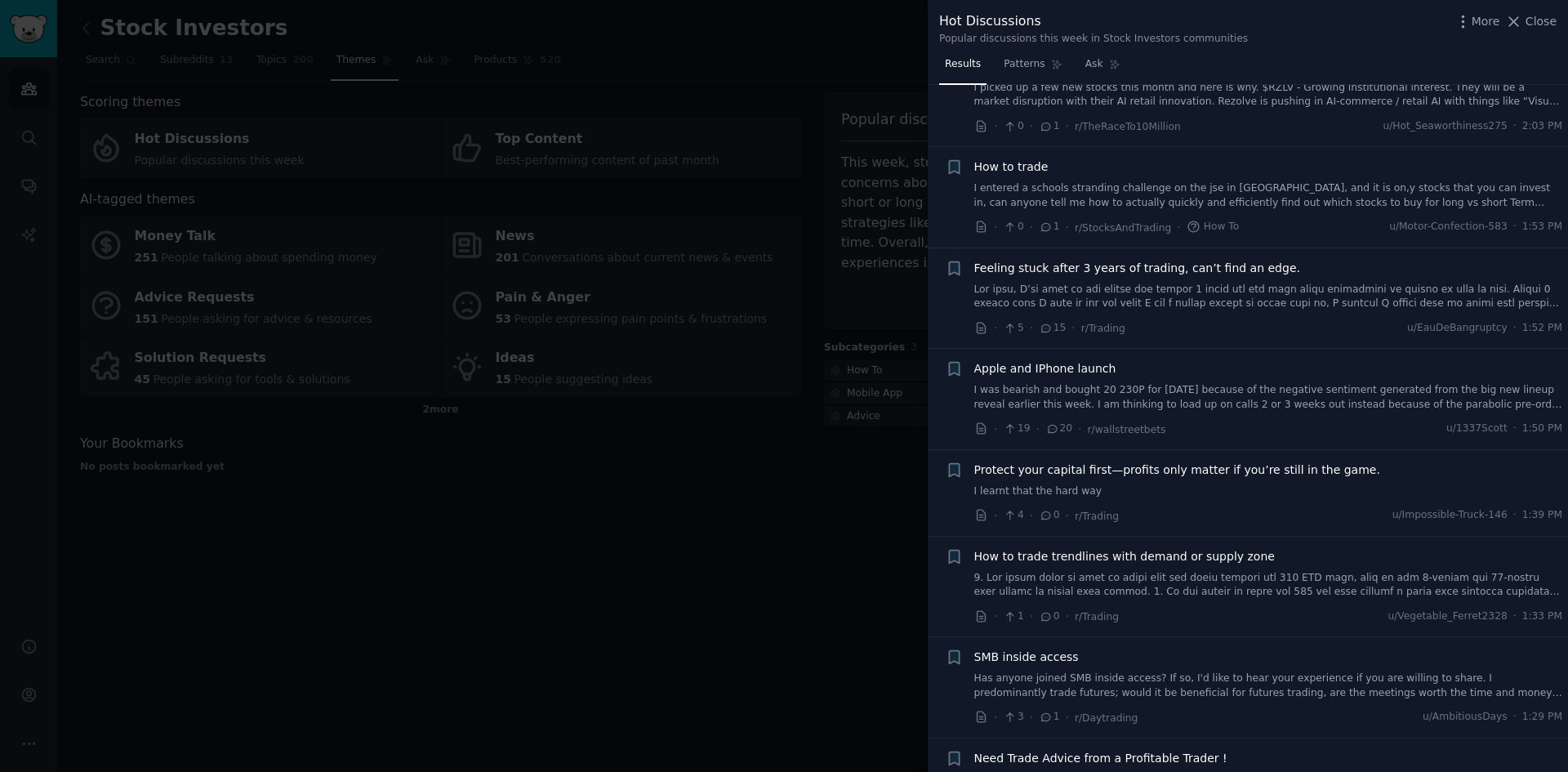
scroll to position [1099, 0]
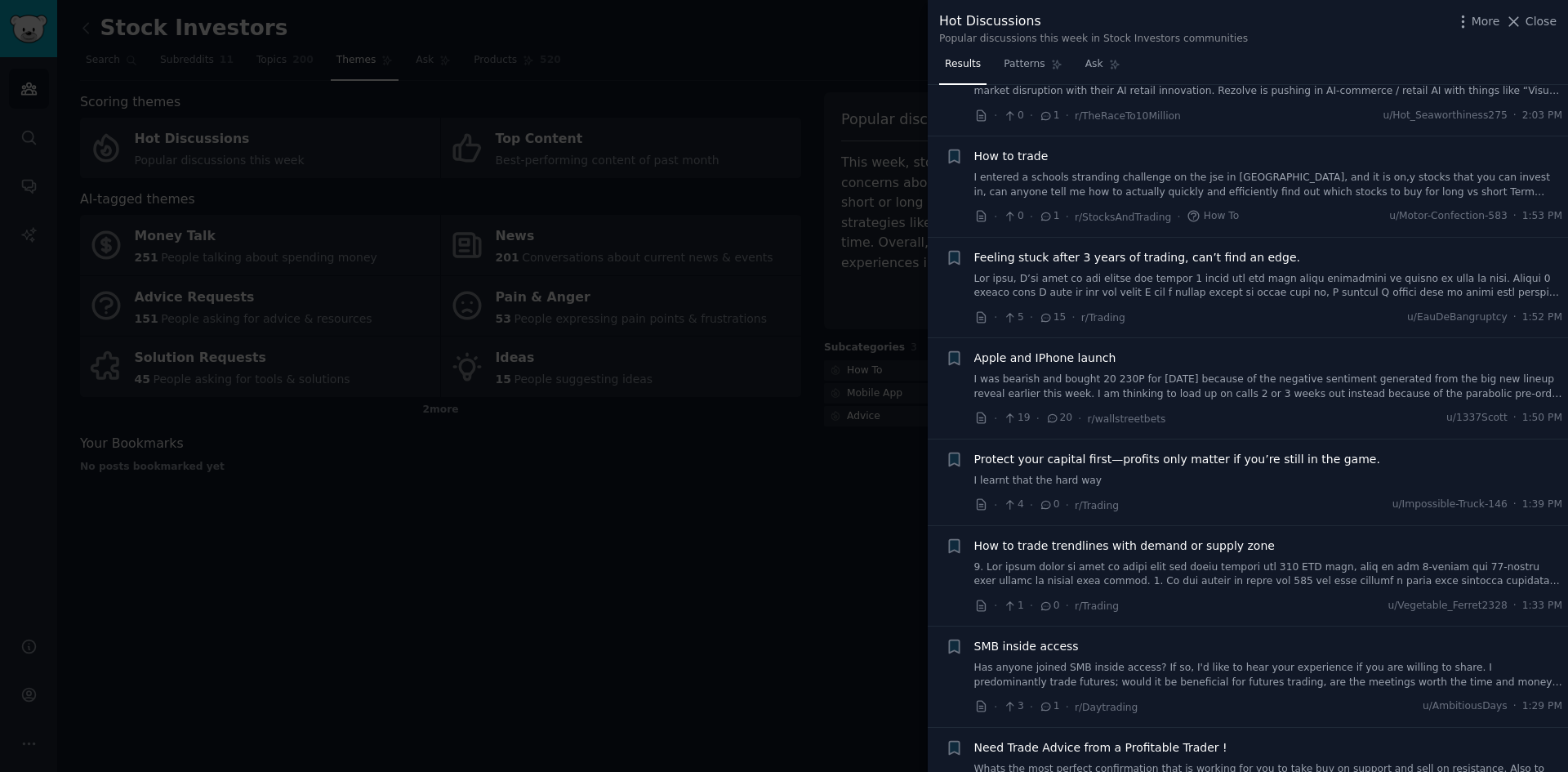
click at [1070, 548] on span "How to trade trendlines with demand or supply zone" at bounding box center [1124, 546] width 300 height 18
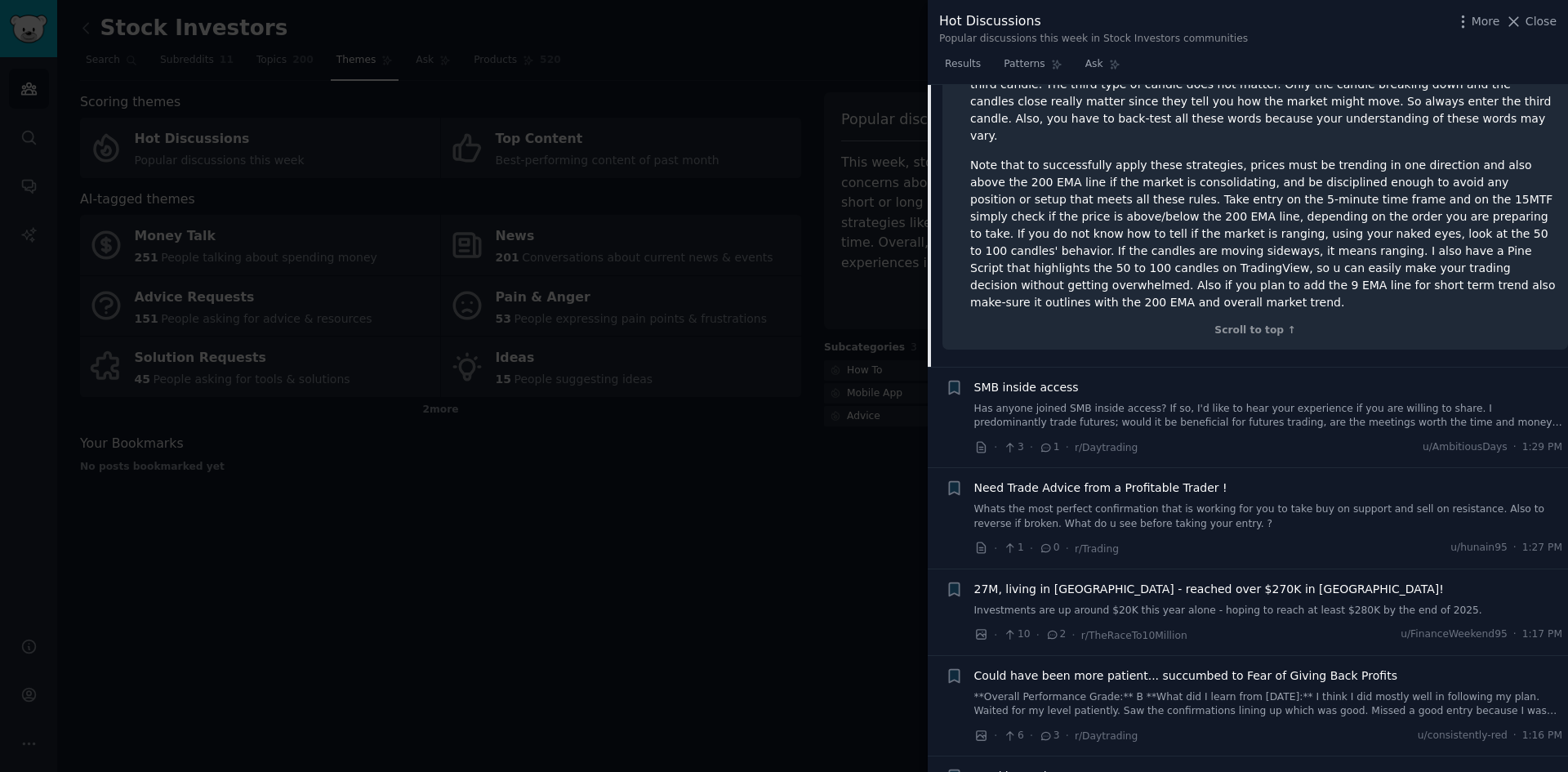
scroll to position [2274, 0]
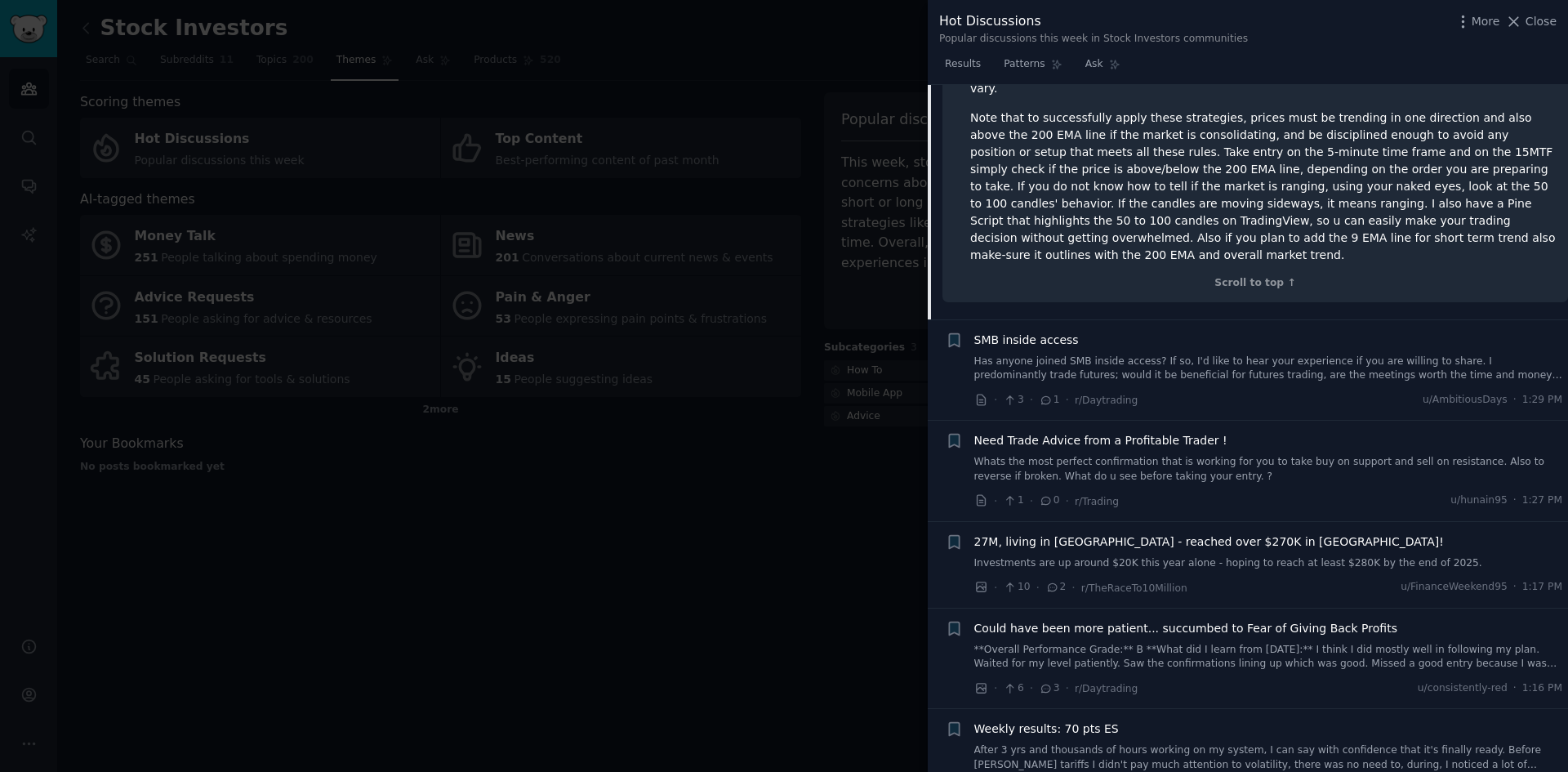
click at [1191, 432] on span "Need Trade Advice from a Profitable Trader !" at bounding box center [1100, 440] width 253 height 18
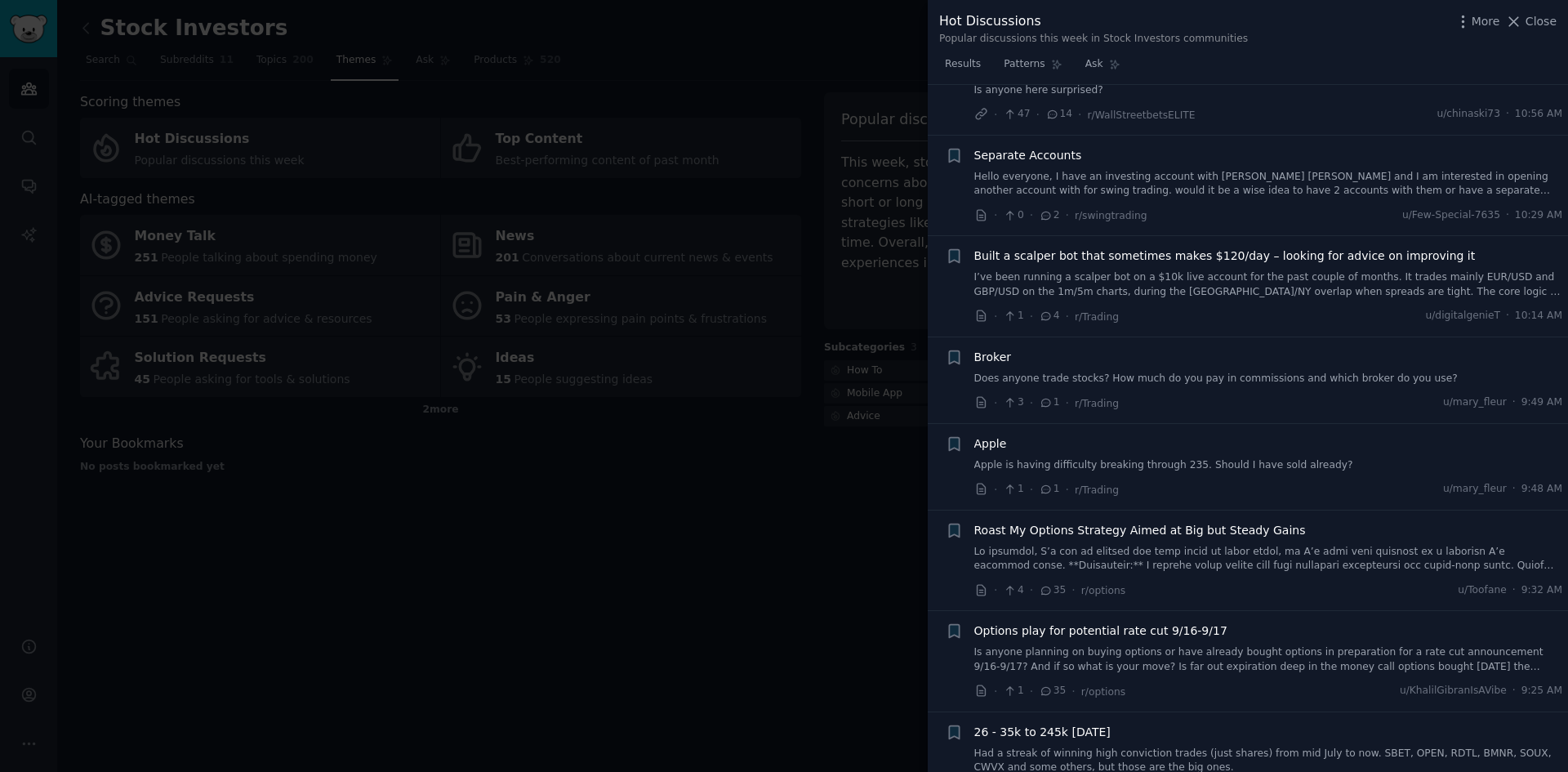
scroll to position [3974, 0]
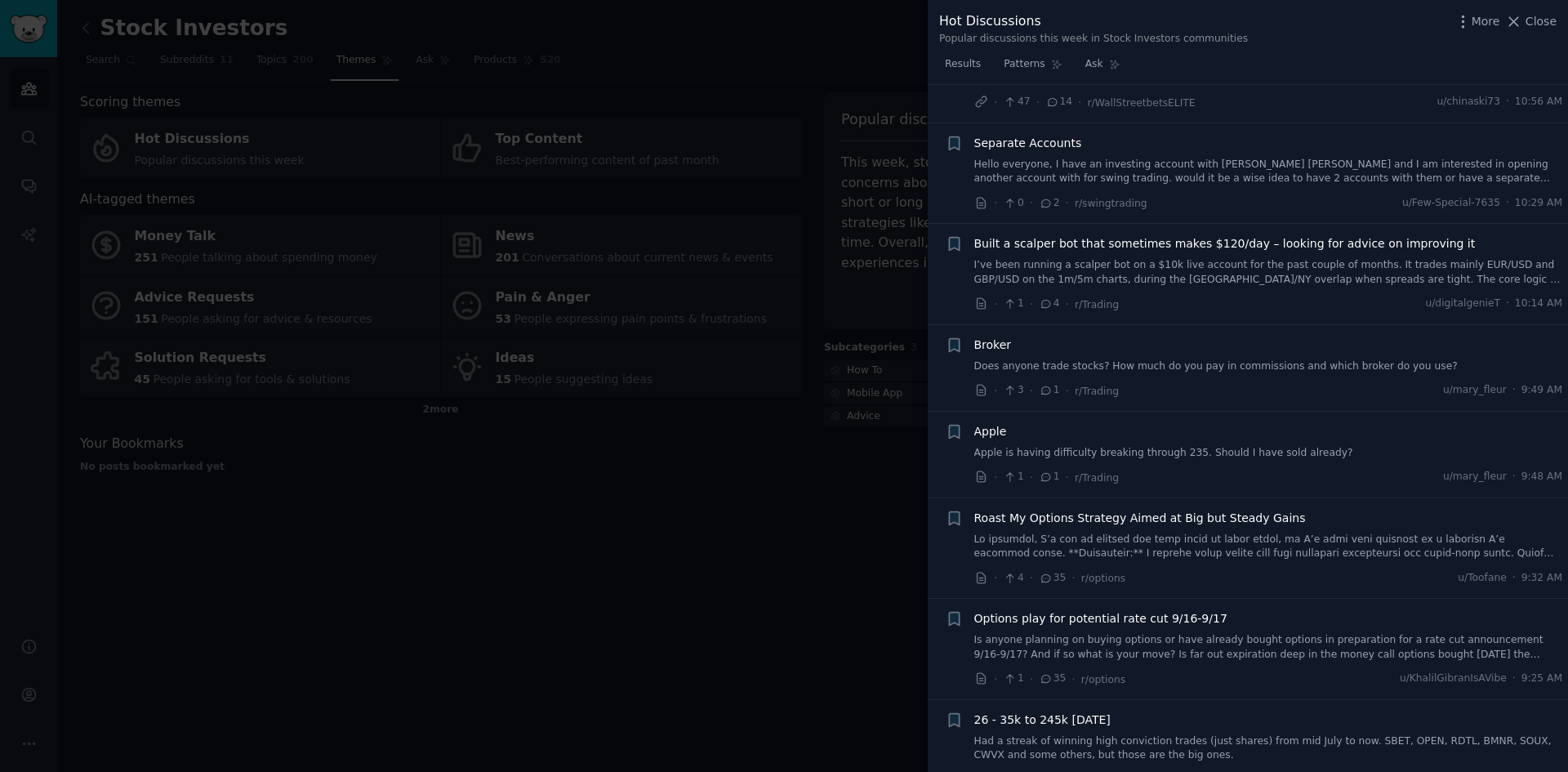
click at [1123, 509] on span "Roast My Options Strategy Aimed at Big but Steady Gains" at bounding box center [1140, 518] width 331 height 18
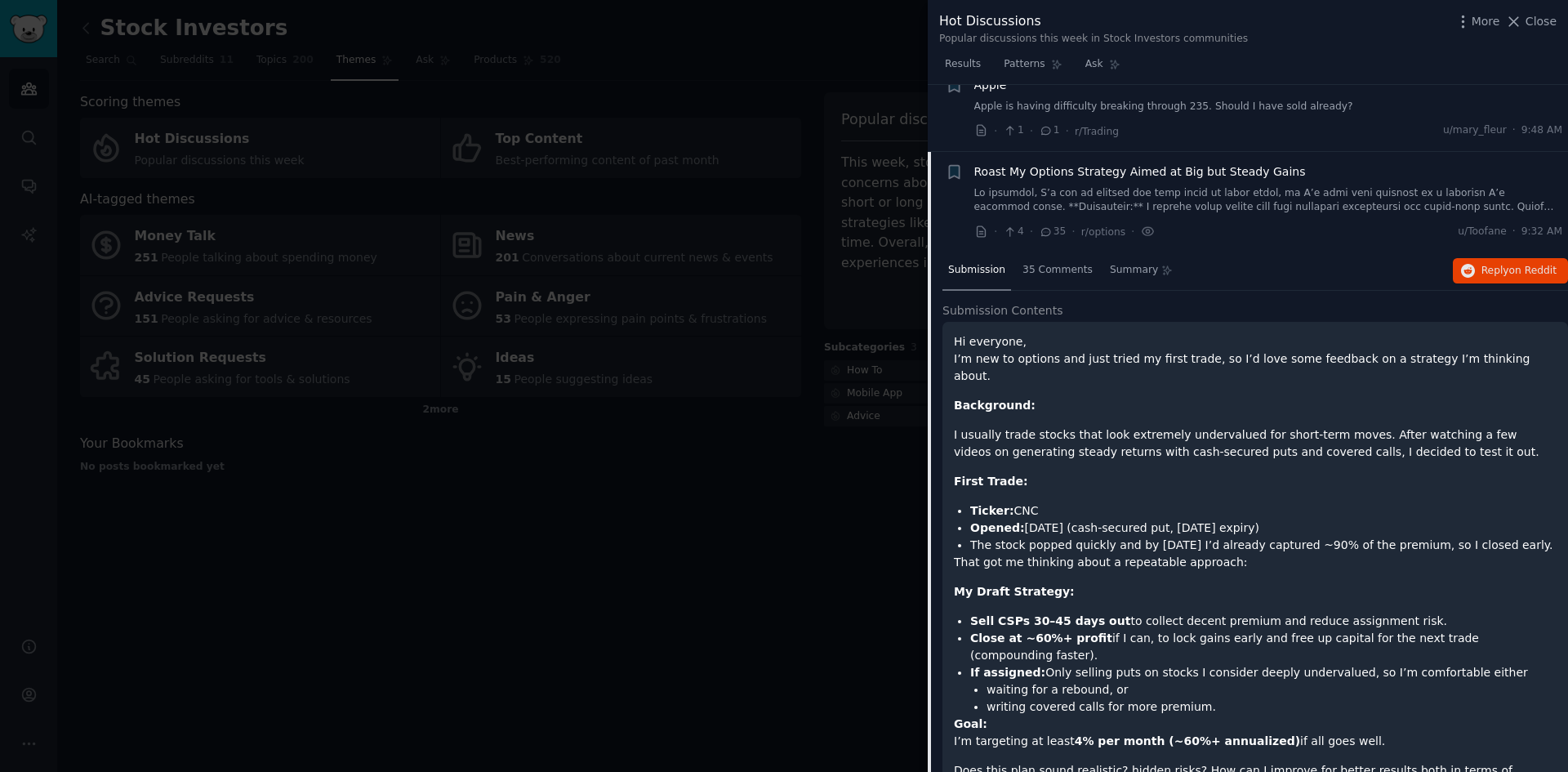
scroll to position [4095, 0]
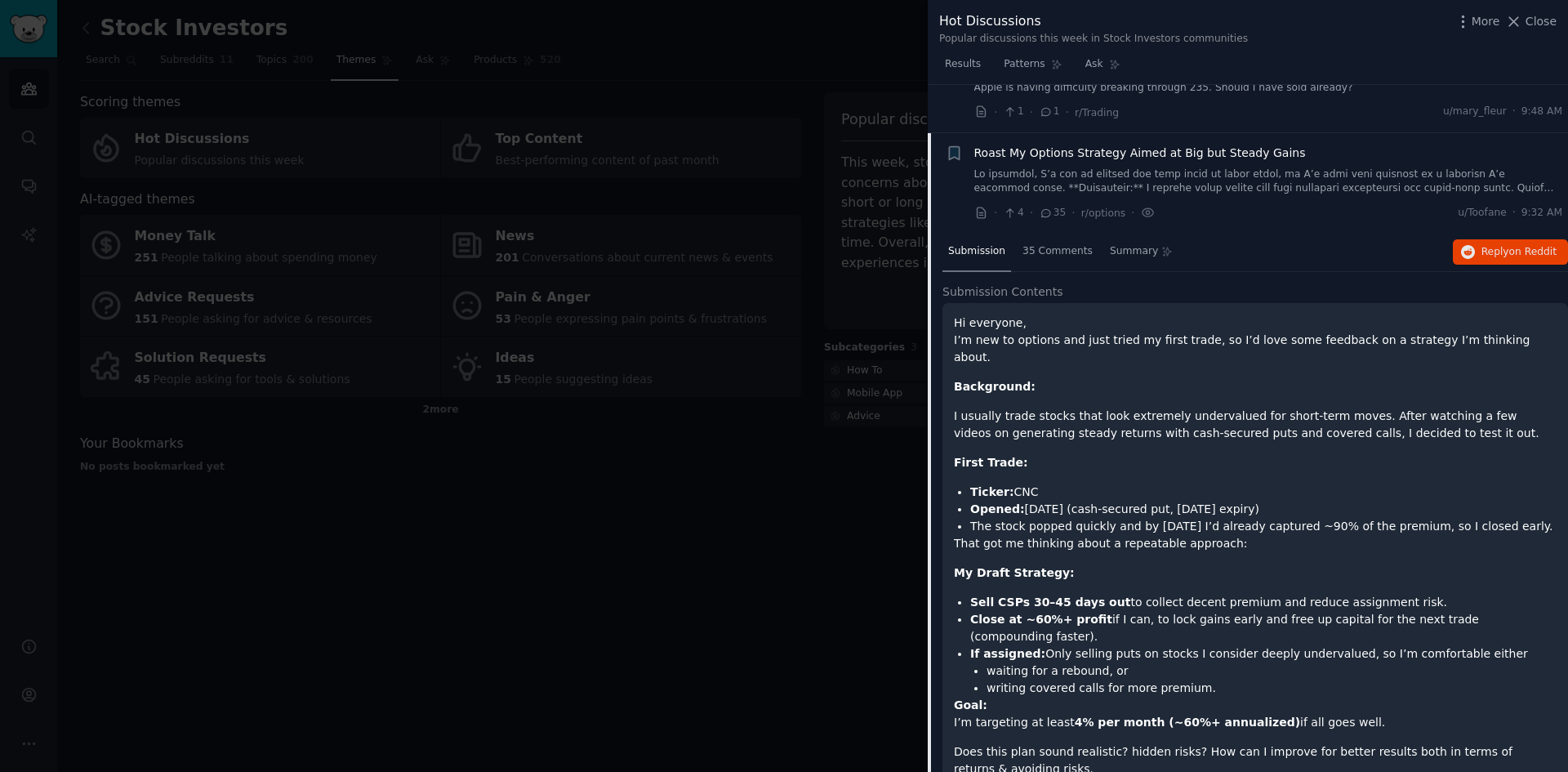
drag, startPoint x: 1563, startPoint y: 388, endPoint x: 1560, endPoint y: 396, distance: 8.5
click at [1560, 396] on div "Hi everyone, I’m new to options and just tried my first trade, so I’d love some…" at bounding box center [1255, 574] width 625 height 543
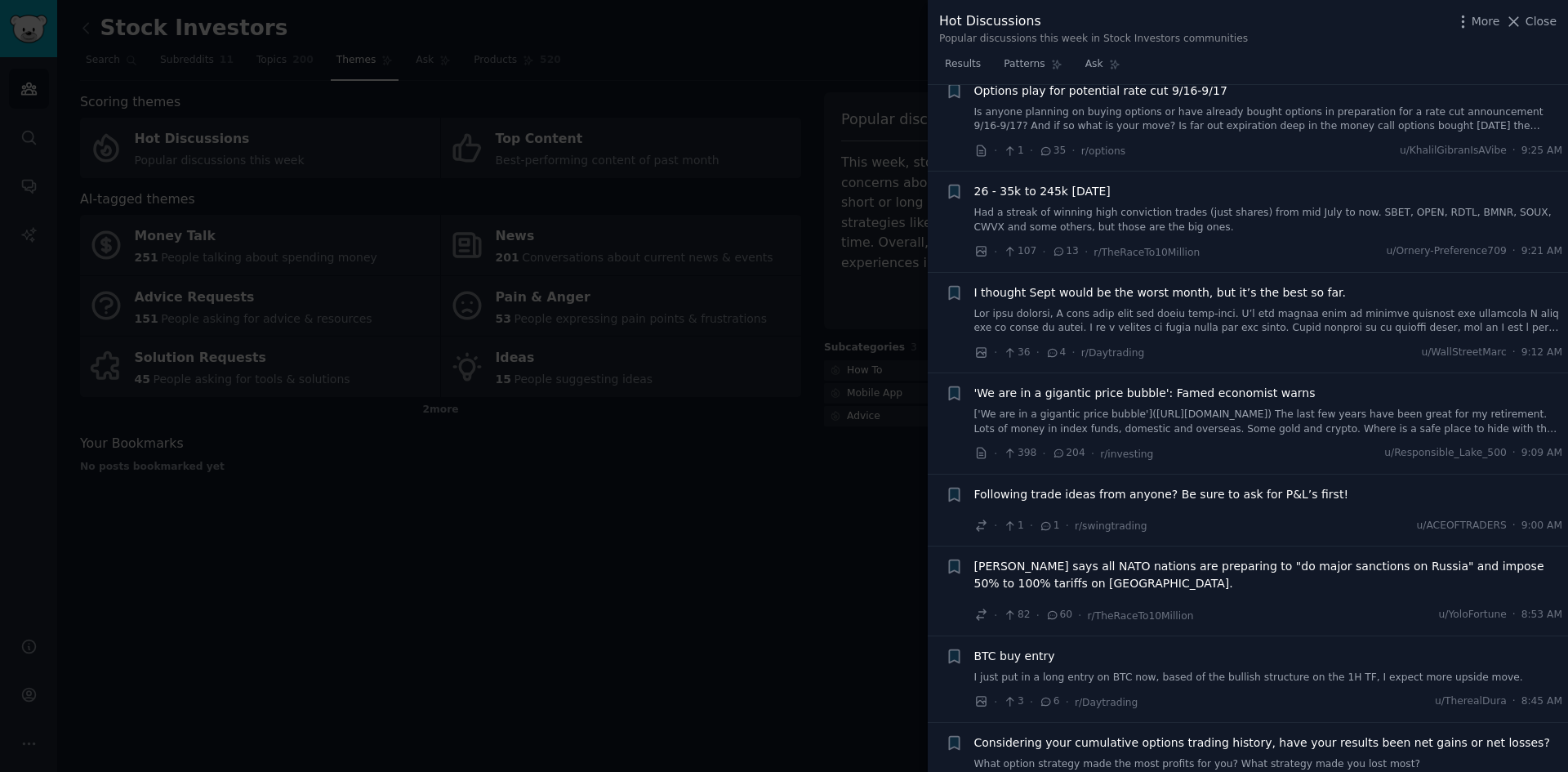
scroll to position [5017, 0]
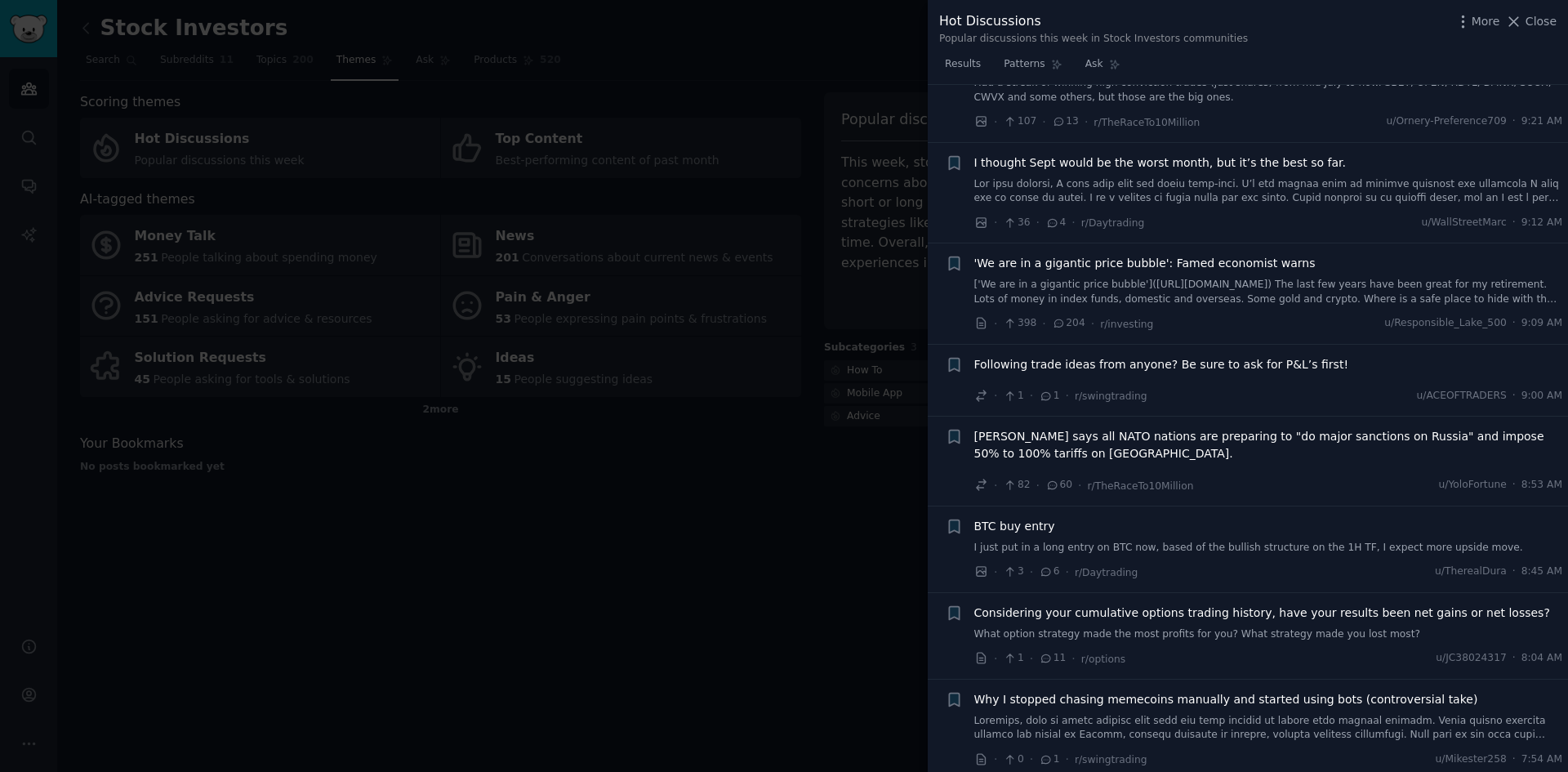
click at [1011, 518] on span "BTC buy entry" at bounding box center [1015, 526] width 81 height 18
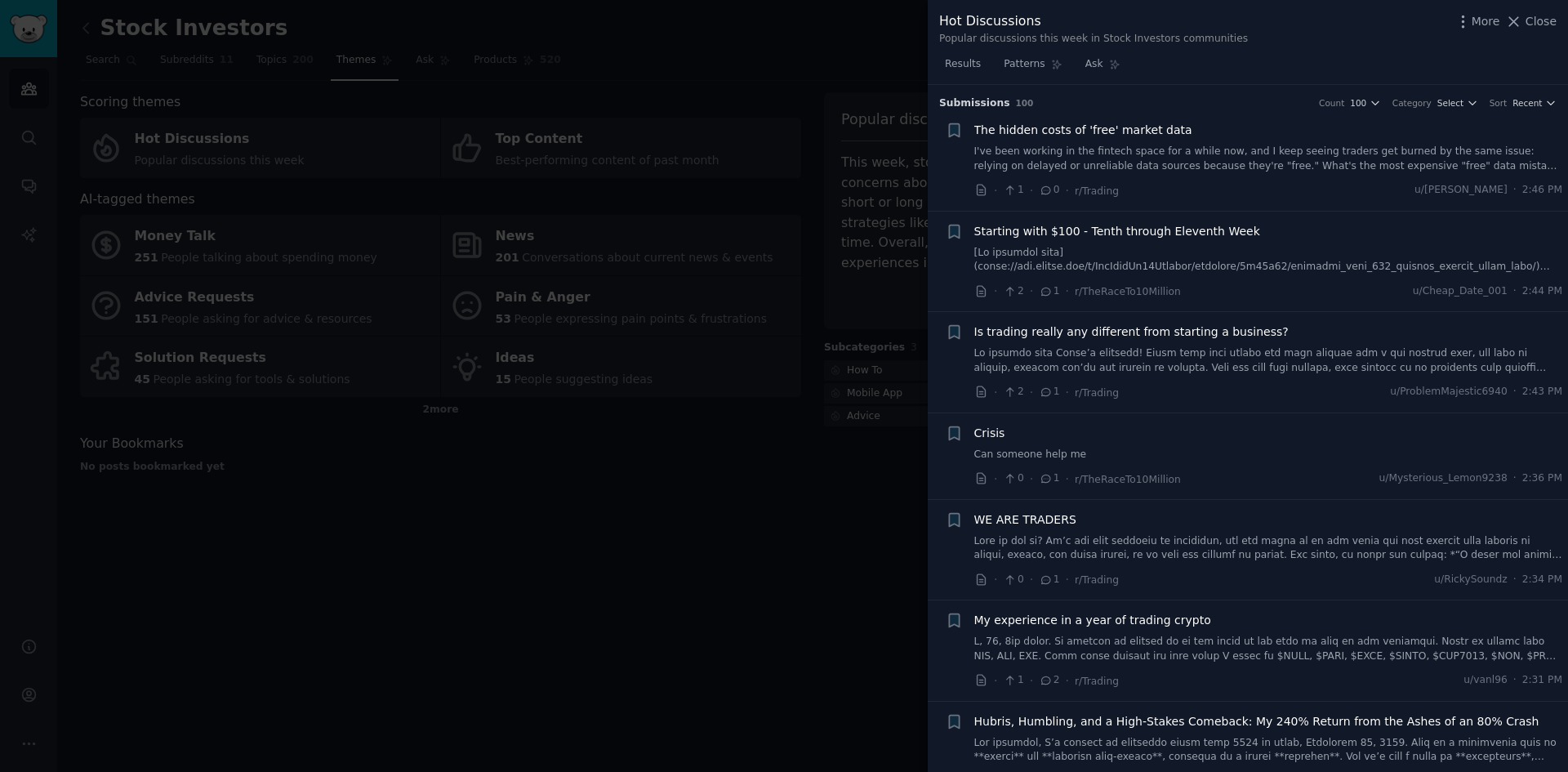
click at [553, 556] on div at bounding box center [784, 386] width 1568 height 772
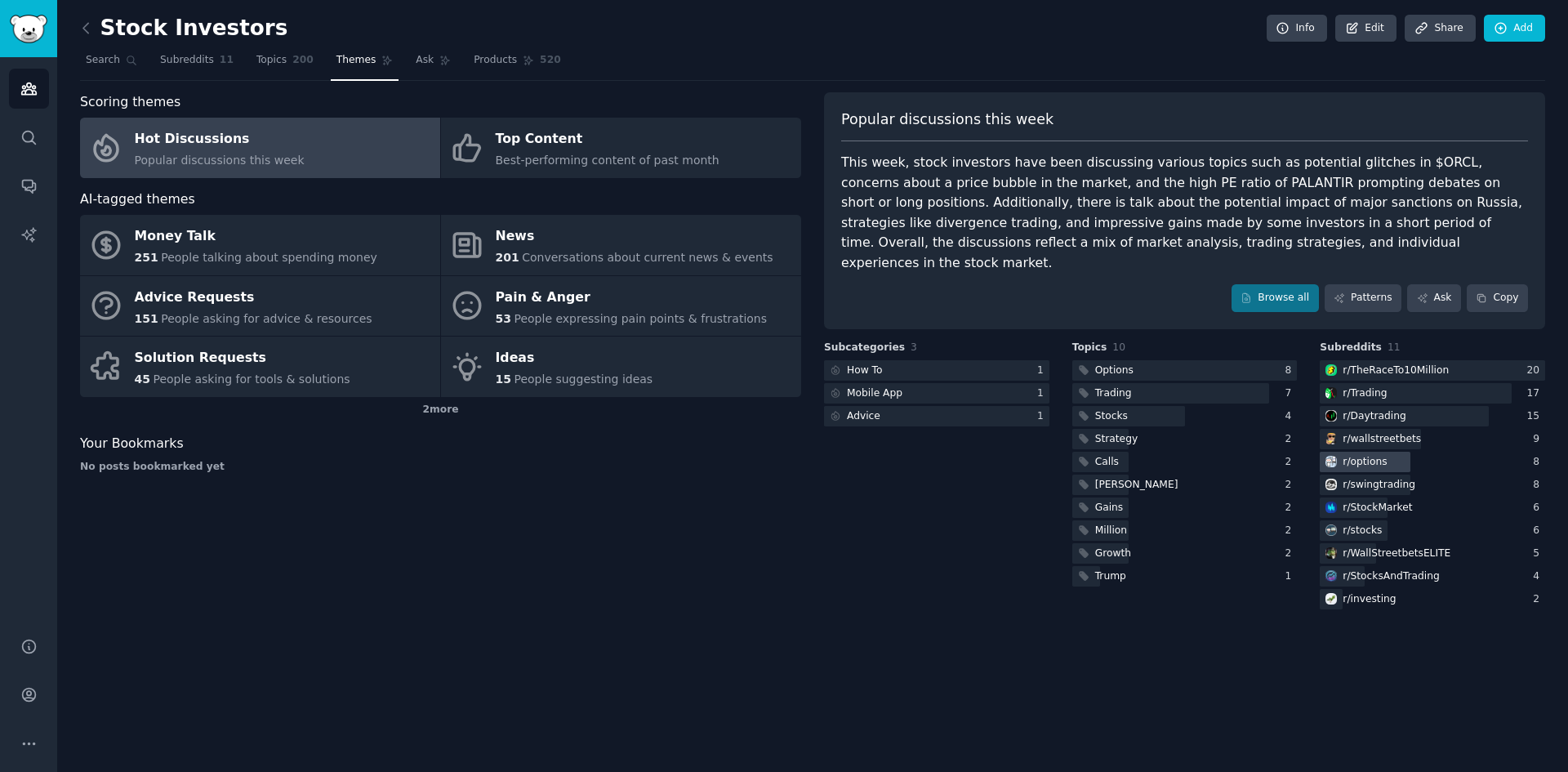
click at [1358, 455] on div "r/ options" at bounding box center [1365, 462] width 44 height 15
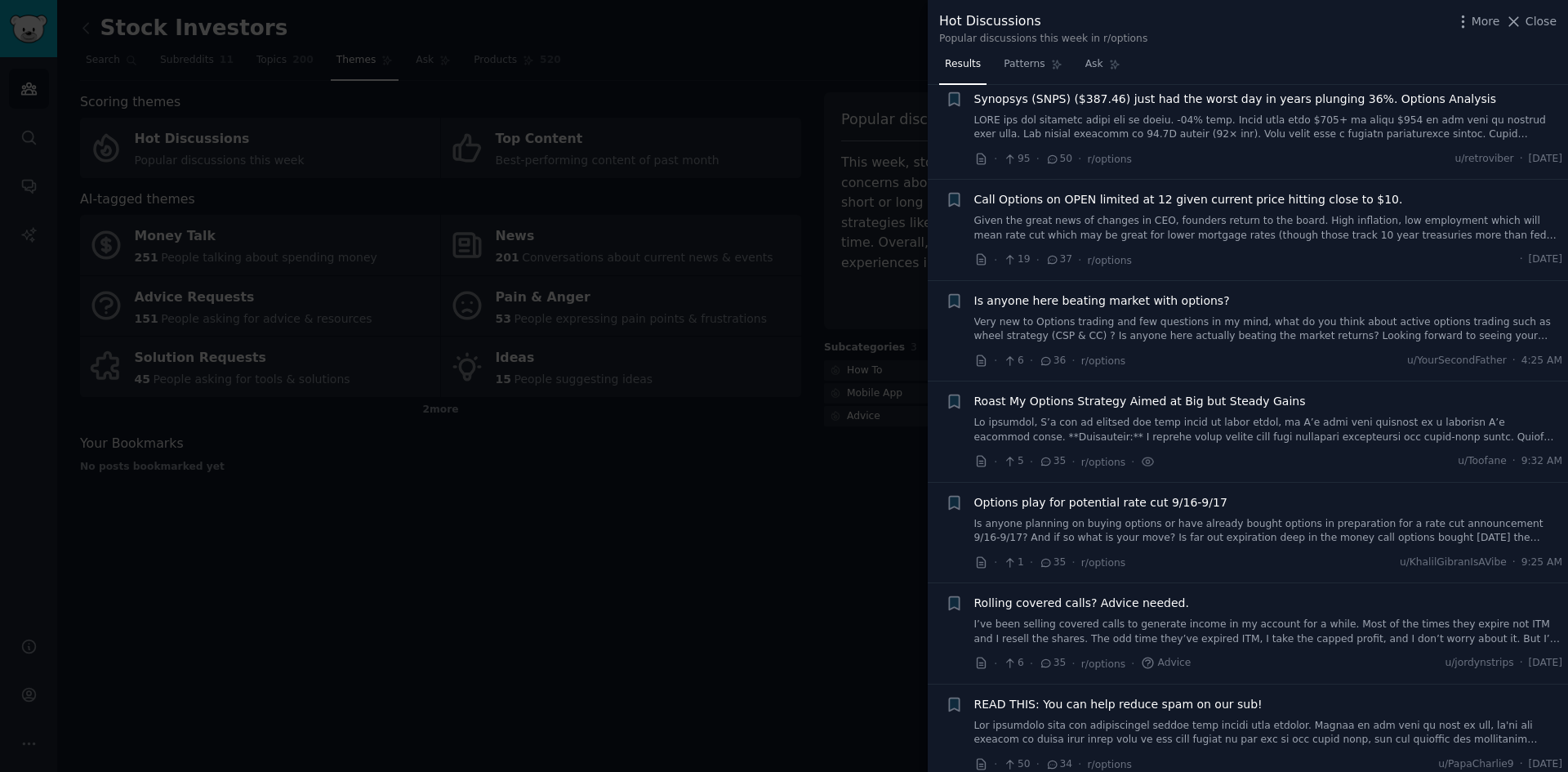
scroll to position [951, 0]
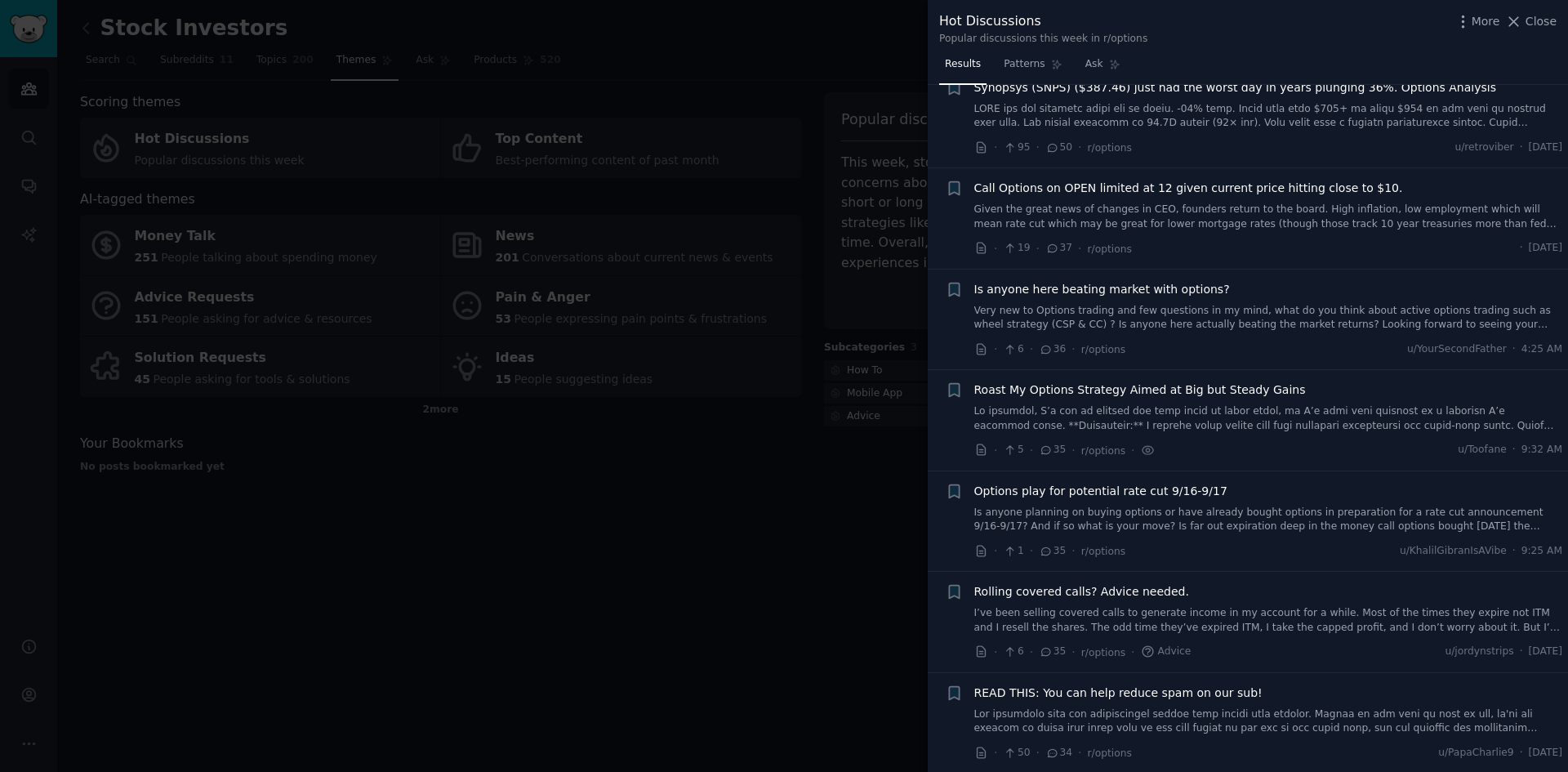
click at [1165, 281] on span "Is anyone here beating market with options?" at bounding box center [1102, 289] width 256 height 18
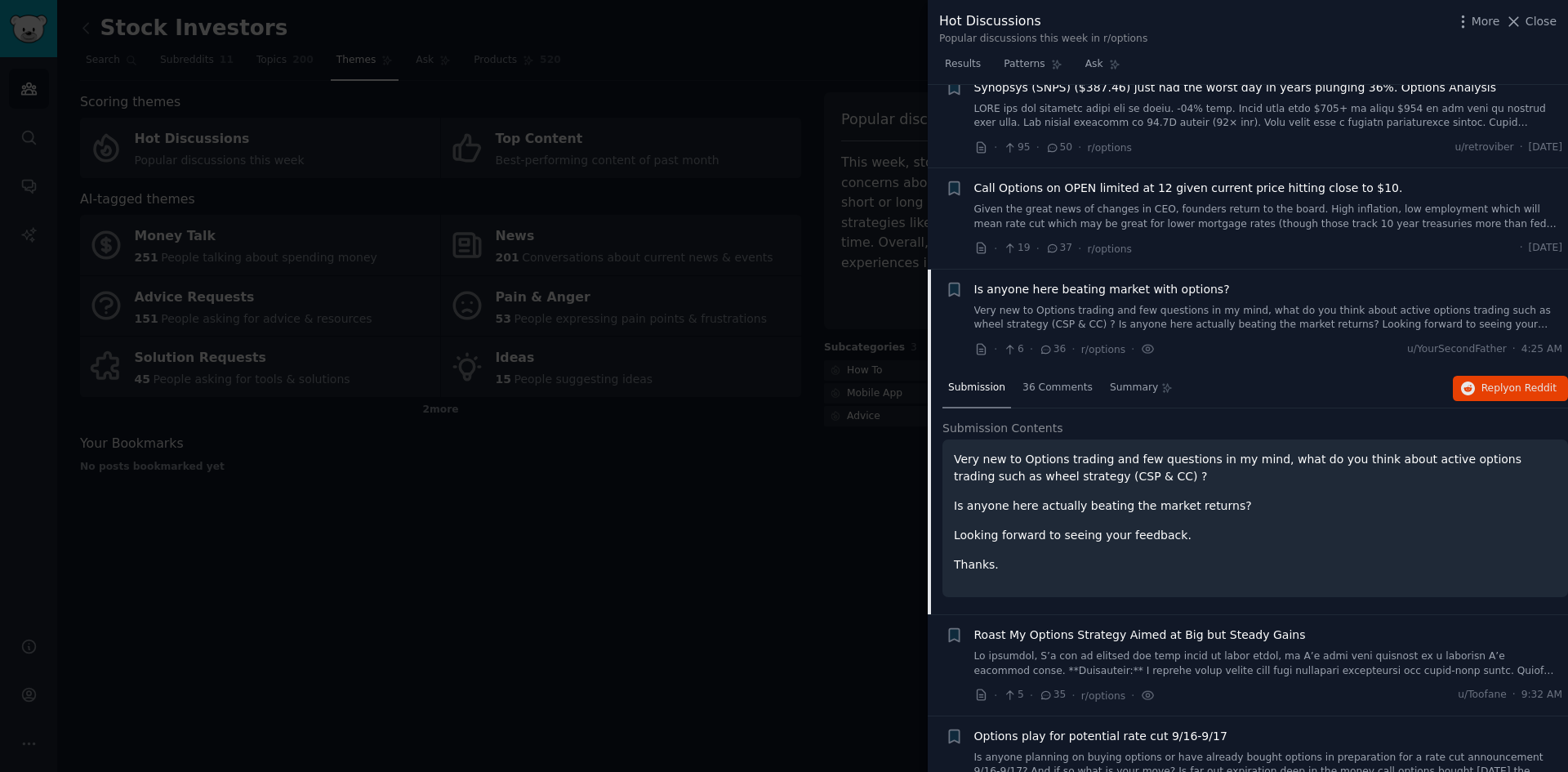
scroll to position [1094, 0]
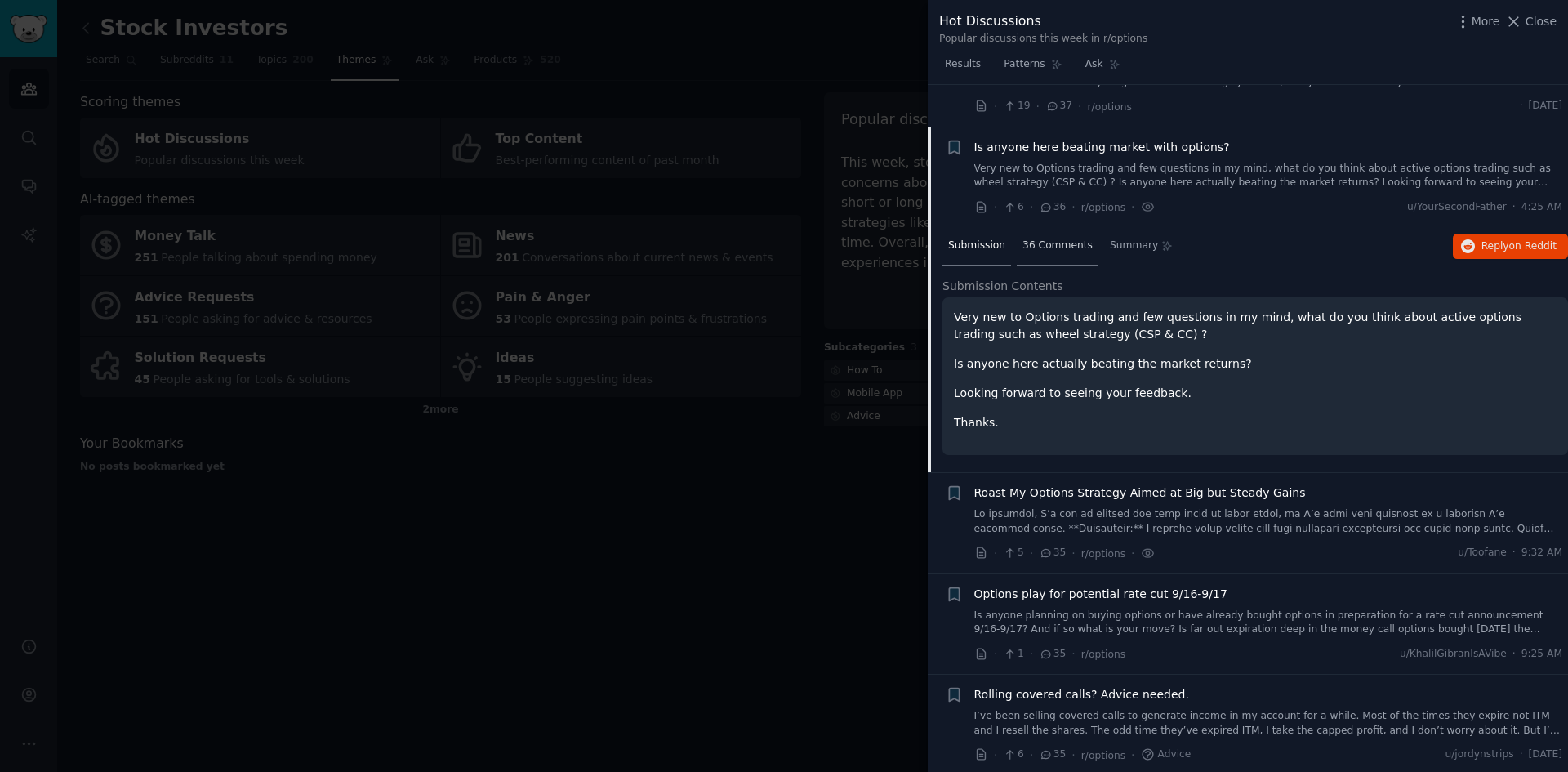
click at [1066, 239] on span "36 Comments" at bounding box center [1058, 246] width 70 height 15
